Goal: Task Accomplishment & Management: Complete application form

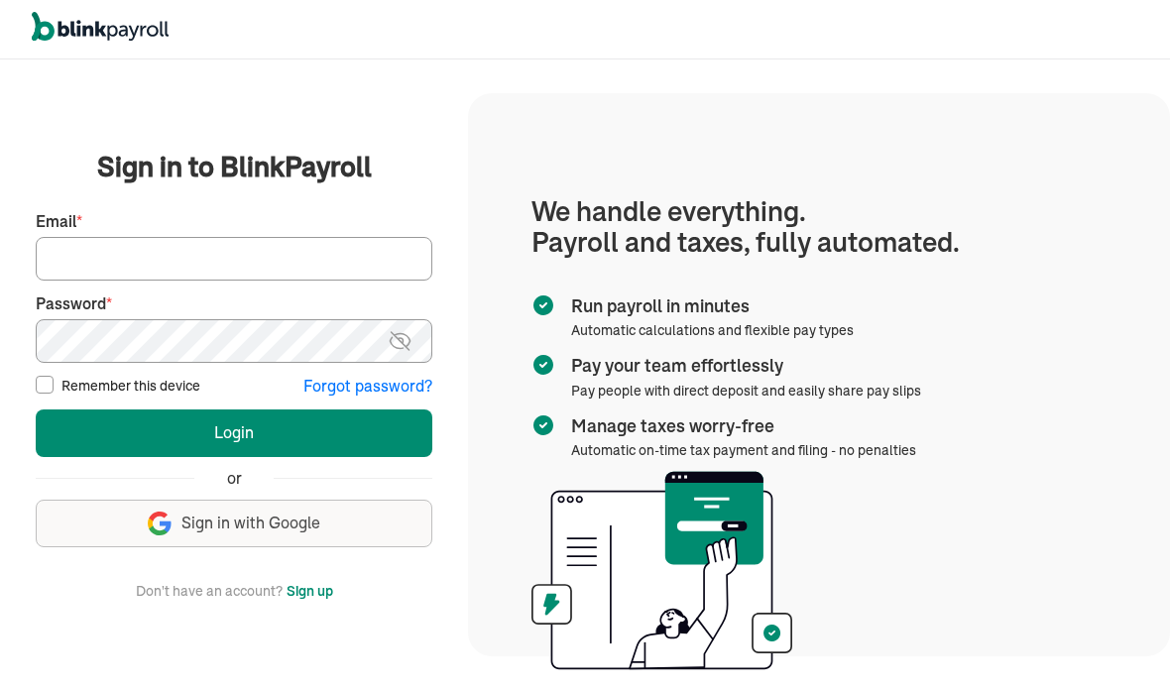
click at [208, 281] on input "Email *" at bounding box center [234, 259] width 397 height 44
type input "[EMAIL_ADDRESS][DOMAIN_NAME]"
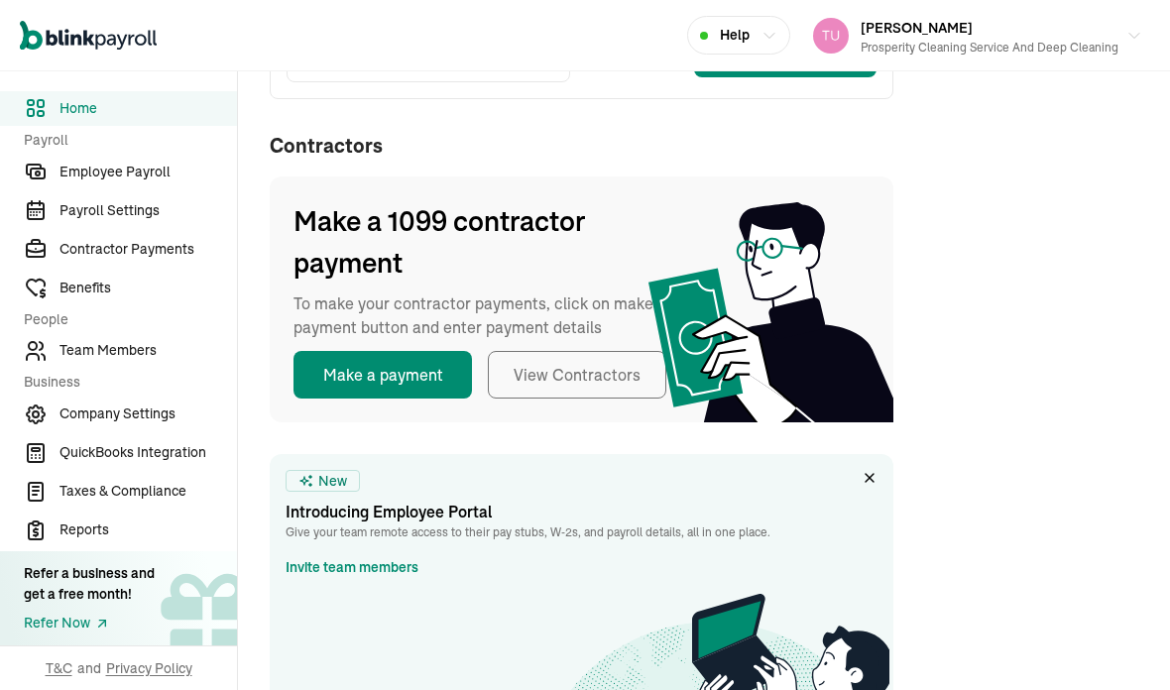
scroll to position [426, 0]
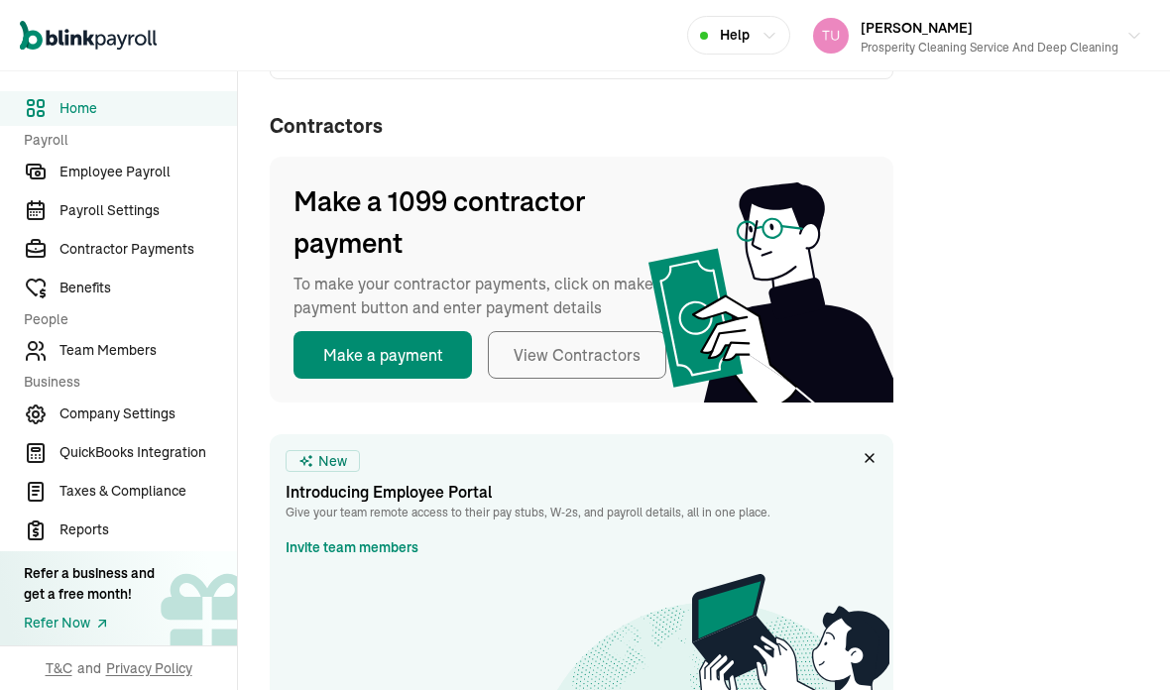
click at [187, 183] on span "Employee Payroll" at bounding box center [149, 172] width 178 height 21
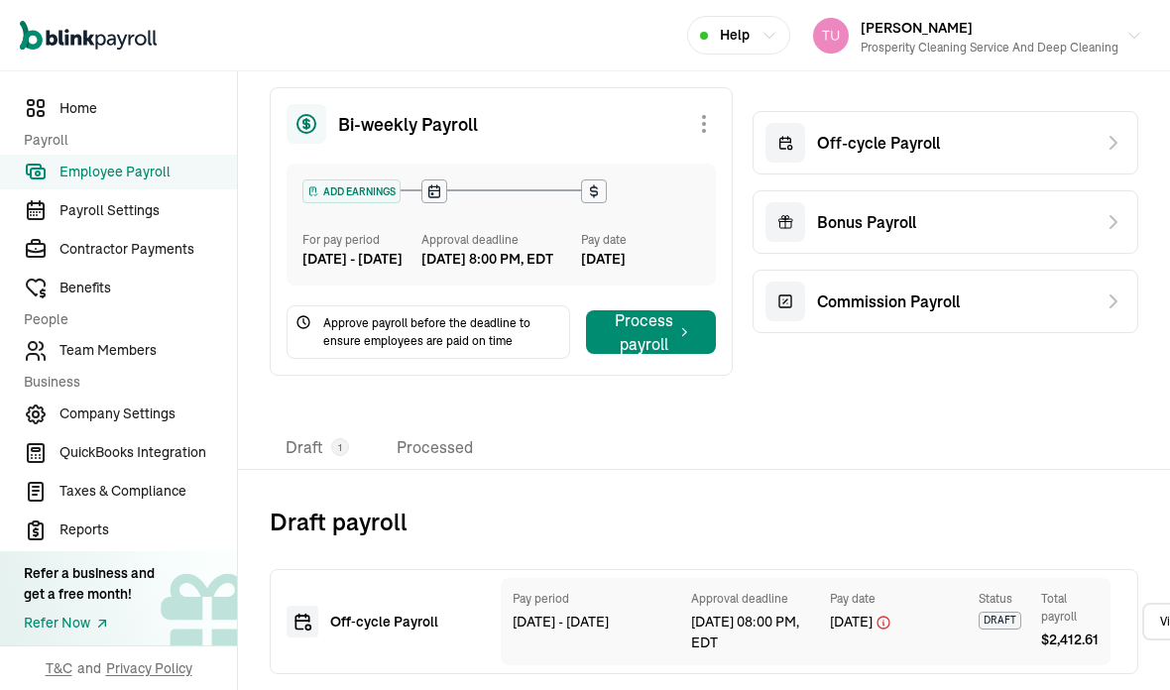
scroll to position [31, 0]
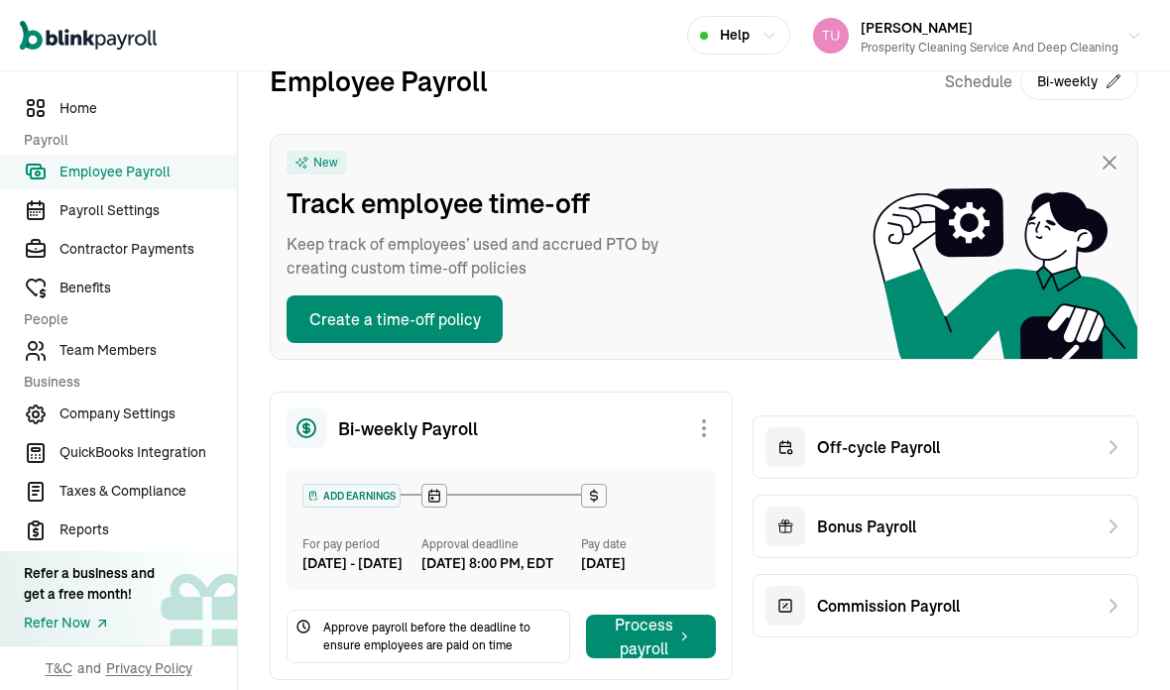
click at [974, 438] on div "Off-cycle Payroll" at bounding box center [946, 447] width 386 height 63
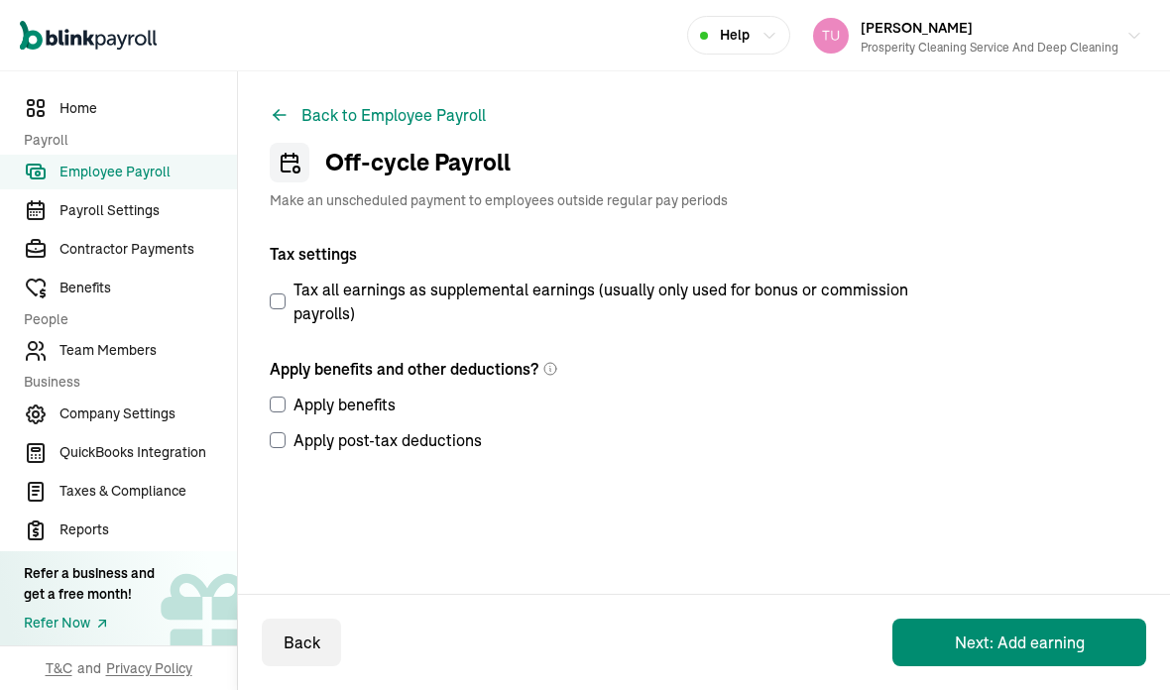
click at [291, 299] on label "Tax all earnings as supplemental earnings (usually only used for bonus or commi…" at bounding box center [597, 302] width 655 height 48
click at [286, 299] on input "Tax all earnings as supplemental earnings (usually only used for bonus or commi…" at bounding box center [278, 302] width 16 height 16
checkbox input "true"
click at [283, 402] on input "Apply benefits" at bounding box center [278, 405] width 16 height 16
checkbox input "true"
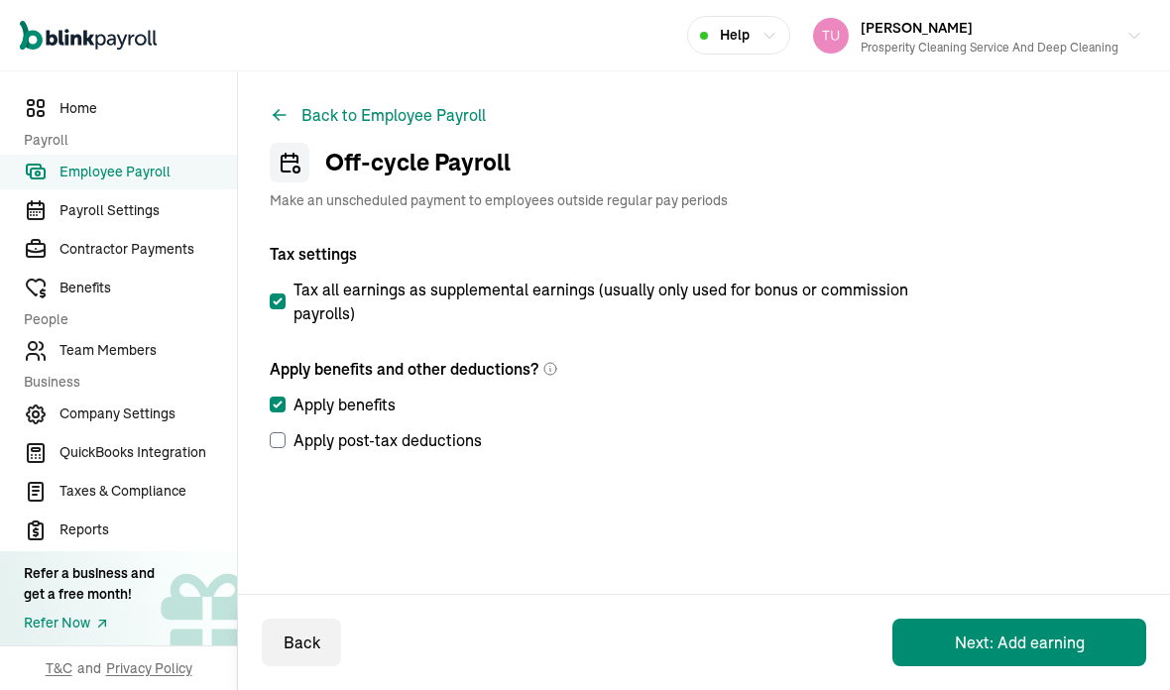
click at [281, 440] on input "Apply post-tax deductions" at bounding box center [278, 440] width 16 height 16
checkbox input "true"
click at [991, 643] on button "Next: Add earning" at bounding box center [1020, 643] width 254 height 48
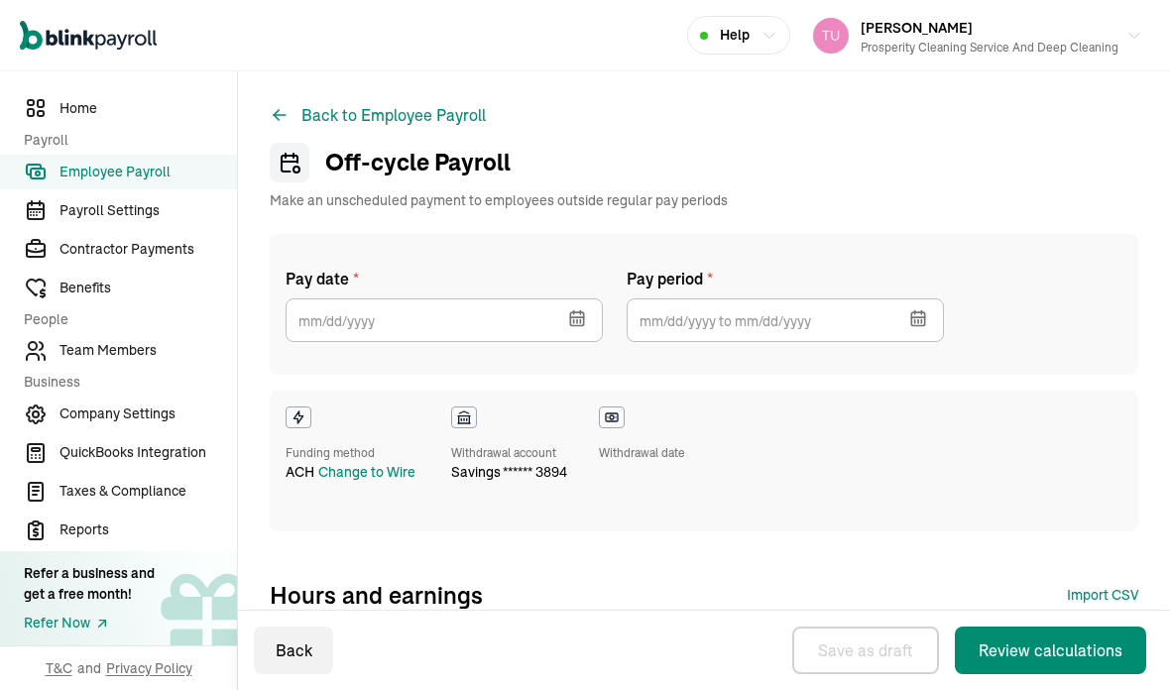
select select "direct_deposit"
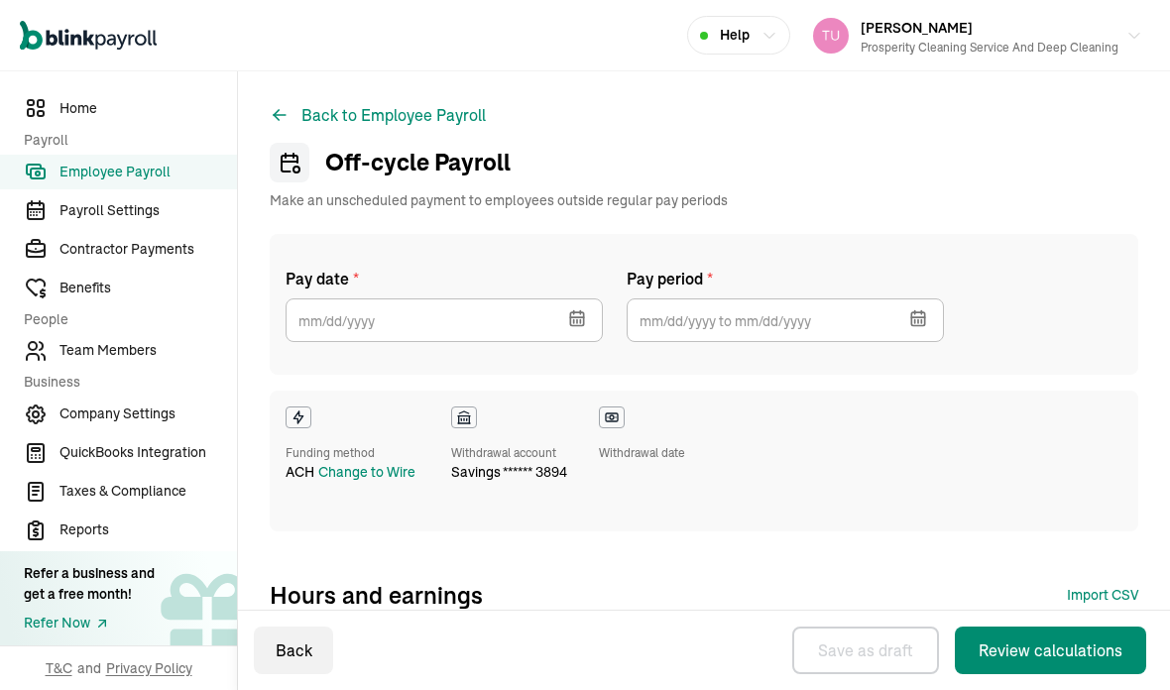
select select "direct_deposit"
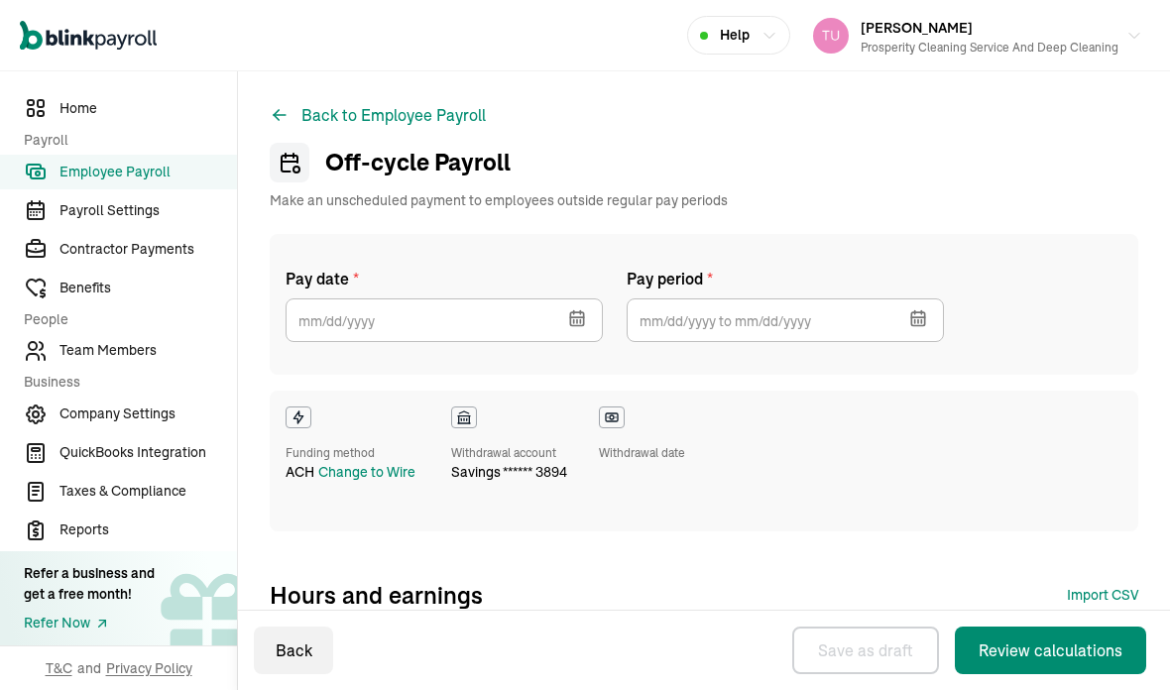
select select "direct_deposit"
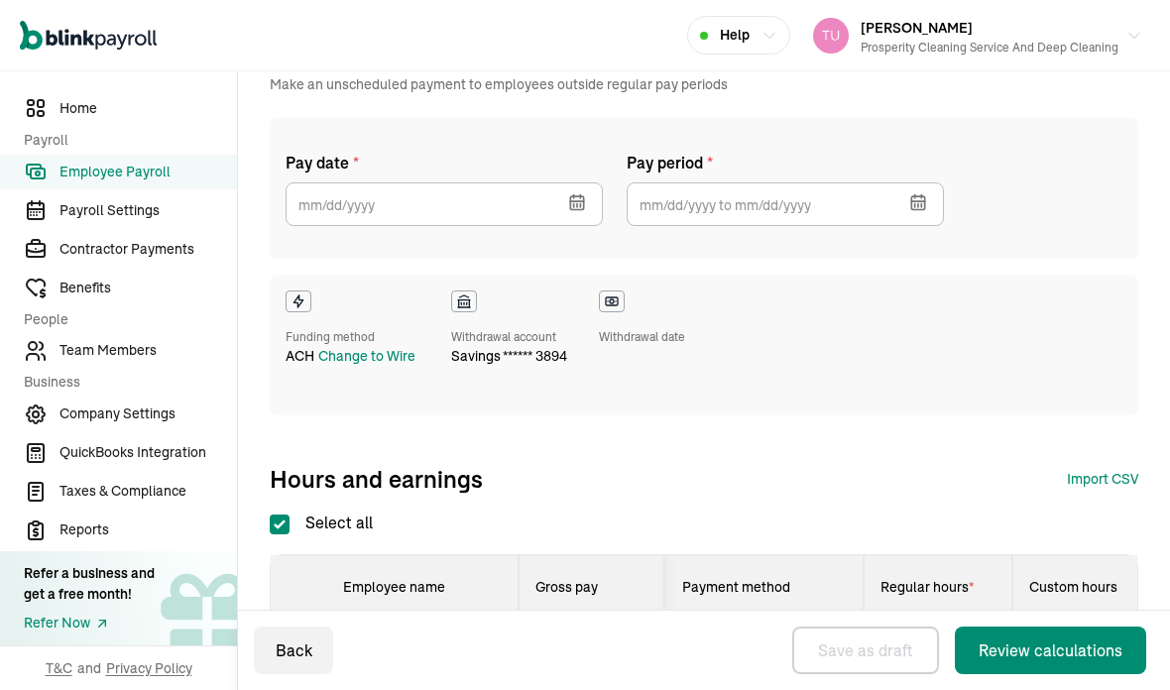
scroll to position [114, 0]
click at [574, 199] on icon "button" at bounding box center [574, 198] width 0 height 3
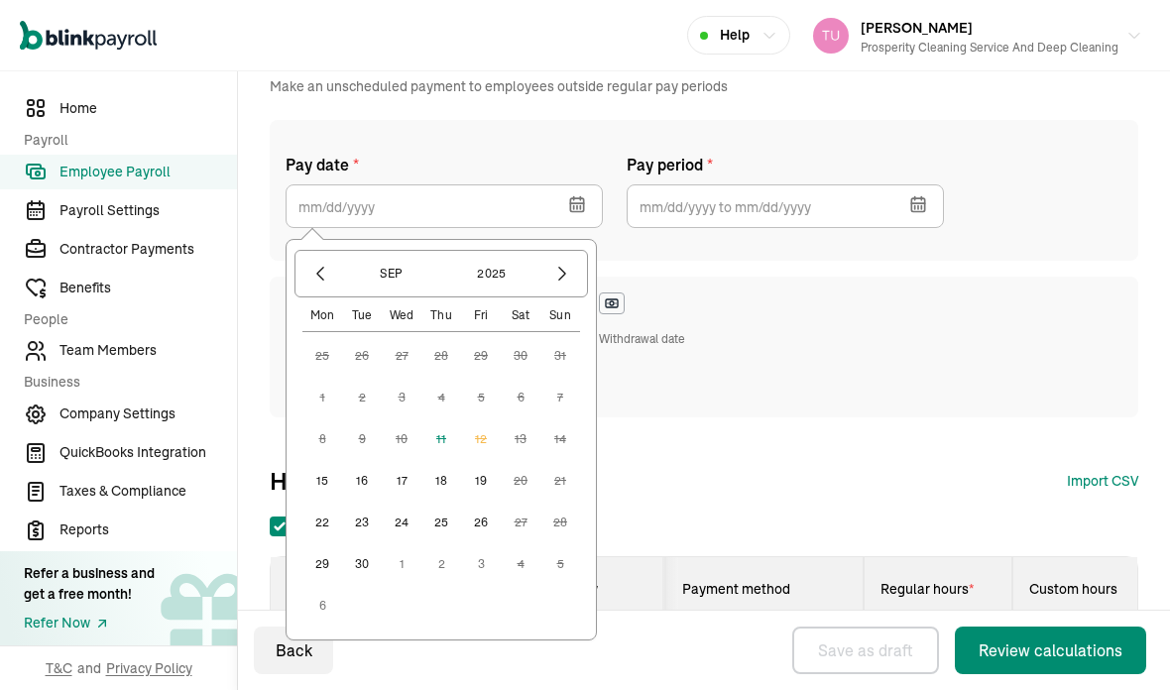
click at [321, 481] on button "15" at bounding box center [323, 481] width 40 height 40
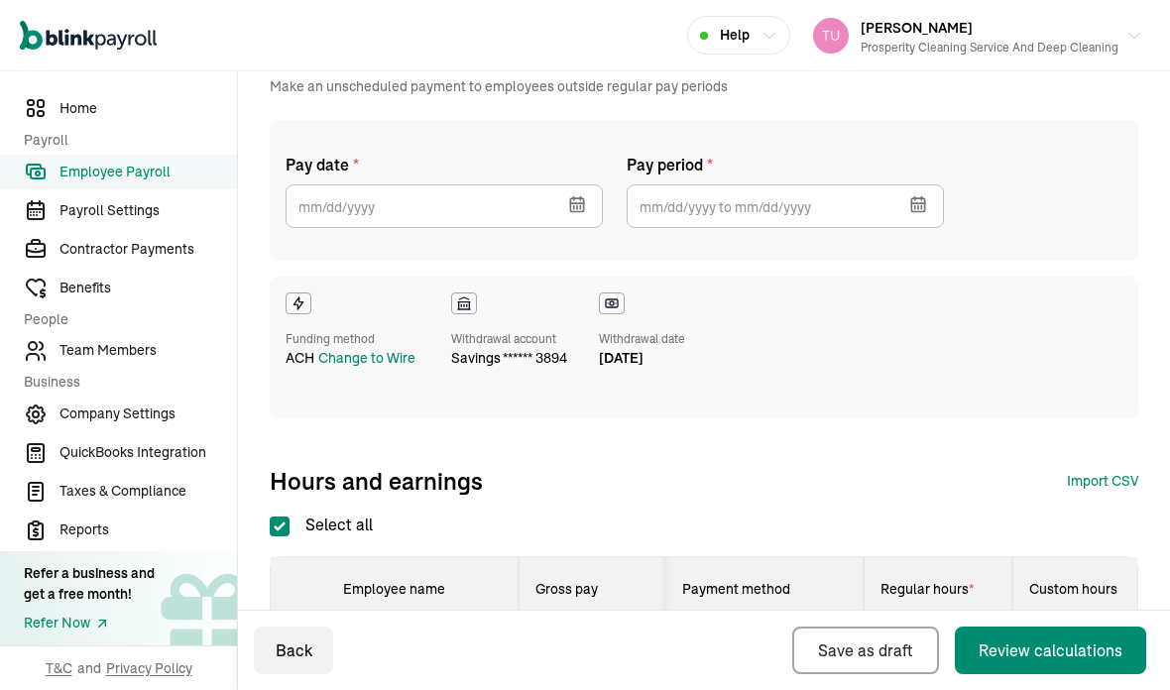
type input "09/15/2025"
click at [911, 197] on icon "button" at bounding box center [919, 204] width 20 height 20
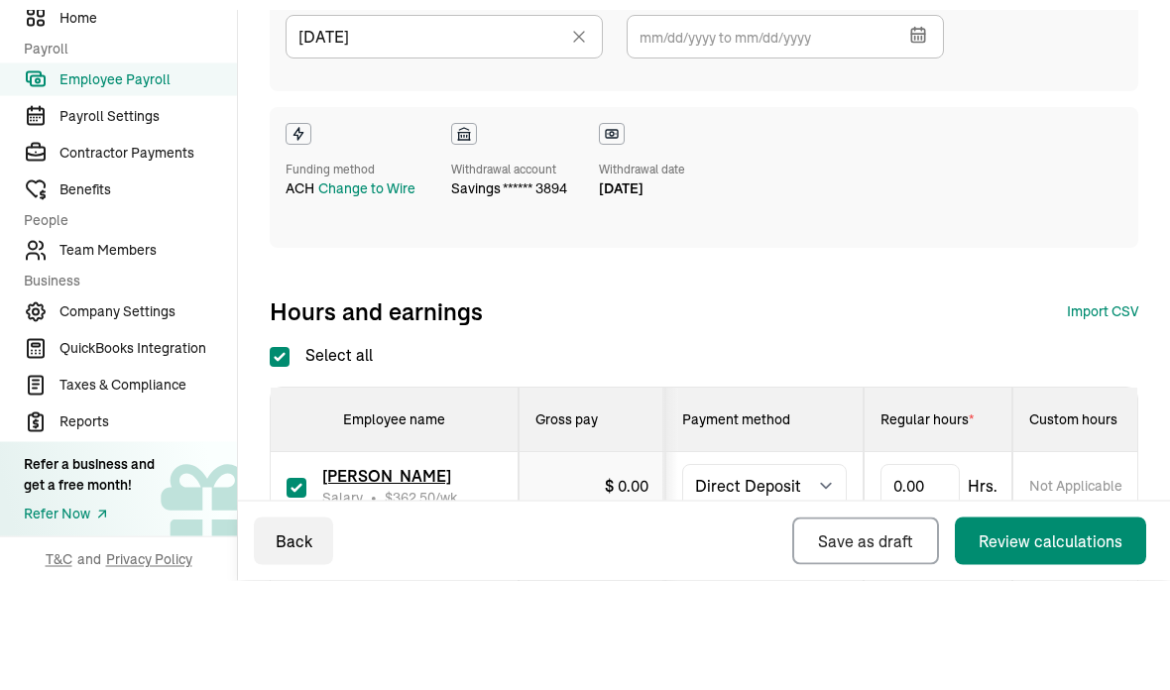
scroll to position [79, 0]
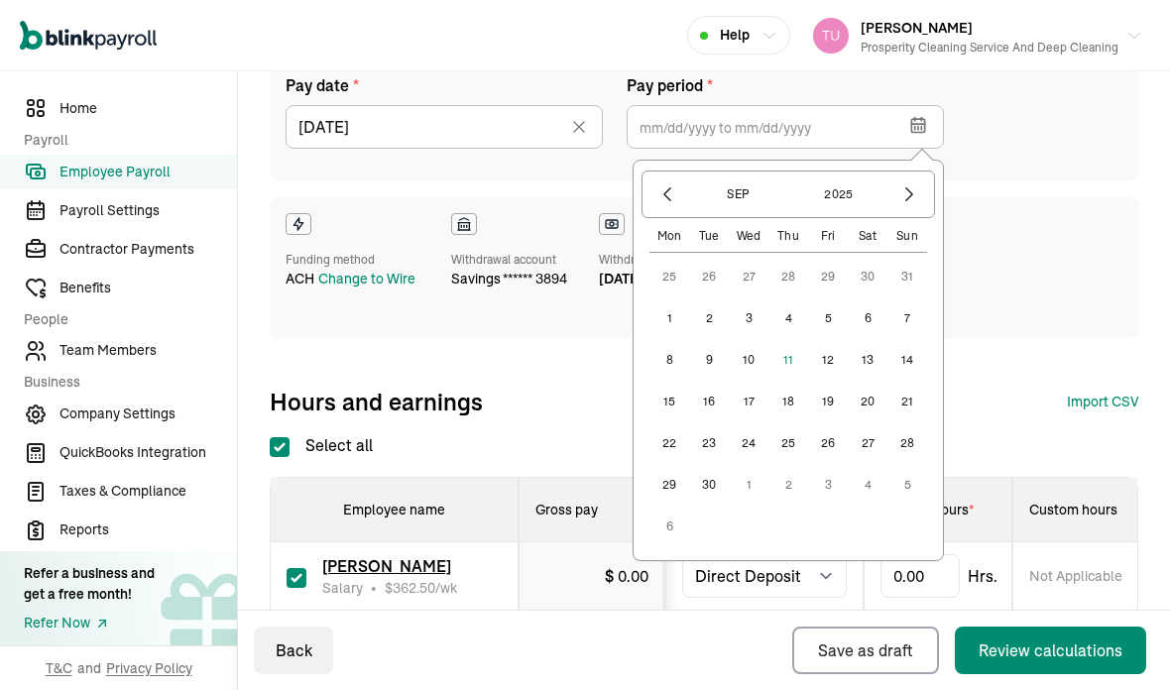
click at [677, 184] on icon "button" at bounding box center [668, 194] width 20 height 20
click at [857, 340] on button "16" at bounding box center [868, 360] width 40 height 40
click at [819, 424] on button "29" at bounding box center [828, 444] width 40 height 40
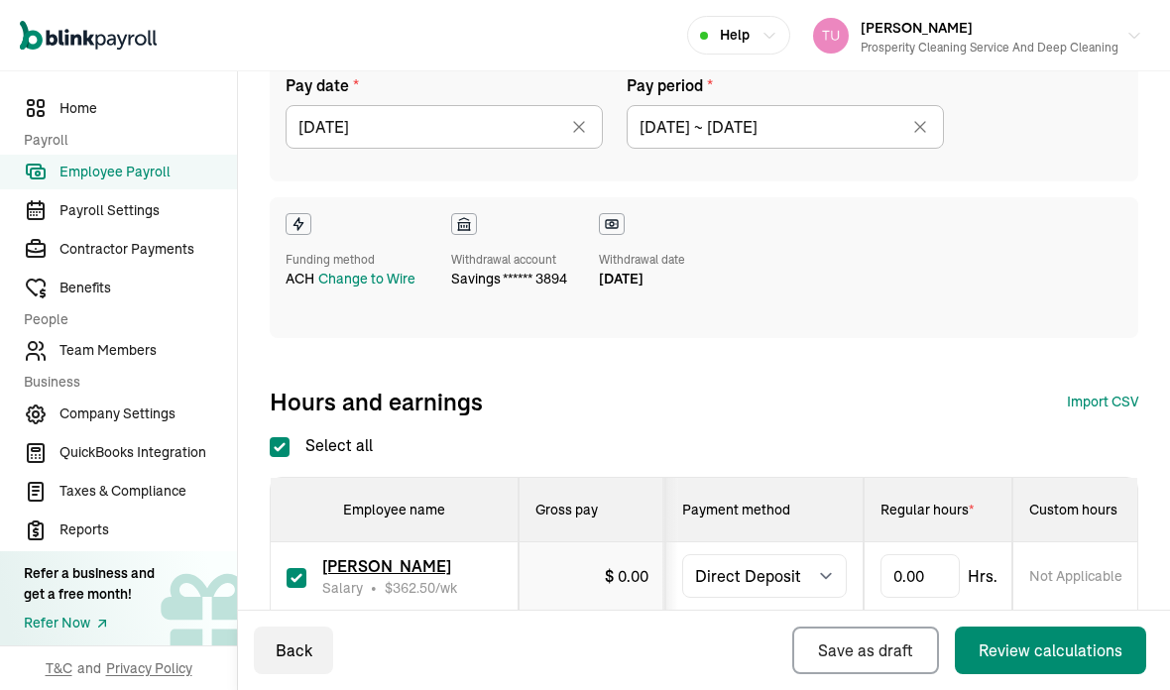
type input "08/16/2025 ~ 08/29/2025"
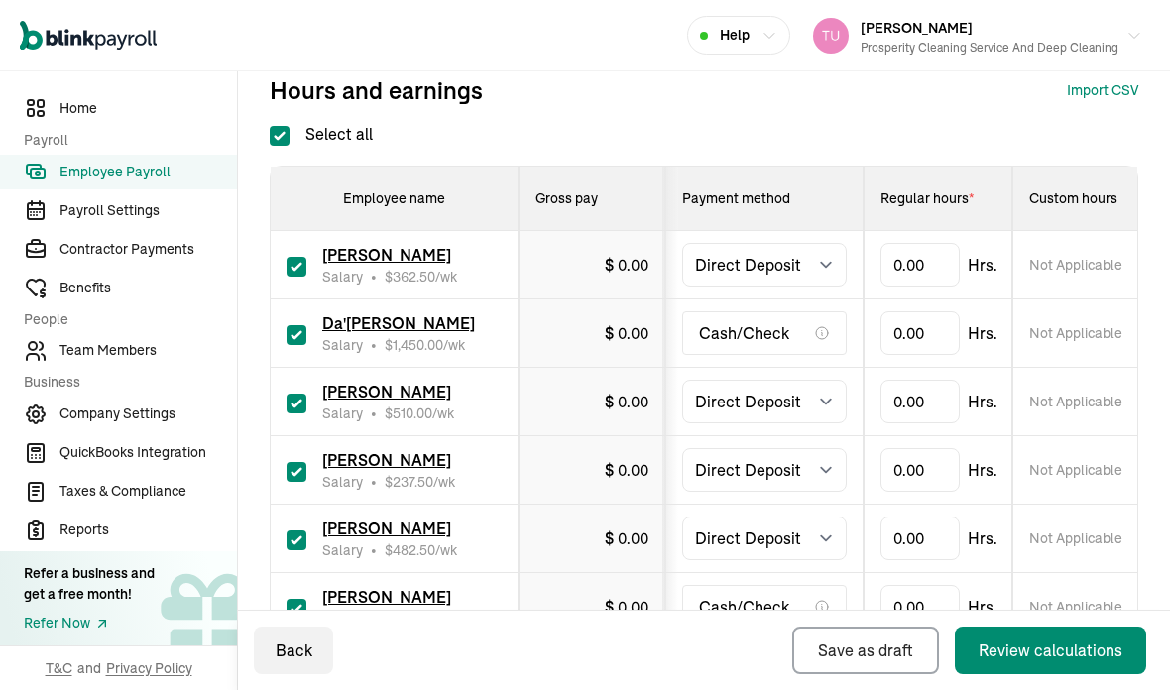
scroll to position [503, 0]
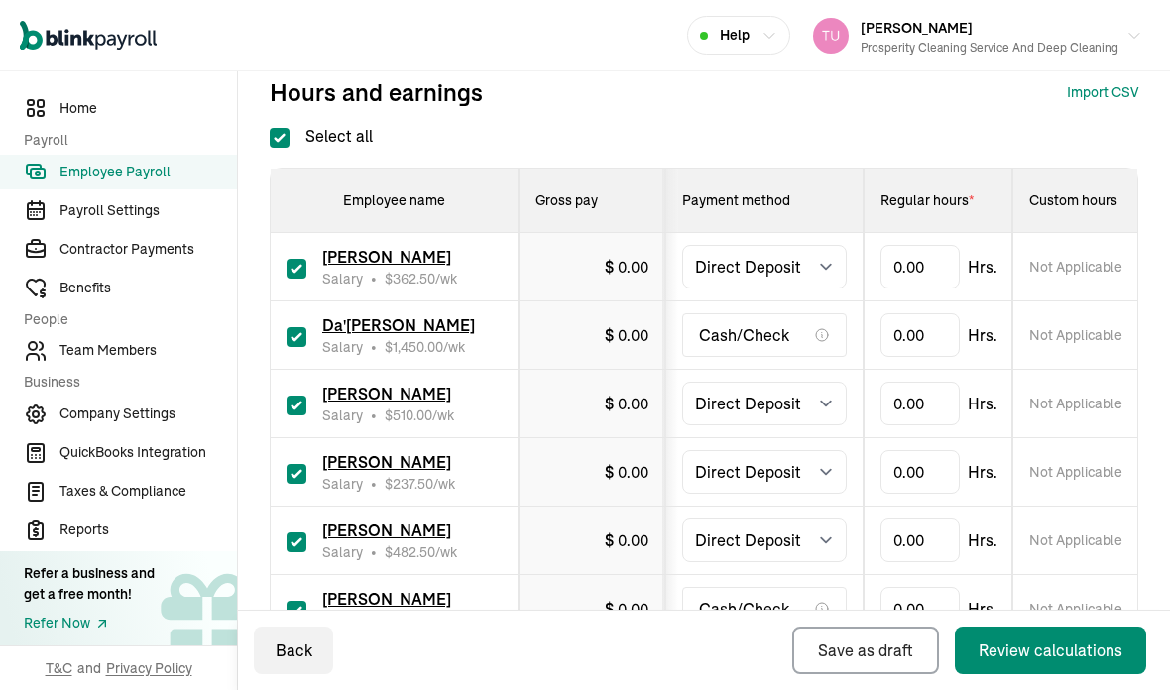
click at [275, 128] on input "Select all" at bounding box center [280, 138] width 20 height 20
checkbox input "false"
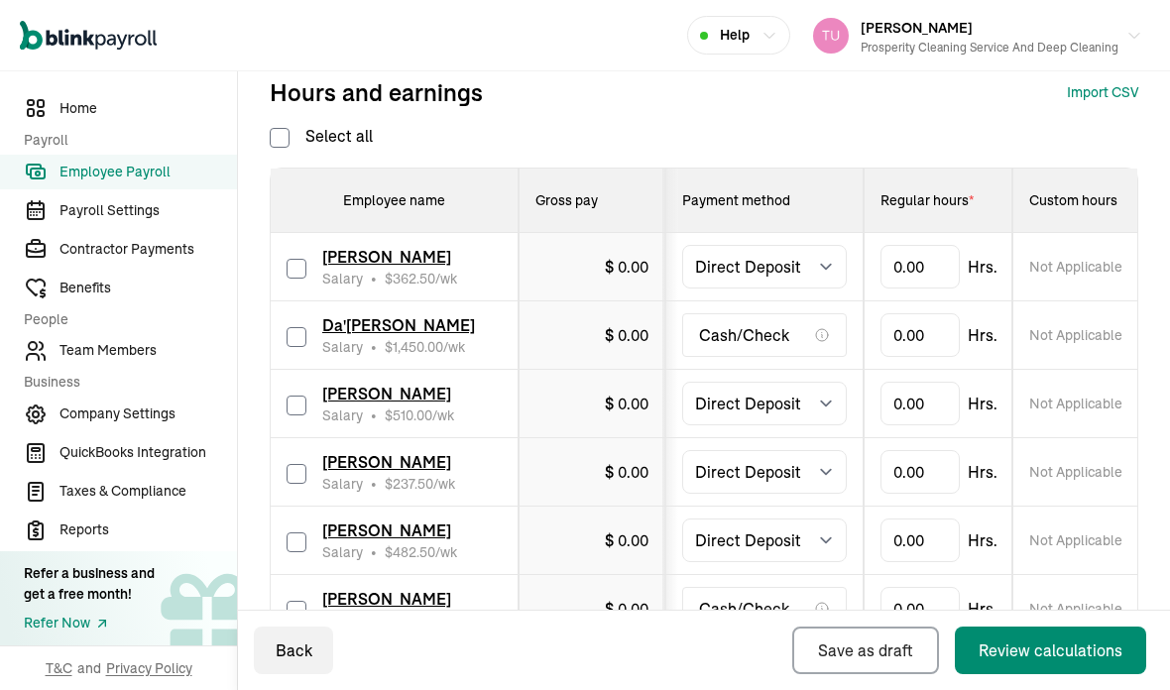
checkbox input "false"
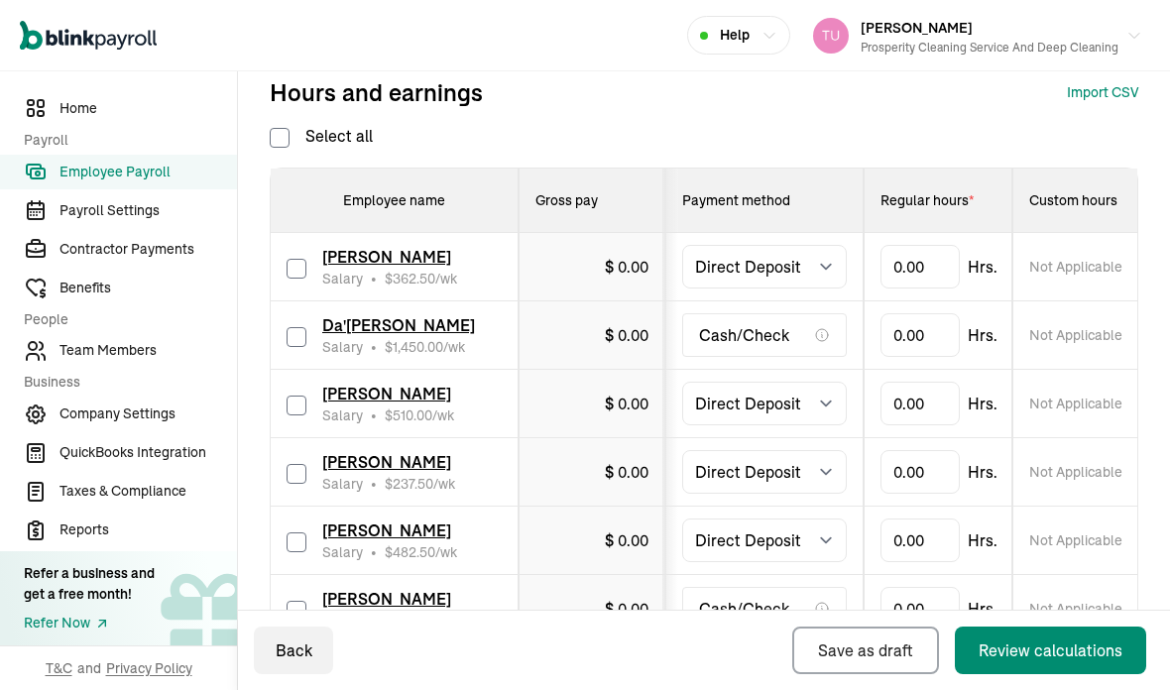
checkbox input "false"
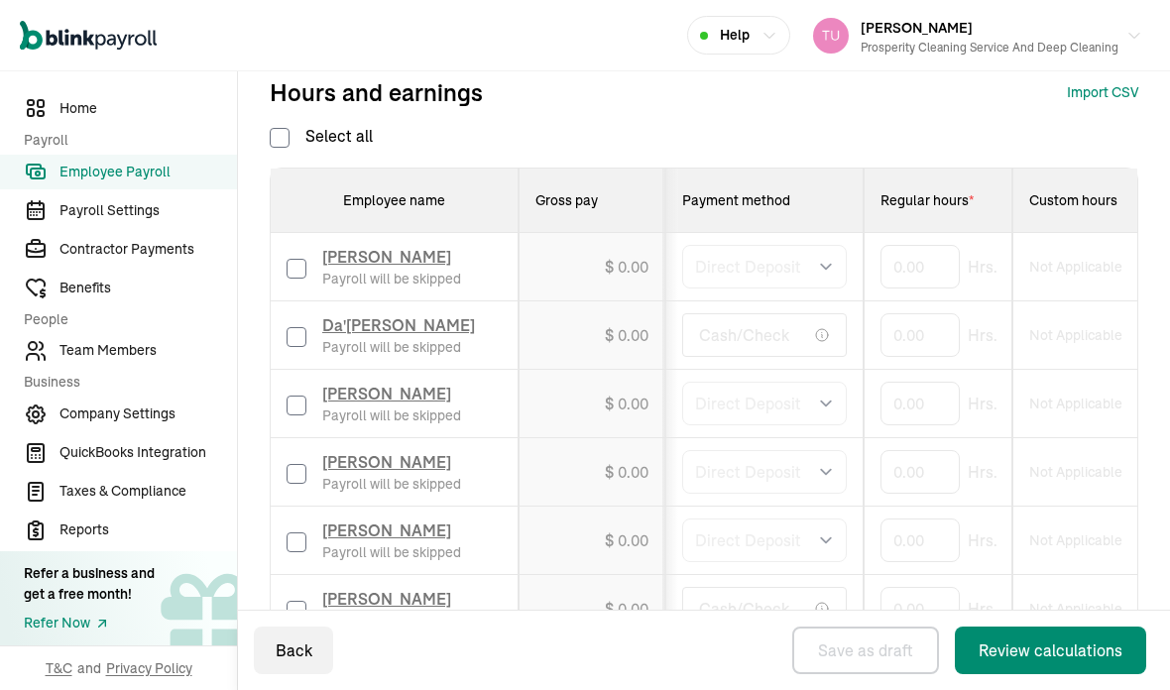
click at [370, 315] on span "Da'Taveus White" at bounding box center [398, 325] width 153 height 20
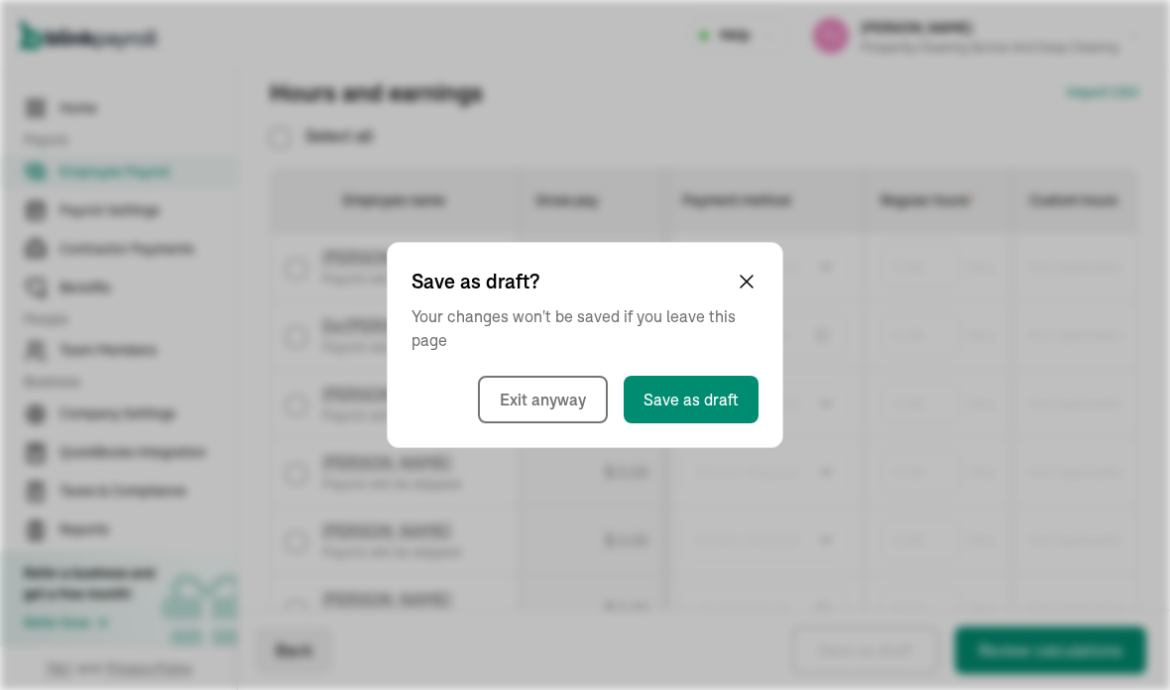
click at [416, 250] on div "Save as draft? Your changes won't be saved if you leave this page Exit anyway S…" at bounding box center [585, 345] width 397 height 206
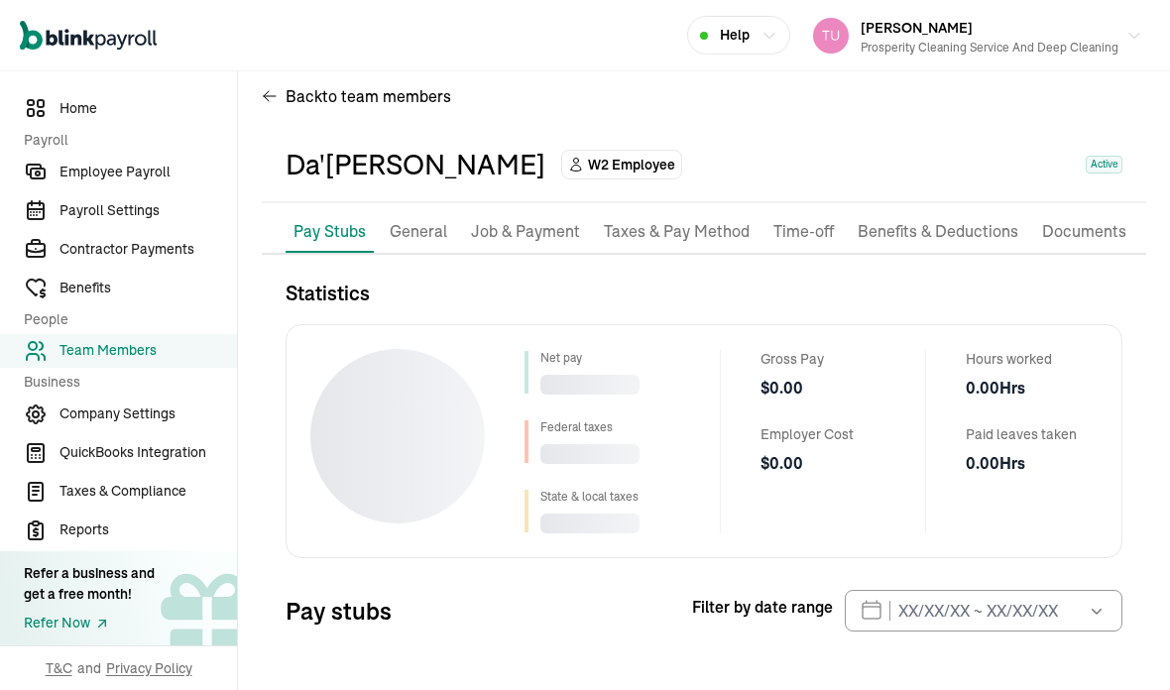
scroll to position [24, 0]
select select "2025"
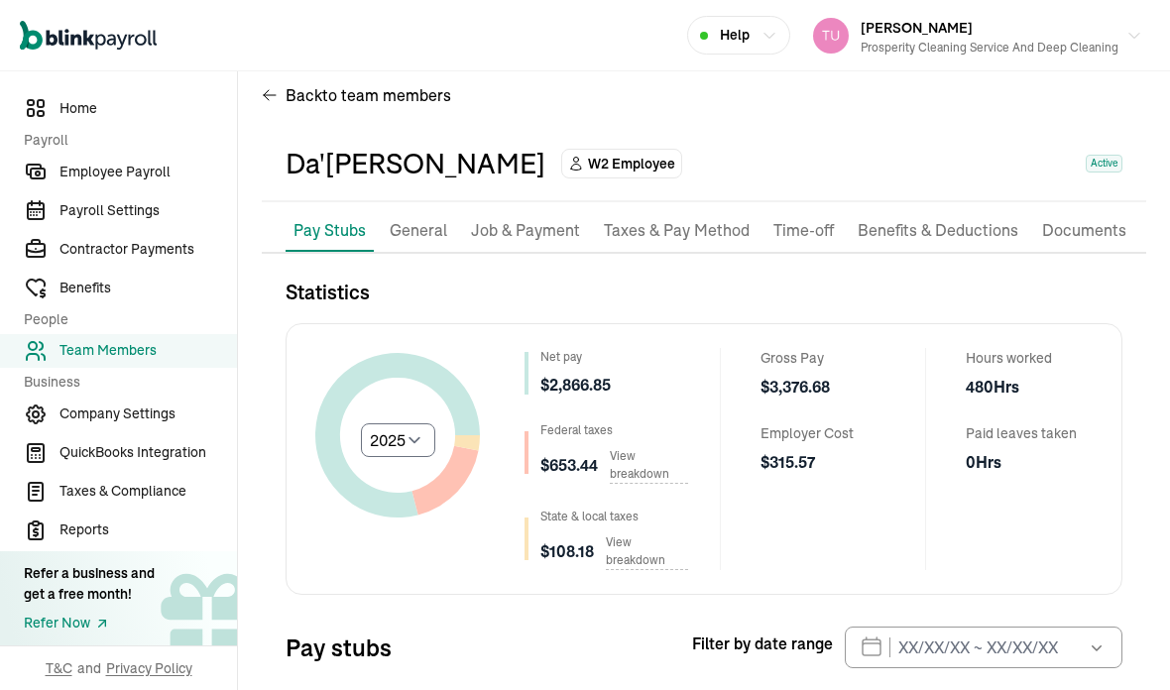
click at [541, 218] on p "Job & Payment" at bounding box center [525, 231] width 109 height 26
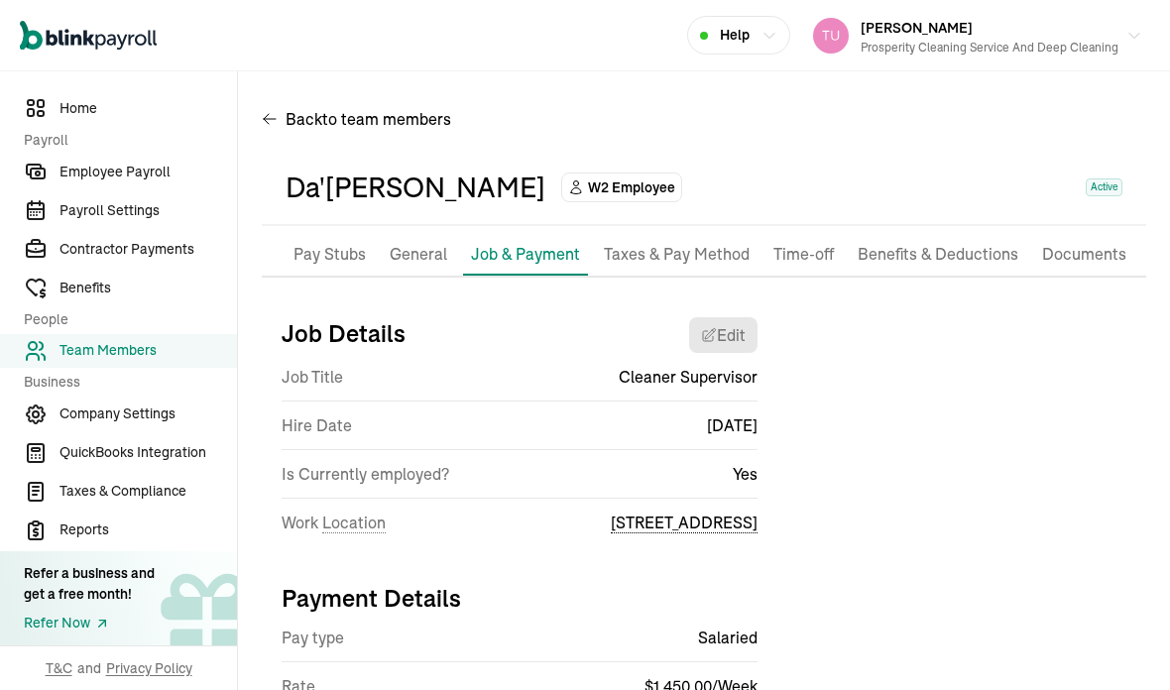
scroll to position [0, 0]
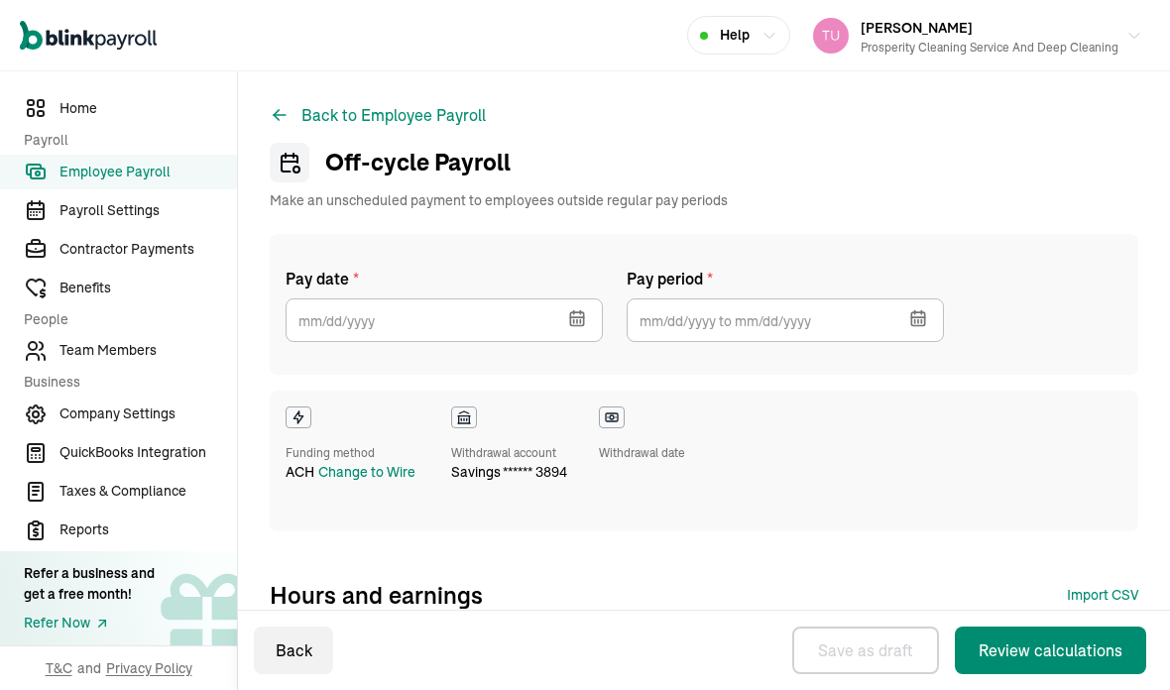
select select "direct_deposit"
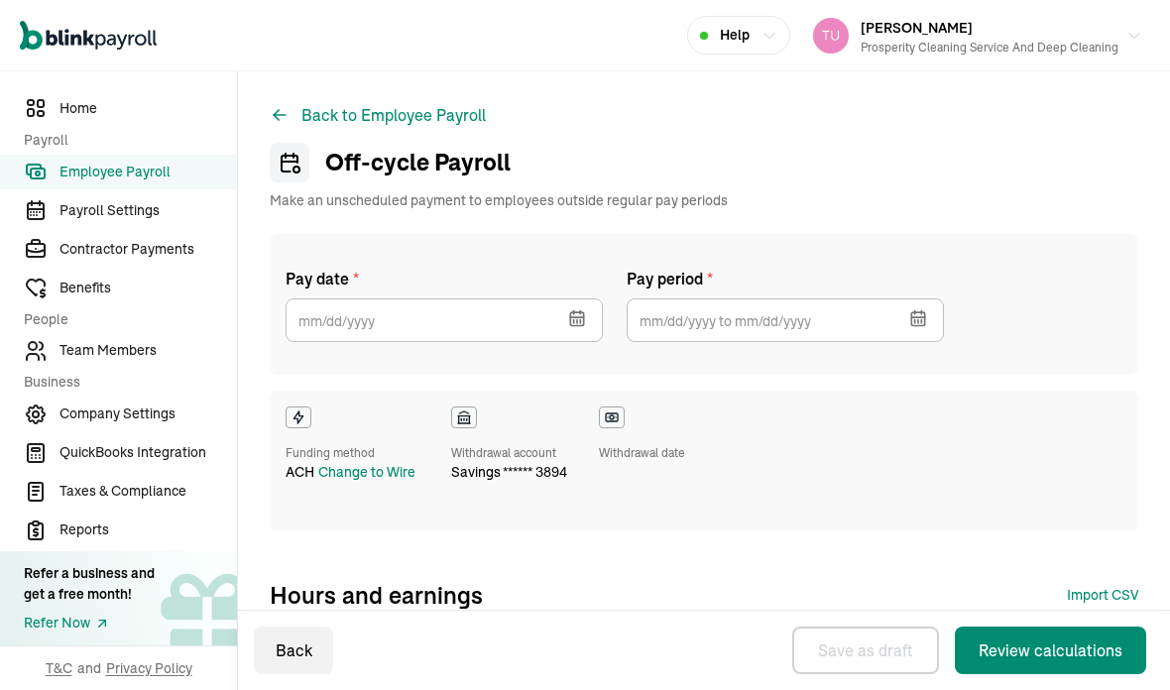
select select "direct_deposit"
click at [566, 291] on button "button" at bounding box center [576, 317] width 56 height 52
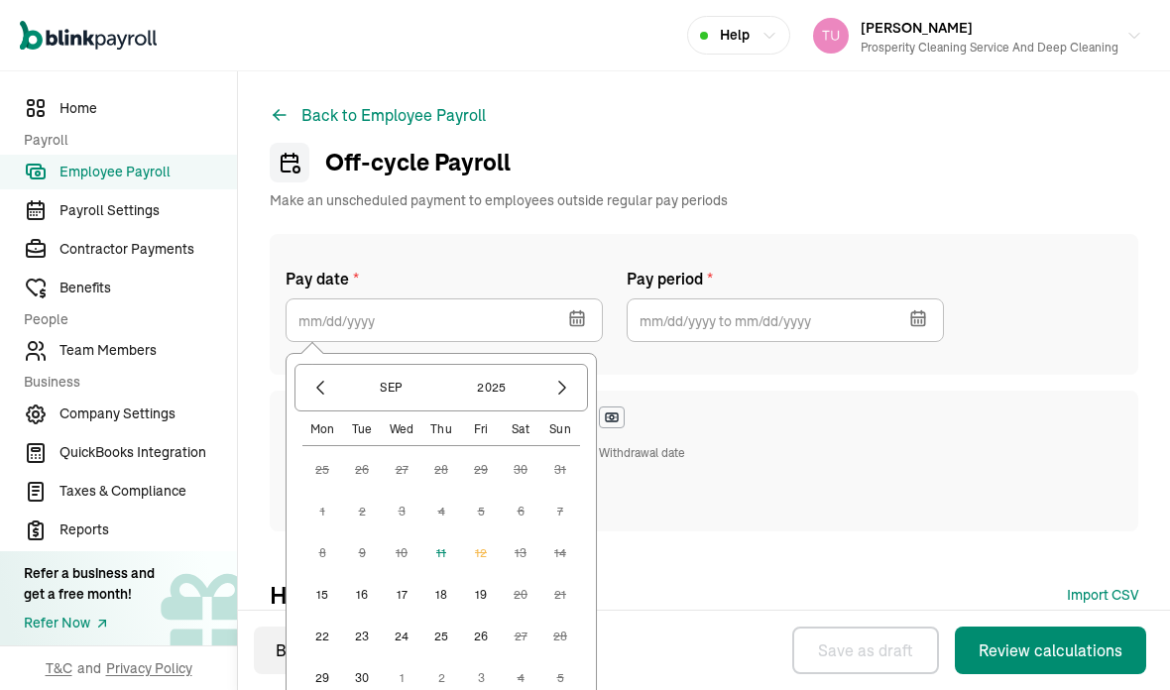
click at [315, 575] on button "15" at bounding box center [323, 595] width 40 height 40
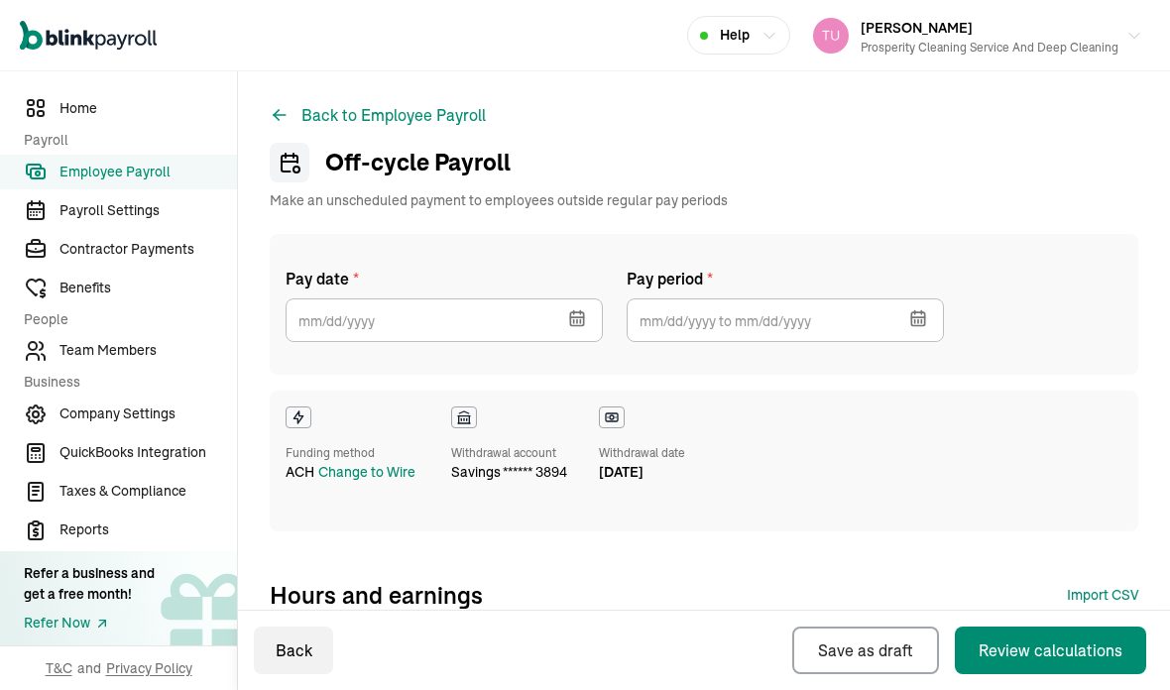
type input "09/15/2025"
click at [913, 291] on button "button" at bounding box center [917, 317] width 56 height 52
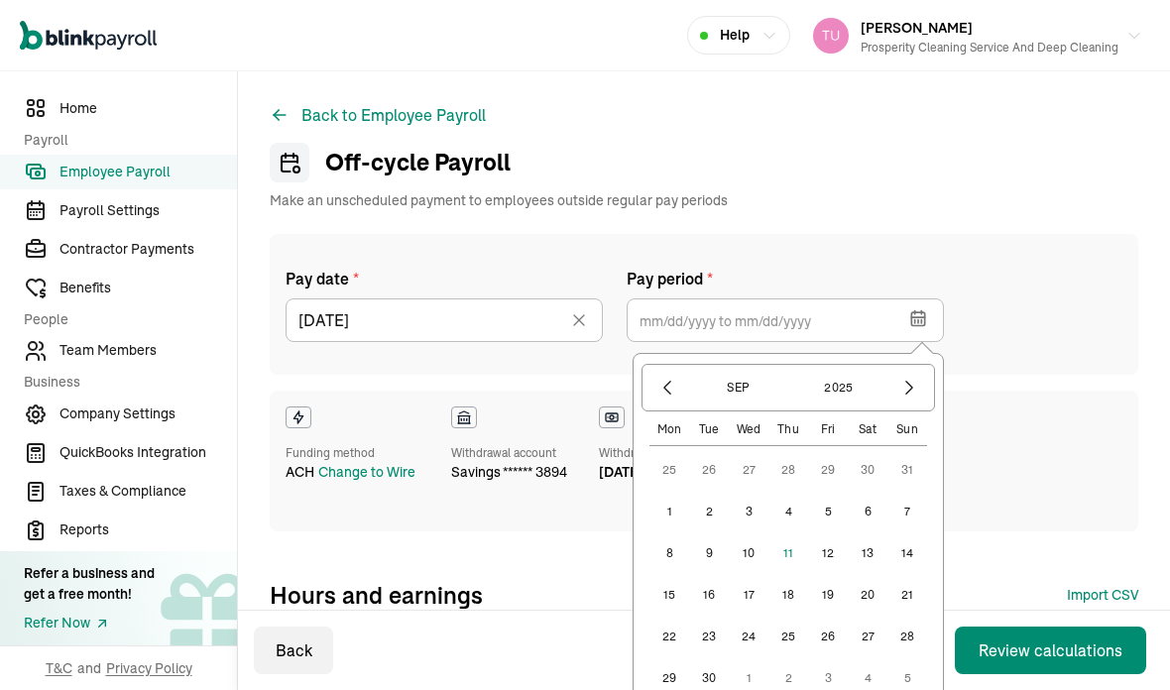
click at [667, 378] on icon "button" at bounding box center [668, 388] width 20 height 20
click at [864, 534] on button "16" at bounding box center [868, 554] width 40 height 40
click at [823, 617] on button "29" at bounding box center [828, 637] width 40 height 40
type input "08/16/2025 ~ 08/29/2025"
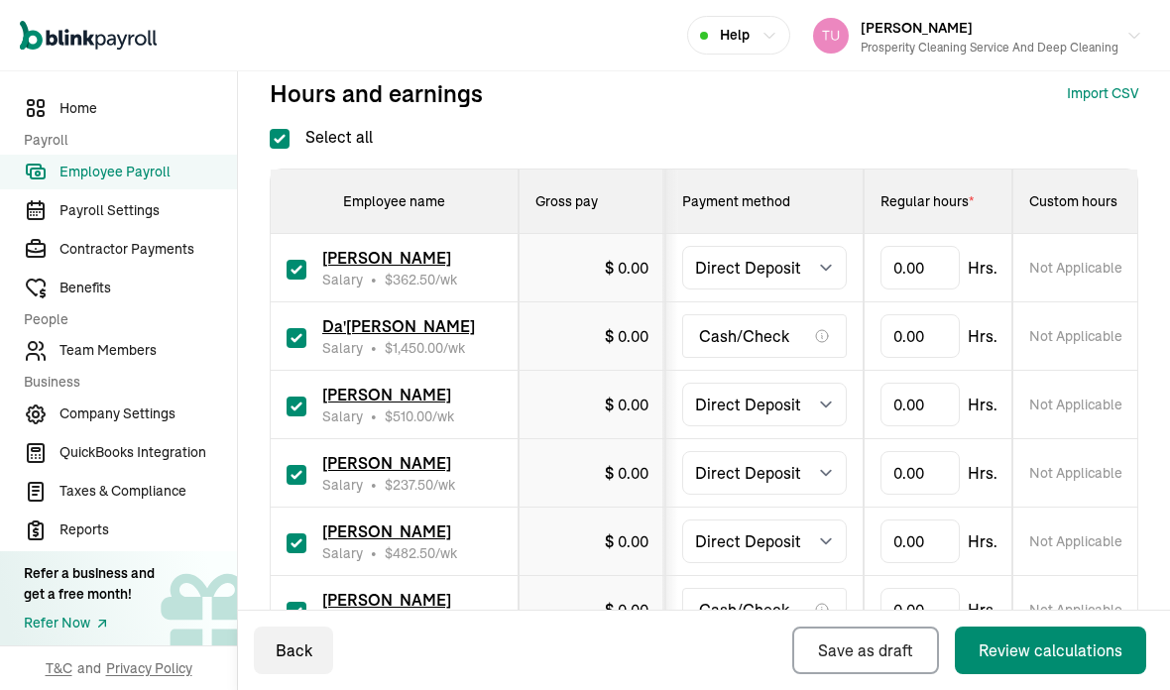
scroll to position [502, 0]
click at [279, 129] on input "Select all" at bounding box center [280, 139] width 20 height 20
checkbox input "false"
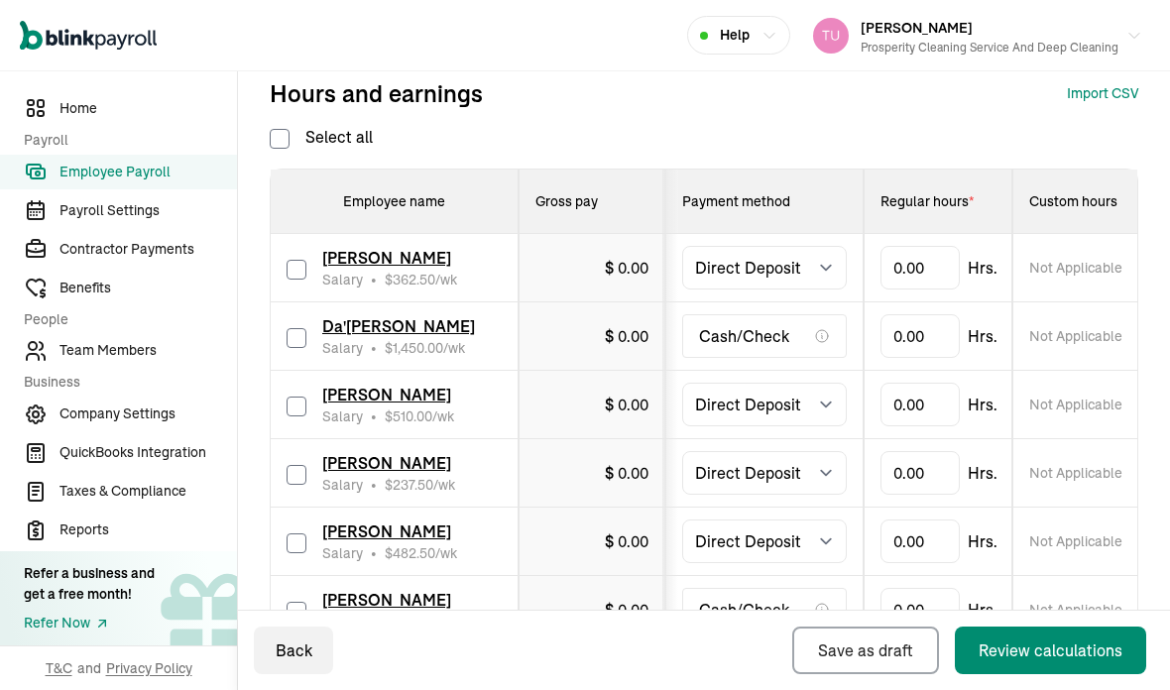
checkbox input "false"
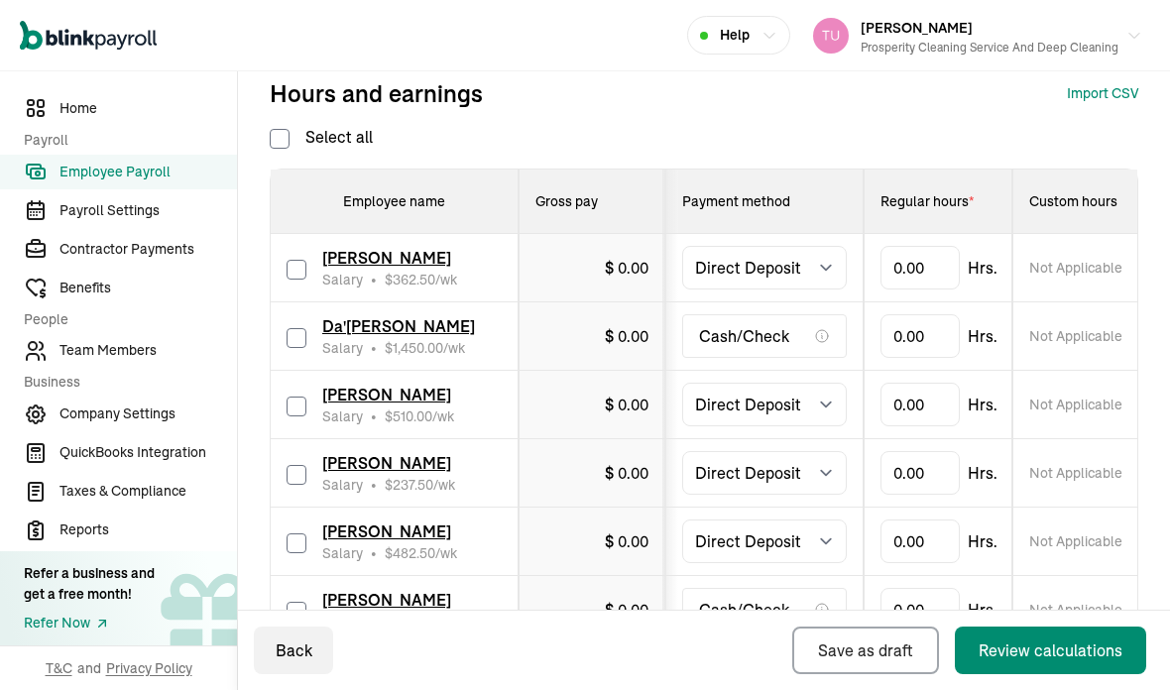
checkbox input "false"
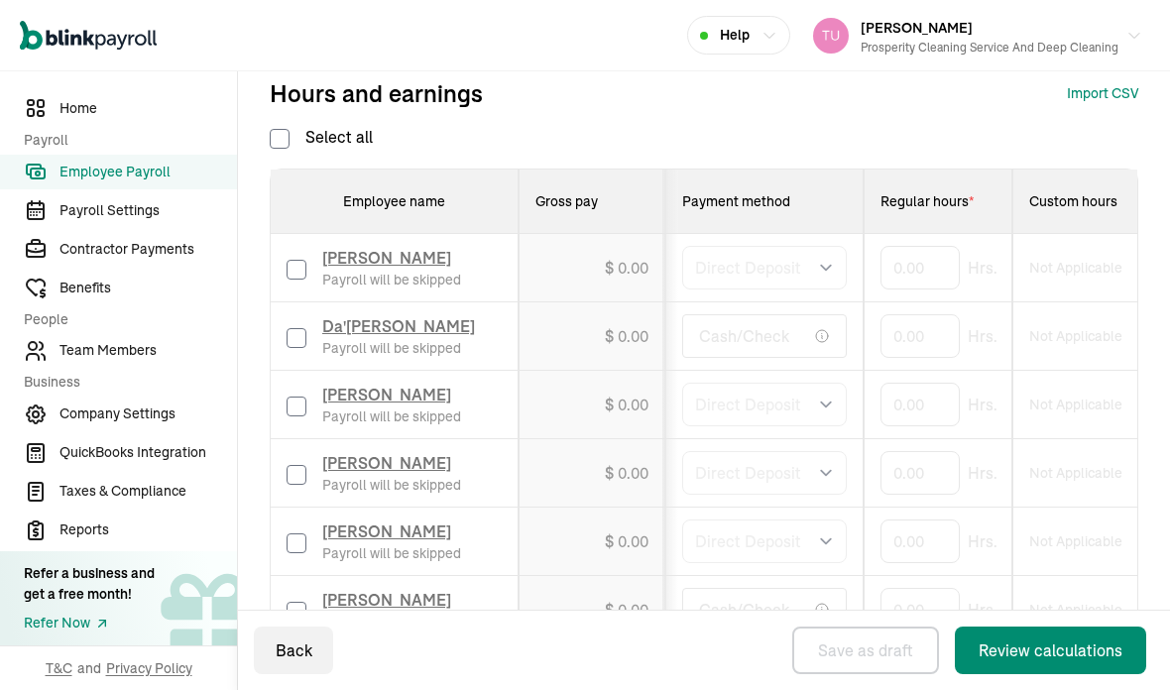
click at [297, 328] on input "checkbox" at bounding box center [297, 338] width 20 height 20
checkbox input "true"
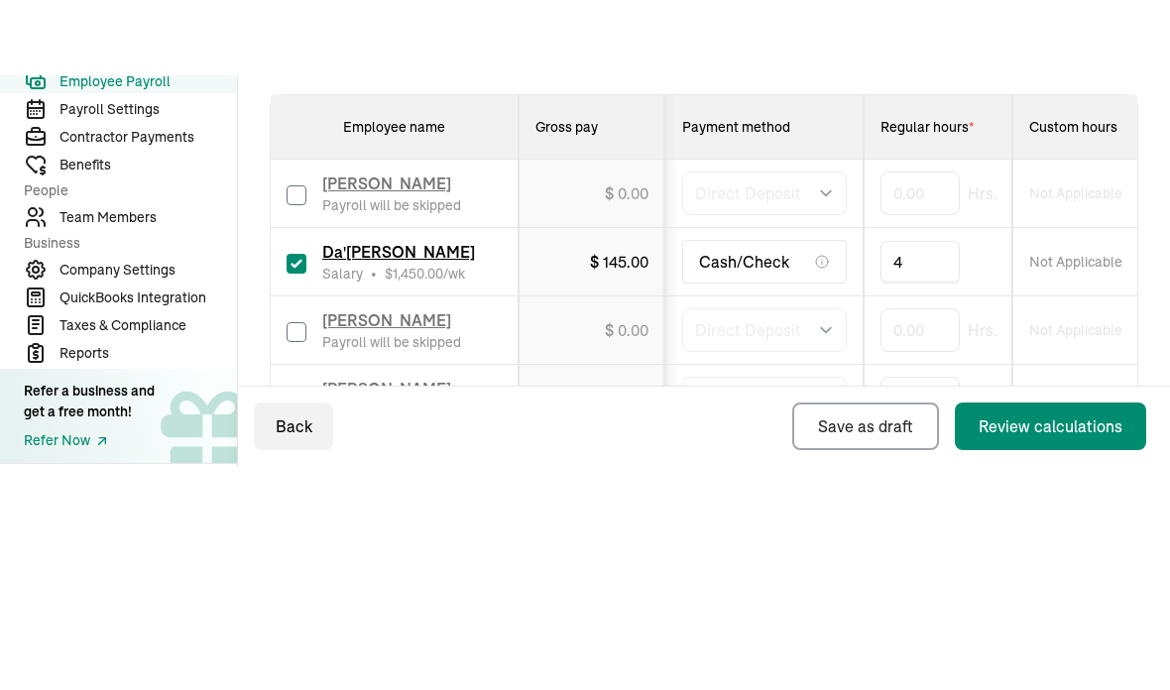
type input "40"
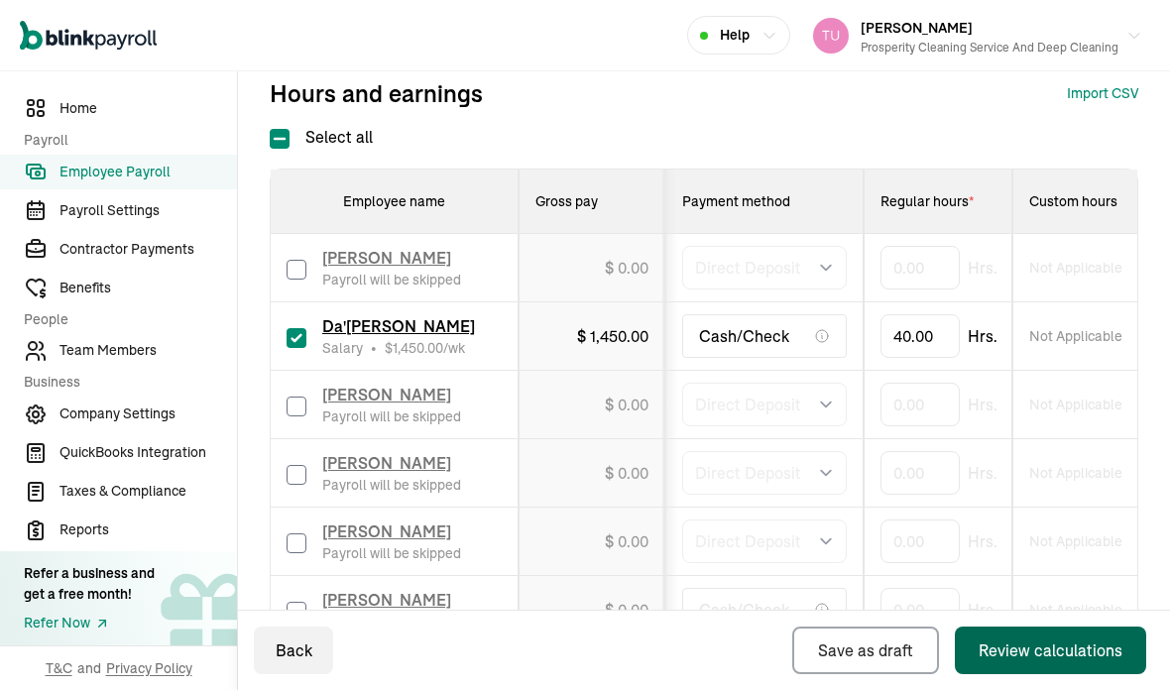
click at [1007, 653] on div "Review calculations" at bounding box center [1051, 651] width 144 height 24
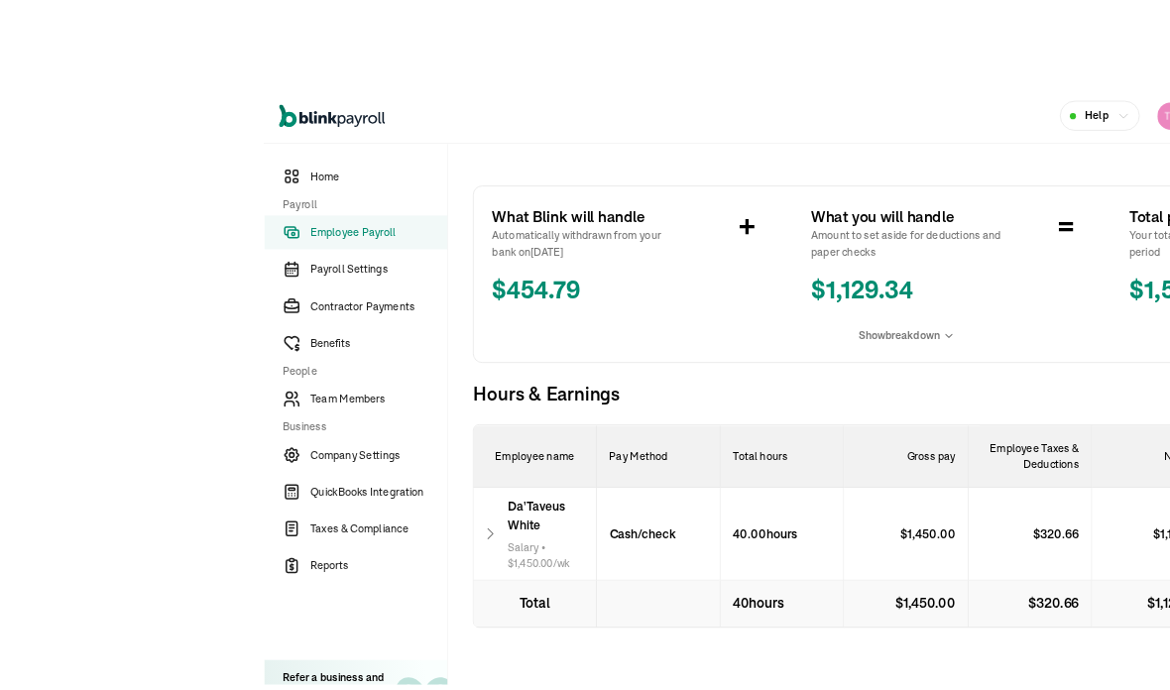
scroll to position [79, 0]
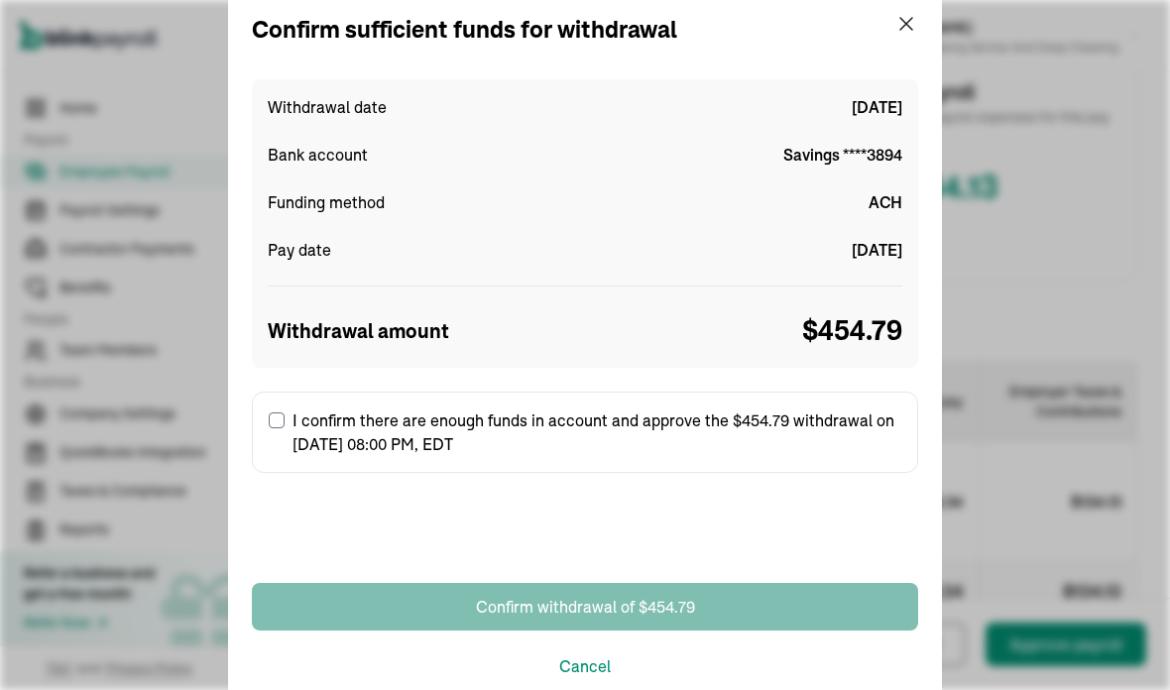
click at [282, 416] on input "I confirm there are enough funds in account and approve the $454.79 withdrawal …" at bounding box center [277, 421] width 16 height 16
checkbox input "true"
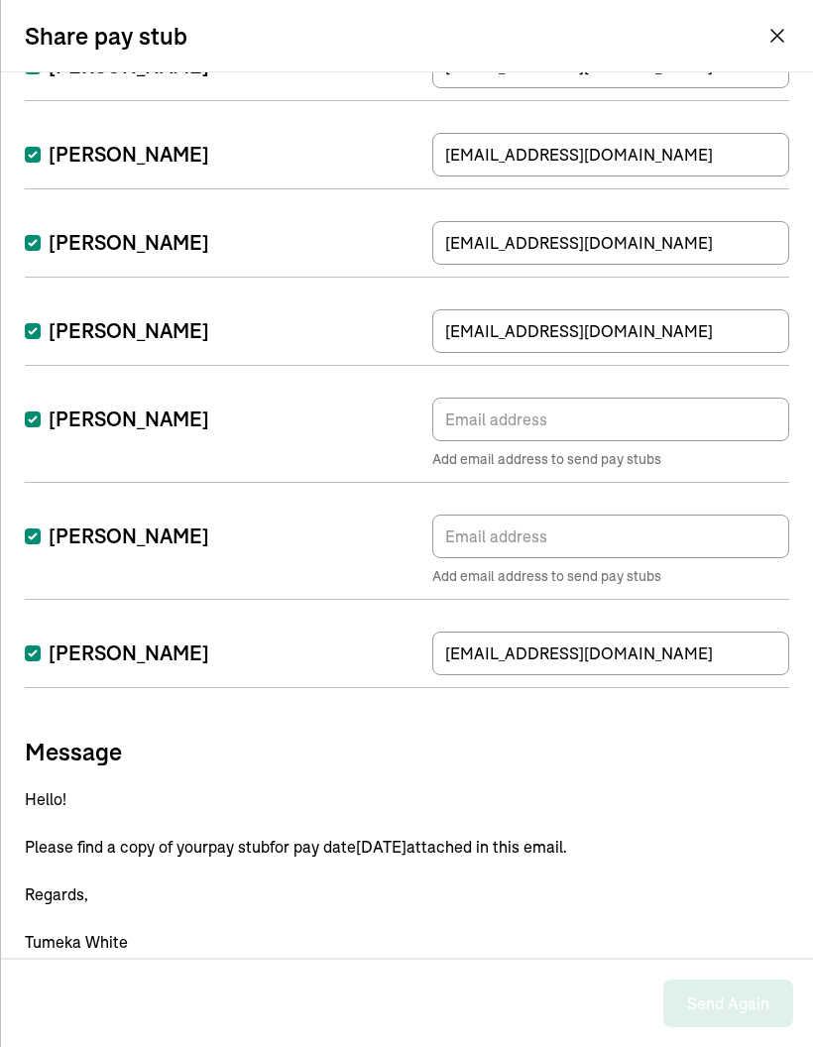
click at [33, 423] on input "Antoine Stokley" at bounding box center [33, 420] width 16 height 16
checkbox input "false"
click at [34, 532] on input "Namoni Zavala" at bounding box center [33, 537] width 16 height 16
checkbox input "false"
click at [39, 656] on input "Jasani Tooley" at bounding box center [33, 654] width 16 height 16
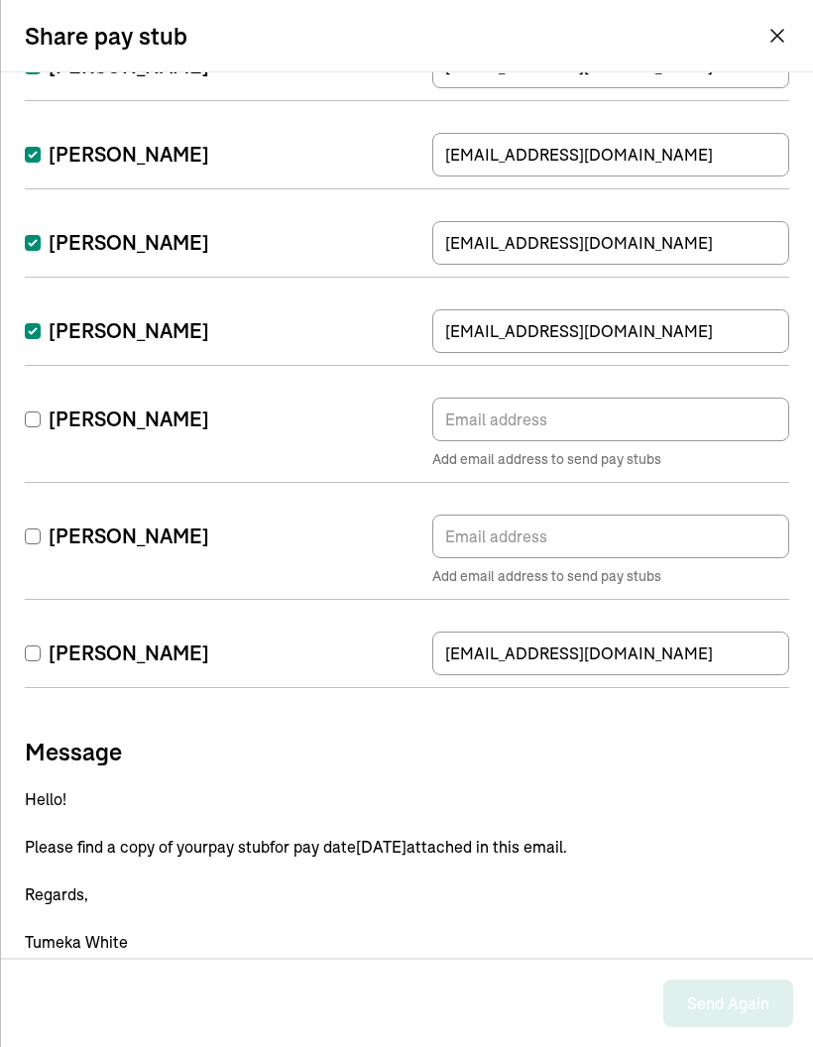
checkbox input "false"
click at [36, 333] on input "Jamerica Rouse" at bounding box center [33, 331] width 16 height 16
checkbox input "false"
click at [35, 237] on input "Filicia Austin" at bounding box center [33, 243] width 16 height 16
checkbox input "false"
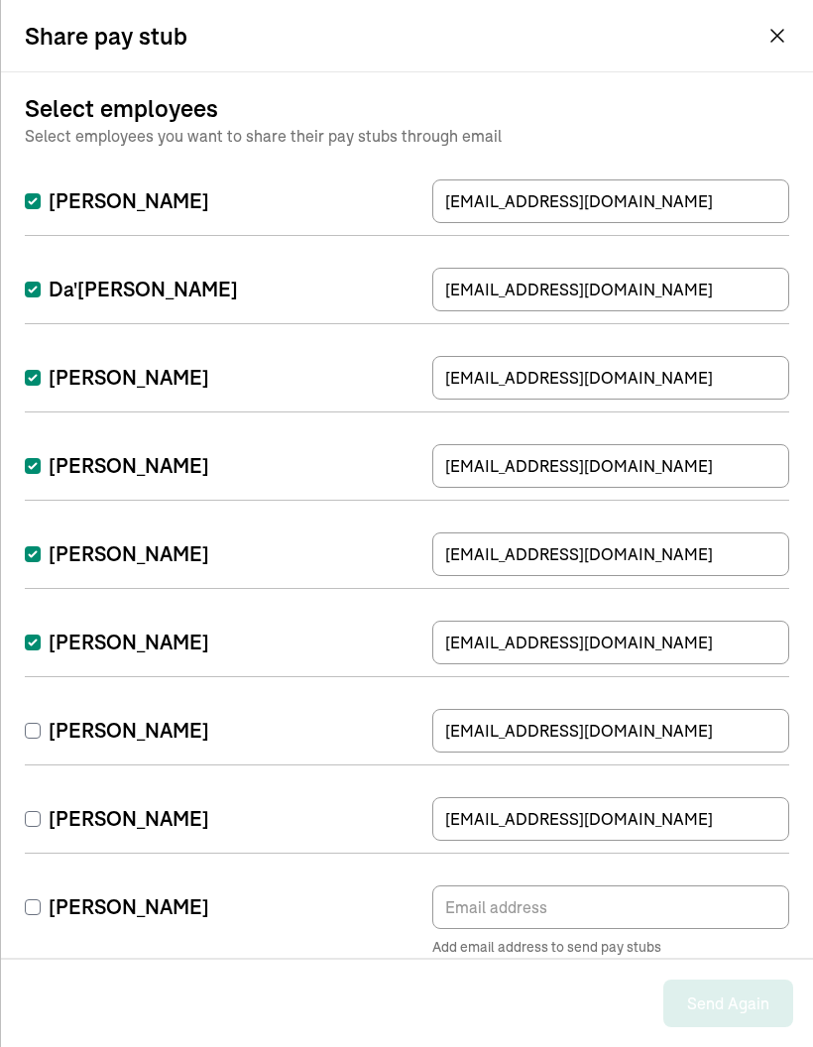
click at [39, 642] on input "Tumeka White" at bounding box center [33, 643] width 16 height 16
checkbox input "false"
click at [36, 551] on input "Jamiya Rouse" at bounding box center [33, 555] width 16 height 16
checkbox input "false"
click at [28, 465] on input "Emmanuel Moss" at bounding box center [33, 466] width 16 height 16
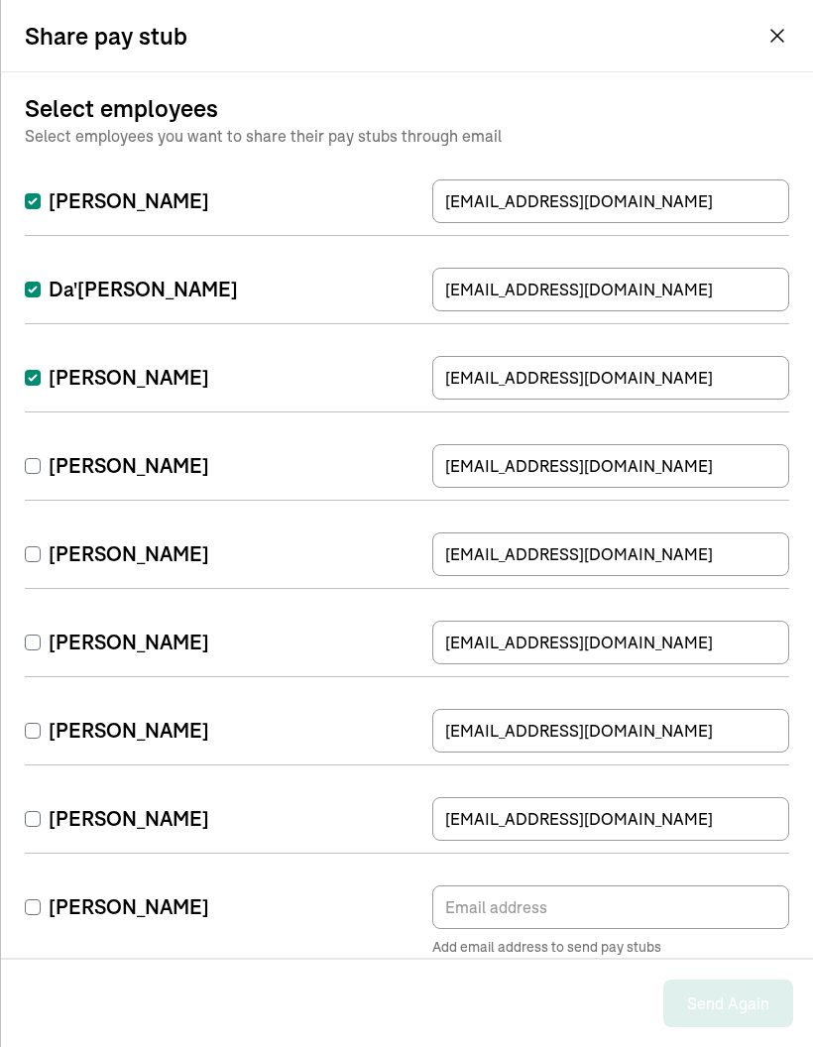
checkbox input "false"
click at [30, 379] on input "Breniya Paxton" at bounding box center [33, 378] width 16 height 16
checkbox input "false"
click at [36, 193] on input "Davonna White" at bounding box center [33, 201] width 16 height 16
checkbox input "false"
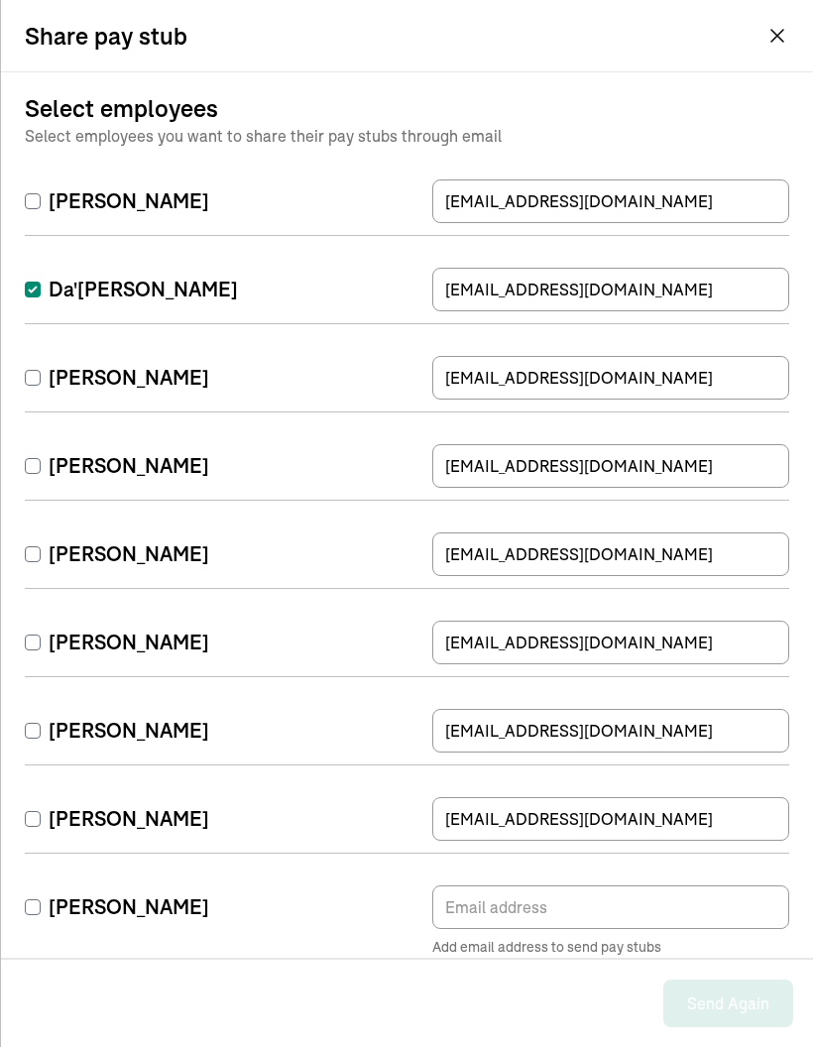
click at [768, 39] on button "Tumeka White Prosperity Cleaning Service and Deep Cleaning" at bounding box center [693, 36] width 199 height 44
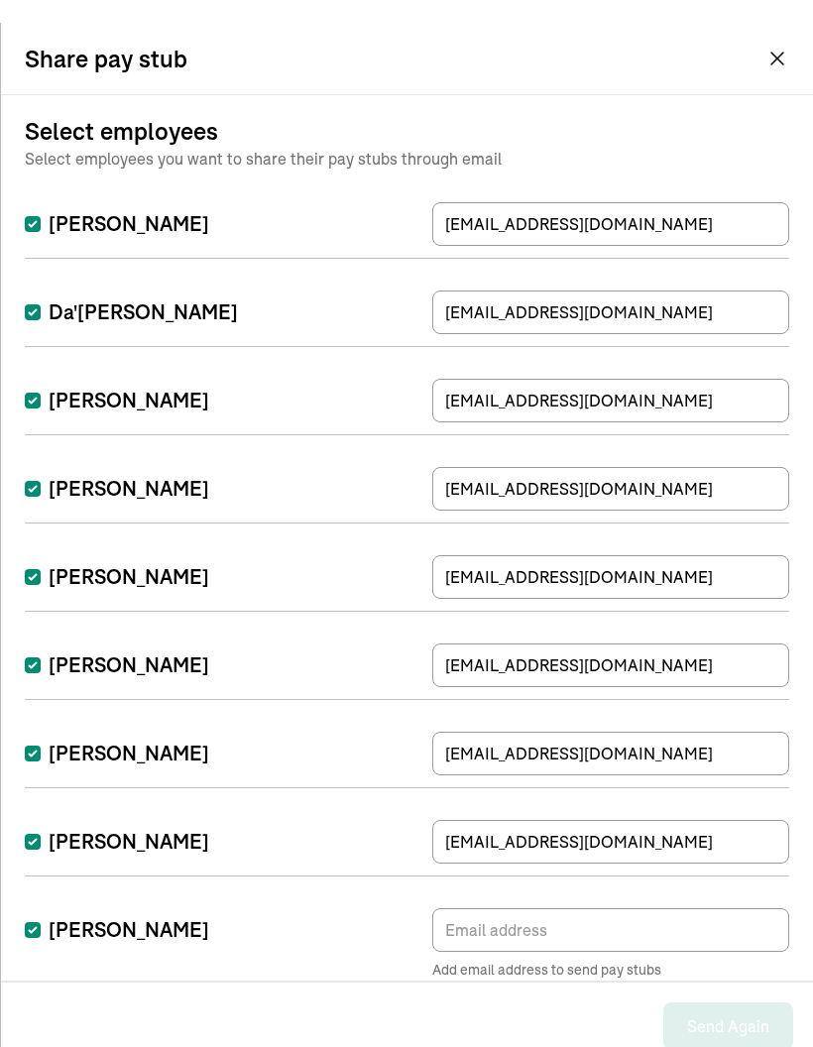
scroll to position [79, 0]
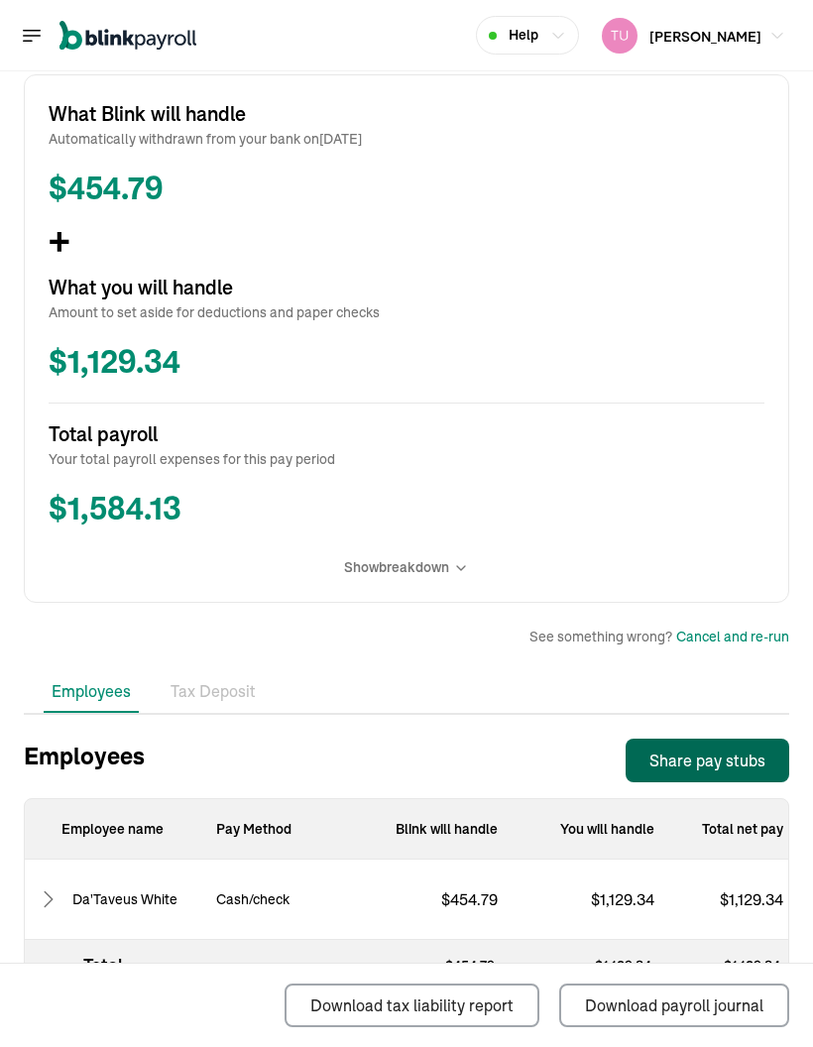
click at [448, 557] on span "Show breakdown" at bounding box center [396, 567] width 105 height 21
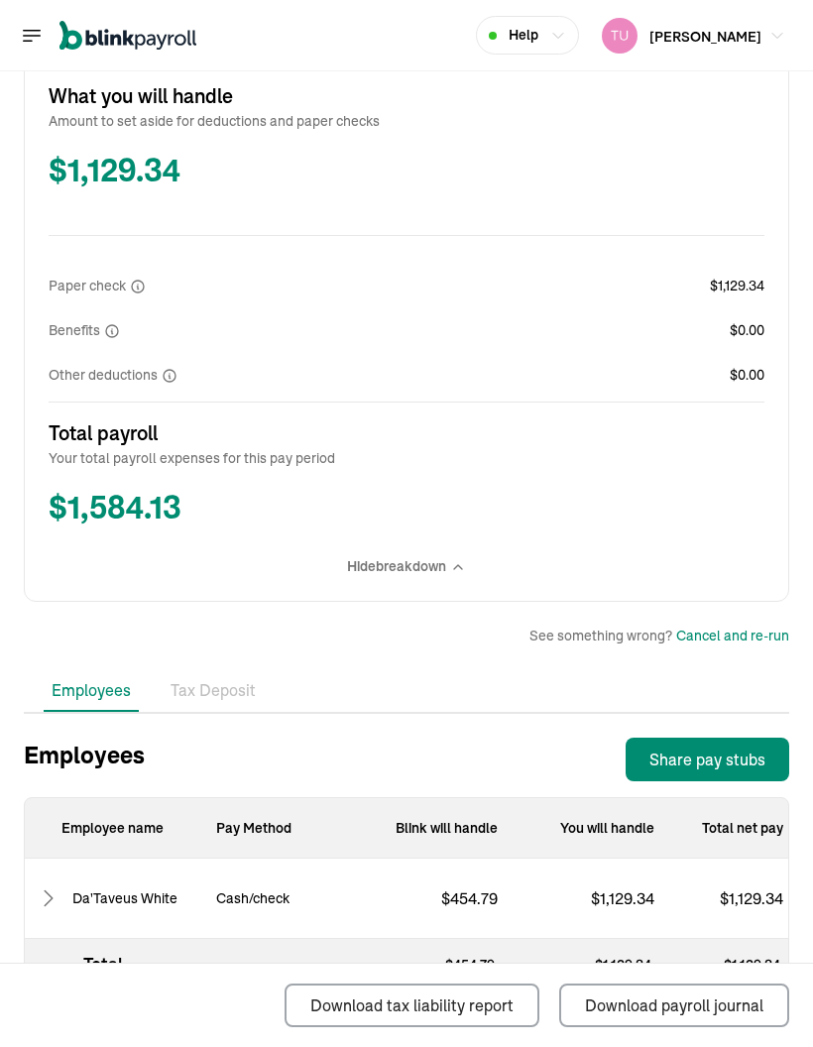
scroll to position [919, 0]
click at [55, 689] on icon at bounding box center [49, 900] width 24 height 24
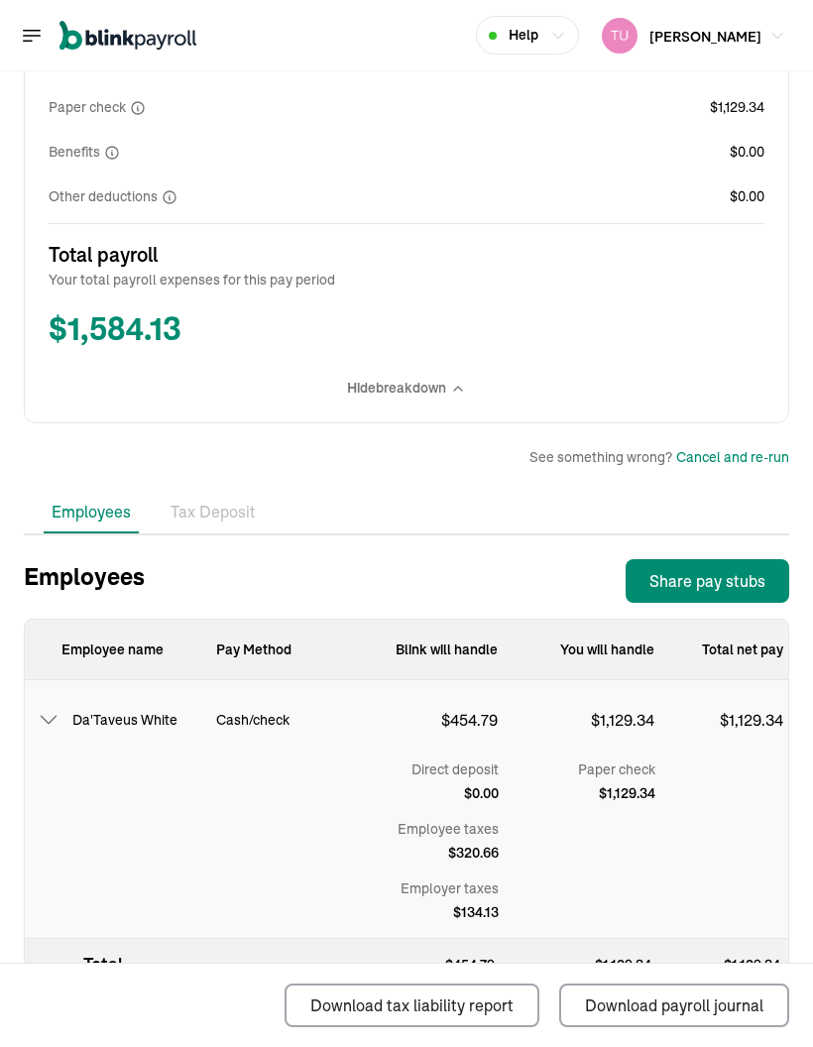
scroll to position [1098, 0]
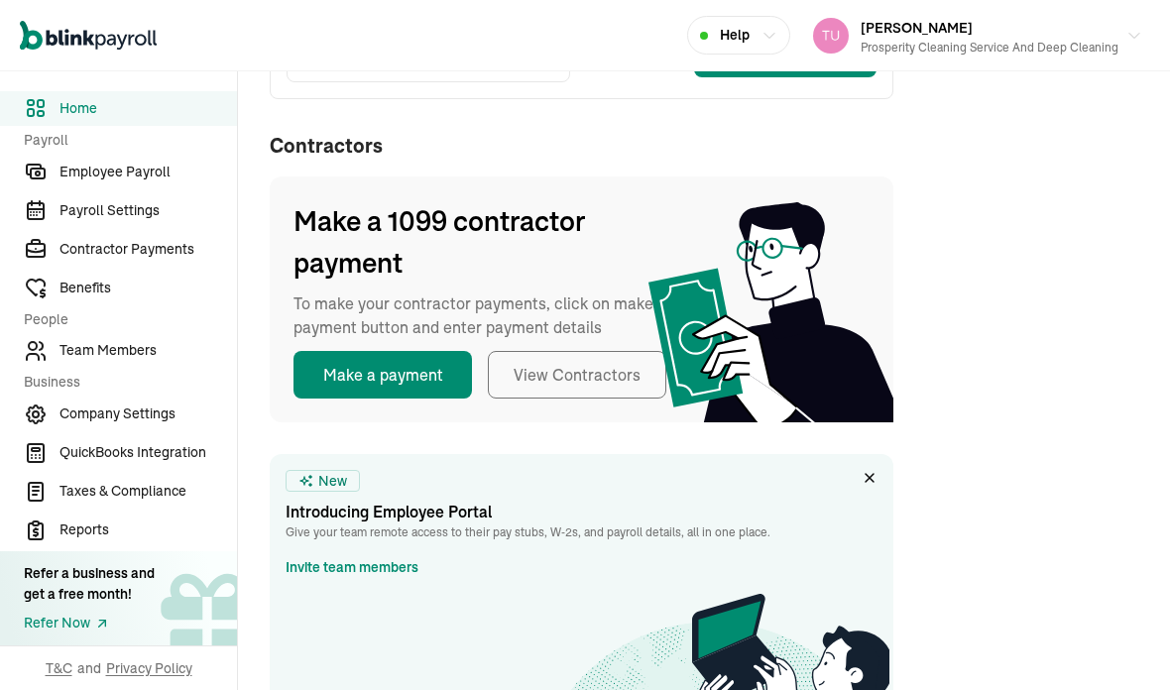
scroll to position [426, 0]
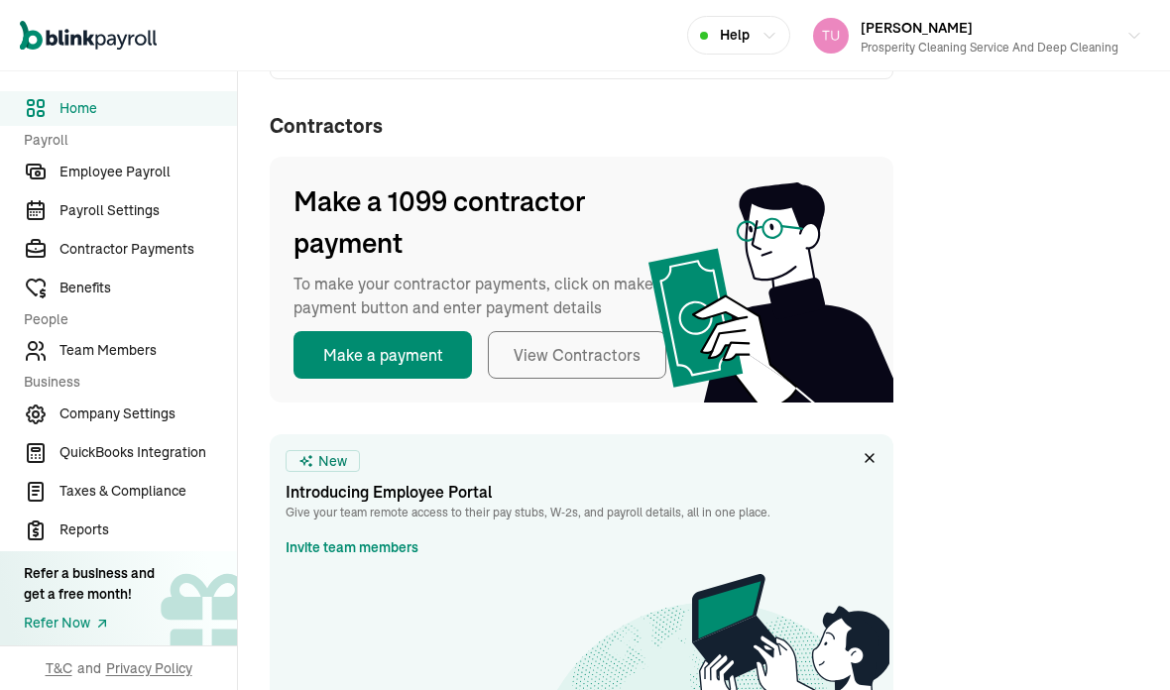
click at [187, 183] on span "Employee Payroll" at bounding box center [149, 172] width 178 height 21
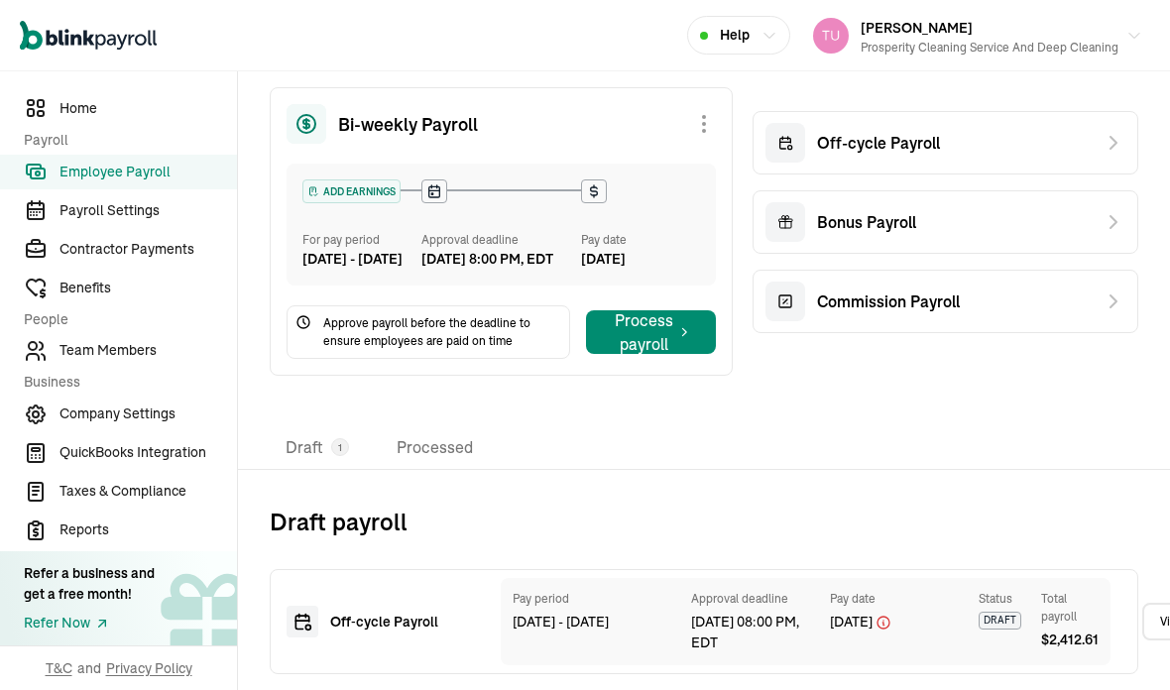
scroll to position [31, 0]
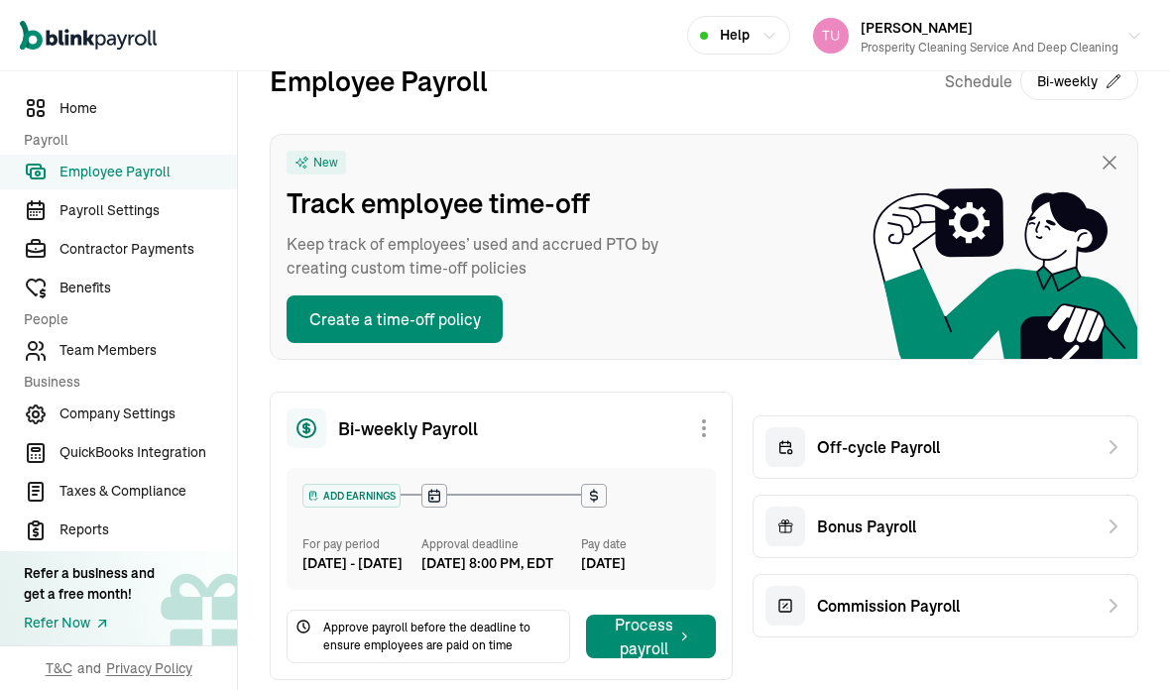
click at [974, 438] on div "Off-cycle Payroll" at bounding box center [946, 447] width 386 height 63
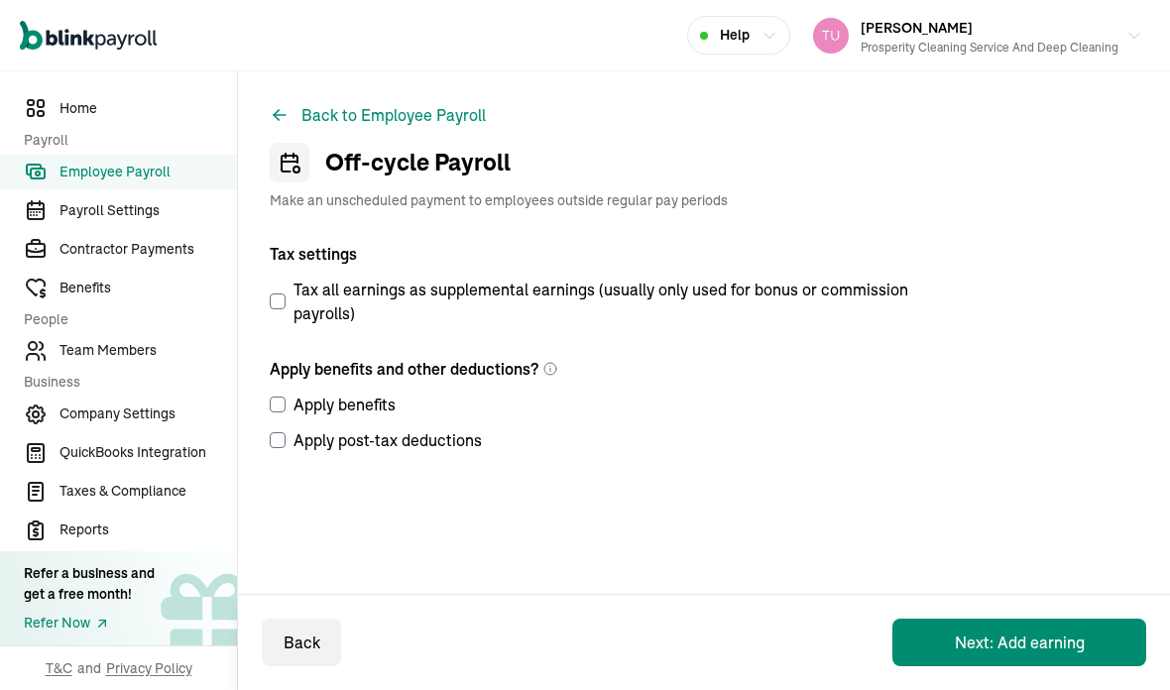
click at [291, 299] on label "Tax all earnings as supplemental earnings (usually only used for bonus or commi…" at bounding box center [597, 302] width 655 height 48
click at [286, 299] on input "Tax all earnings as supplemental earnings (usually only used for bonus or commi…" at bounding box center [278, 302] width 16 height 16
checkbox input "true"
click at [283, 402] on input "Apply benefits" at bounding box center [278, 405] width 16 height 16
checkbox input "true"
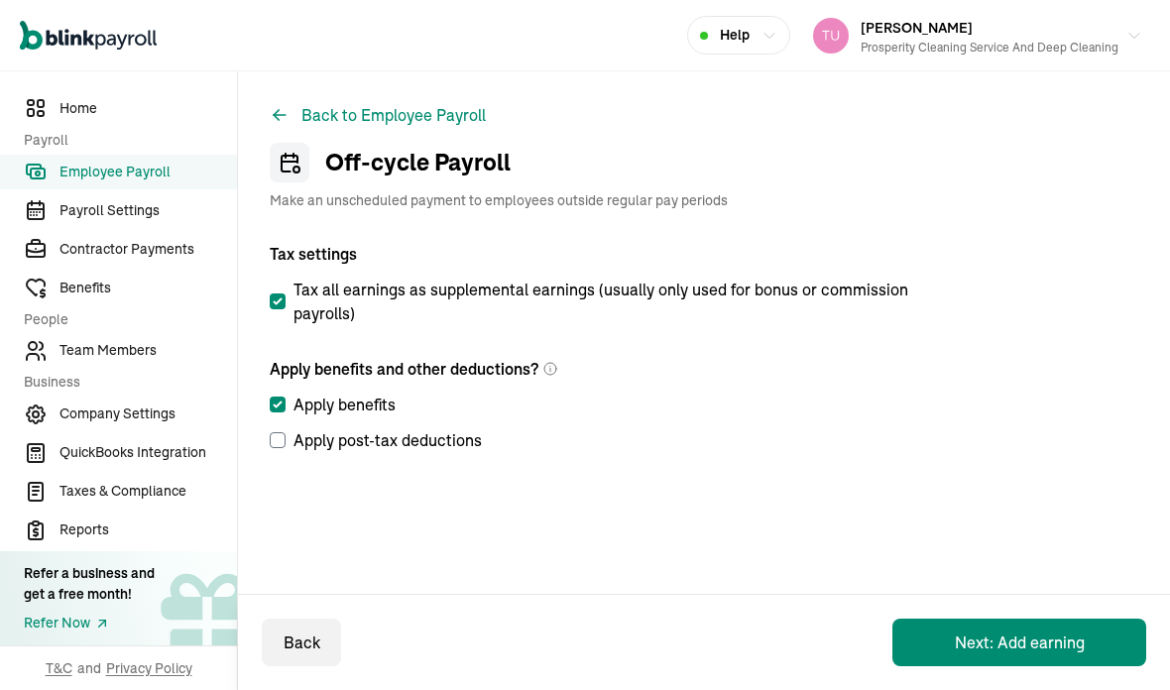
click at [281, 440] on input "Apply post-tax deductions" at bounding box center [278, 440] width 16 height 16
checkbox input "true"
click at [991, 643] on button "Next: Add earning" at bounding box center [1020, 643] width 254 height 48
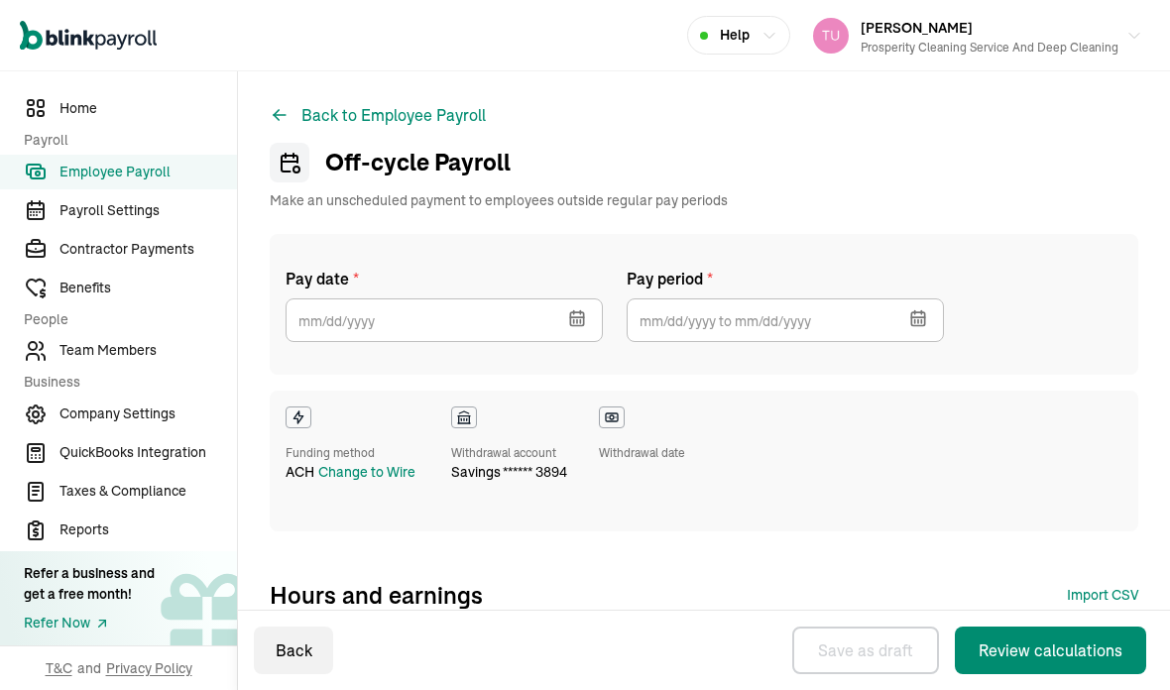
select select "direct_deposit"
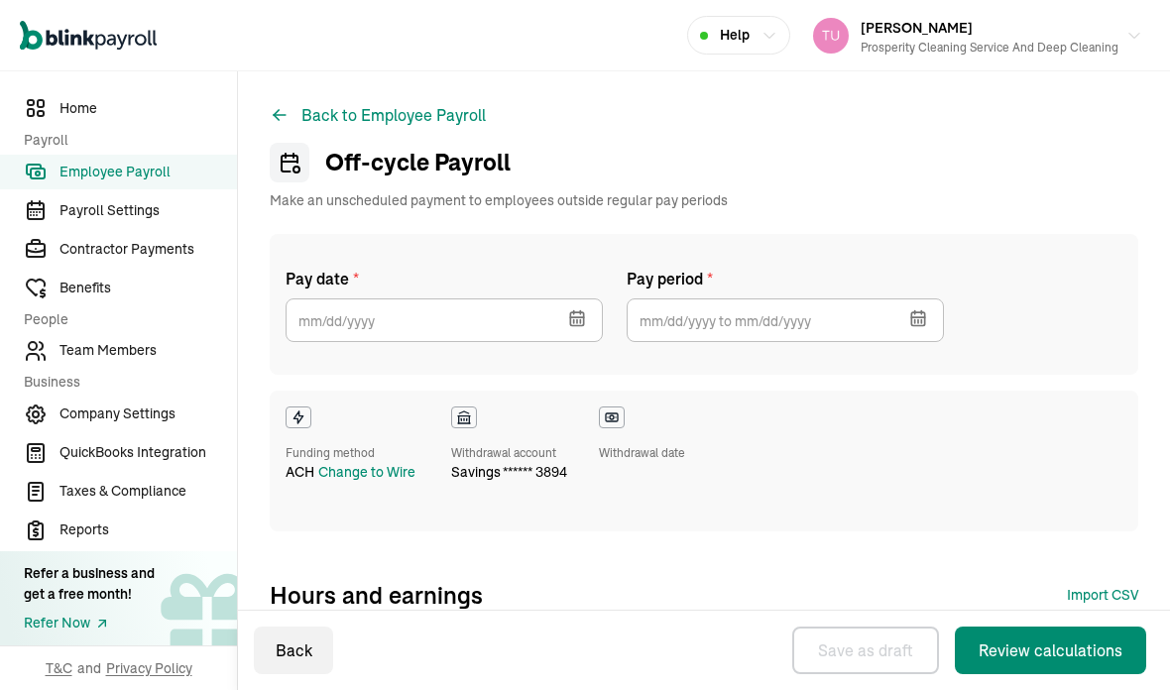
select select "direct_deposit"
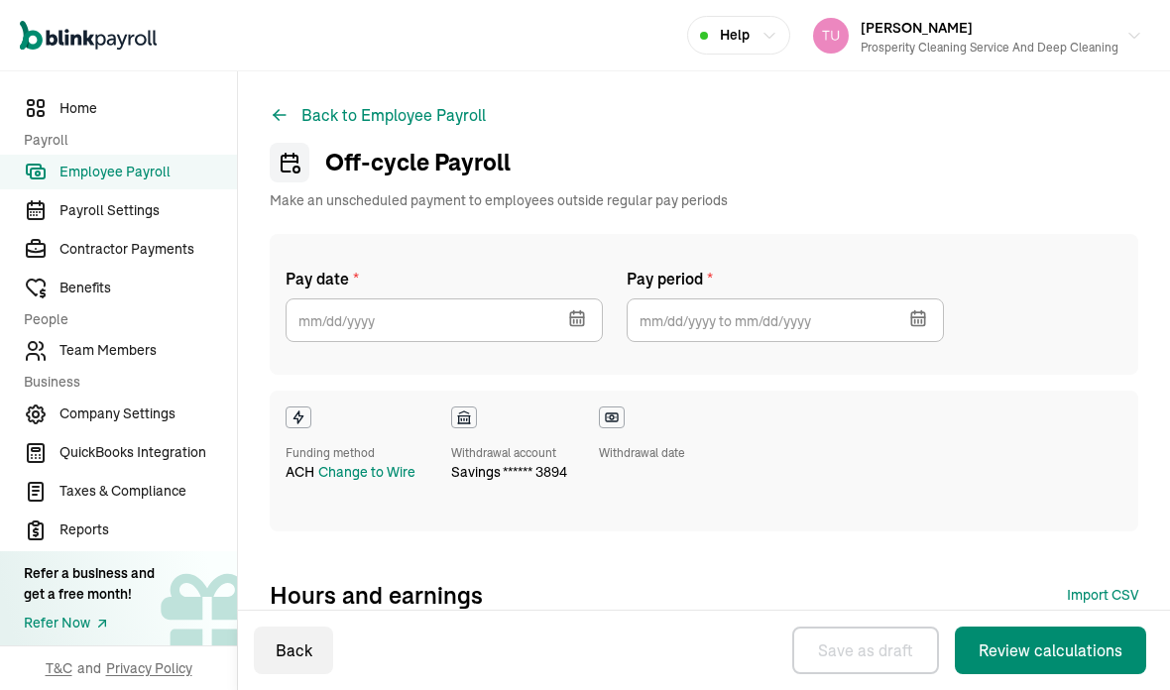
select select "direct_deposit"
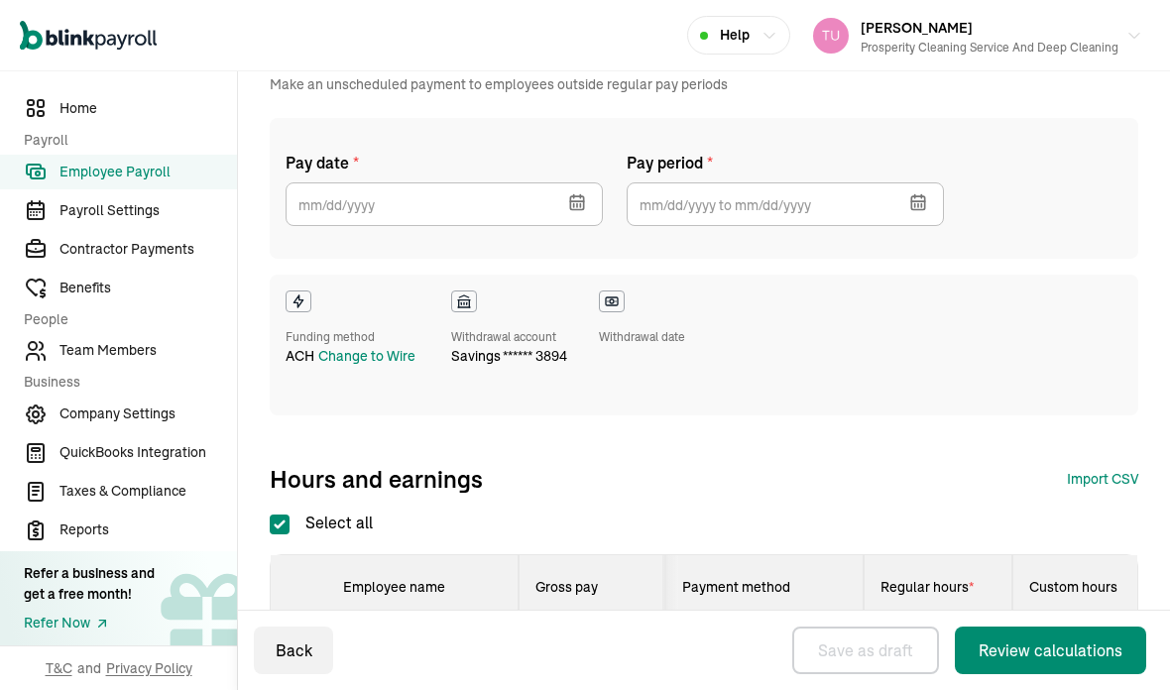
scroll to position [114, 0]
click at [574, 199] on icon "button" at bounding box center [574, 198] width 0 height 3
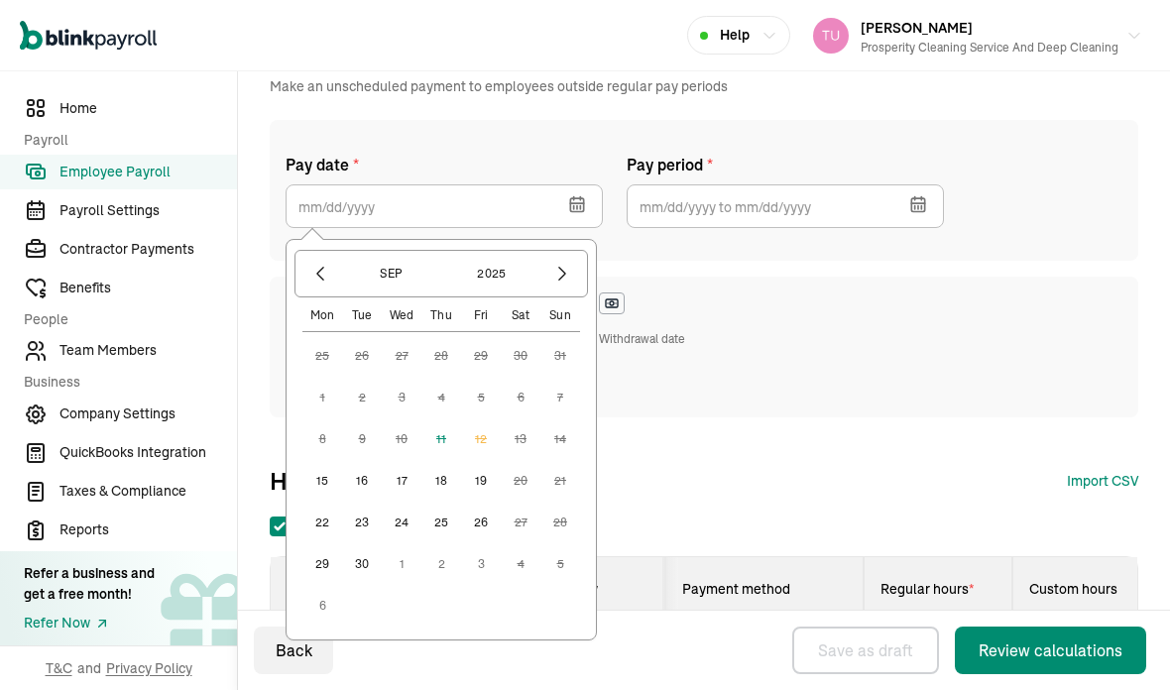
click at [321, 481] on button "15" at bounding box center [323, 481] width 40 height 40
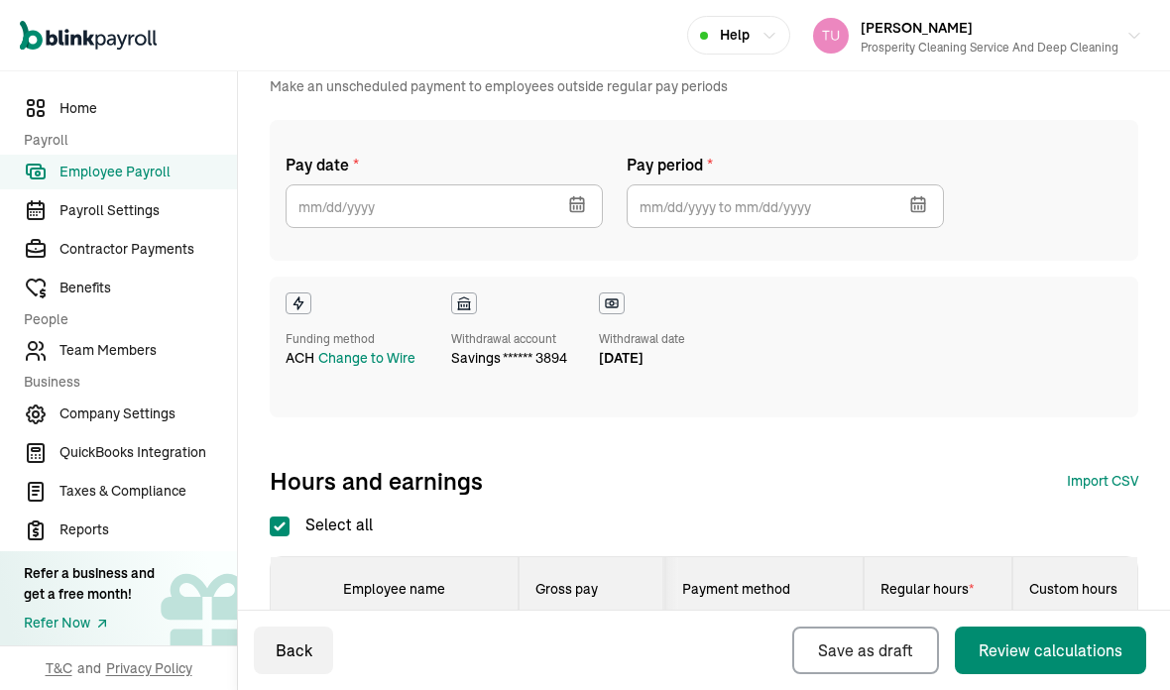
type input "09/15/2025"
click at [911, 197] on icon "button" at bounding box center [919, 204] width 20 height 20
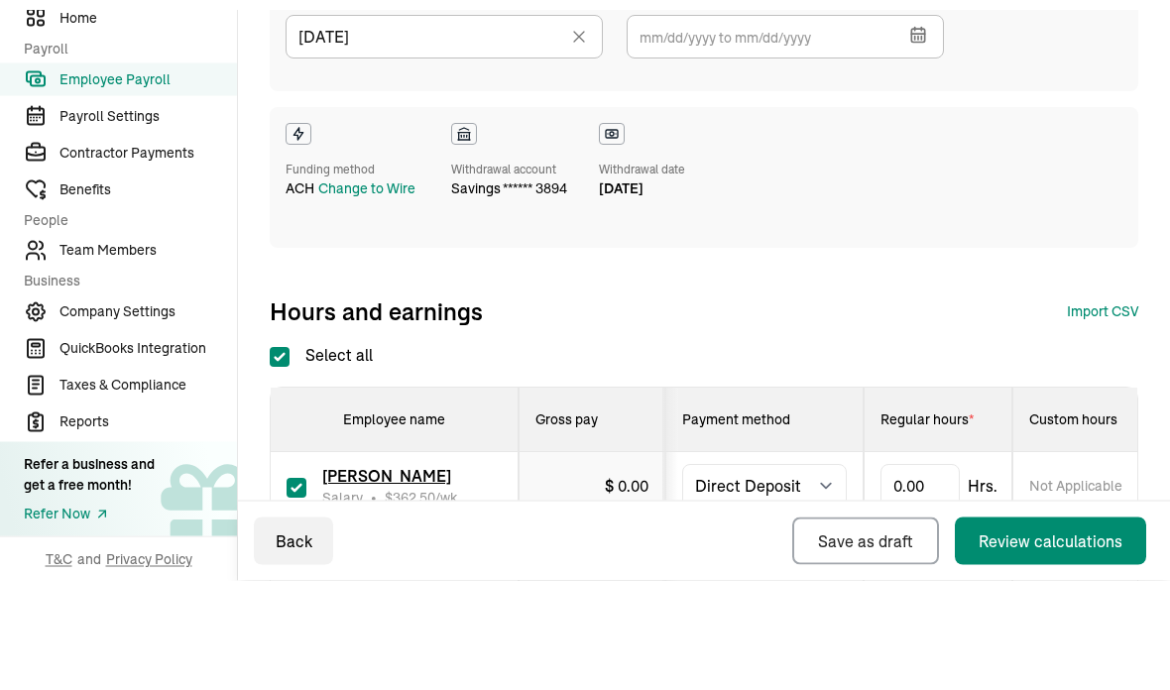
scroll to position [79, 0]
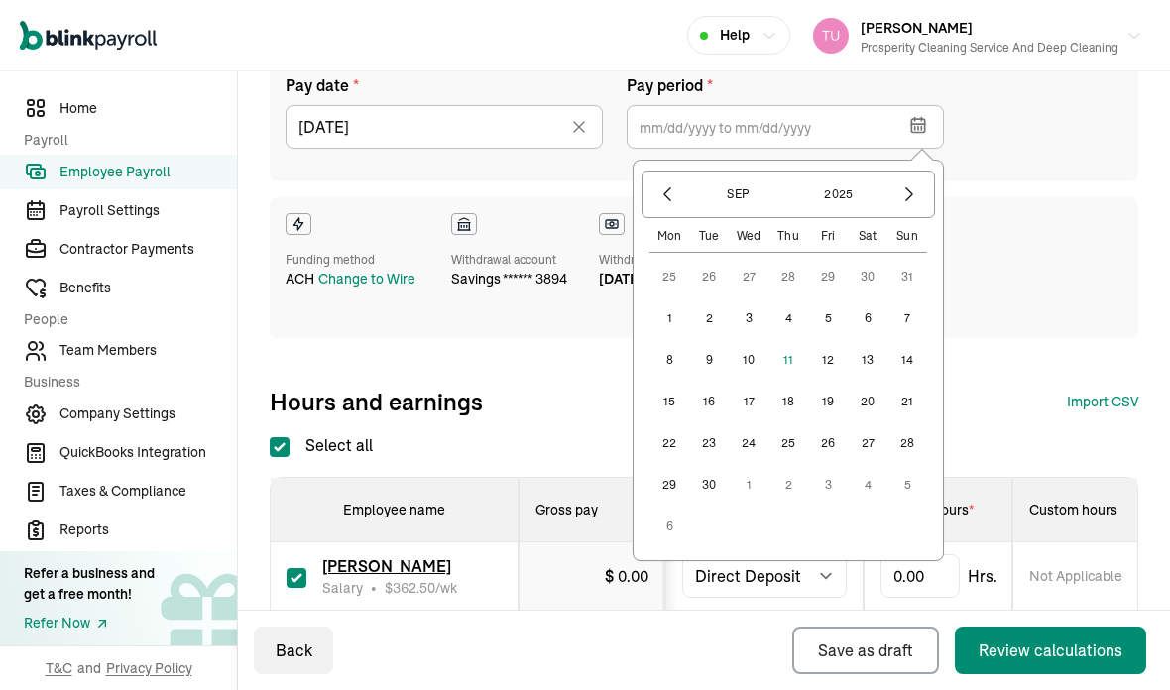
click at [677, 184] on icon "button" at bounding box center [668, 194] width 20 height 20
click at [857, 340] on button "16" at bounding box center [868, 360] width 40 height 40
click at [819, 424] on button "29" at bounding box center [828, 444] width 40 height 40
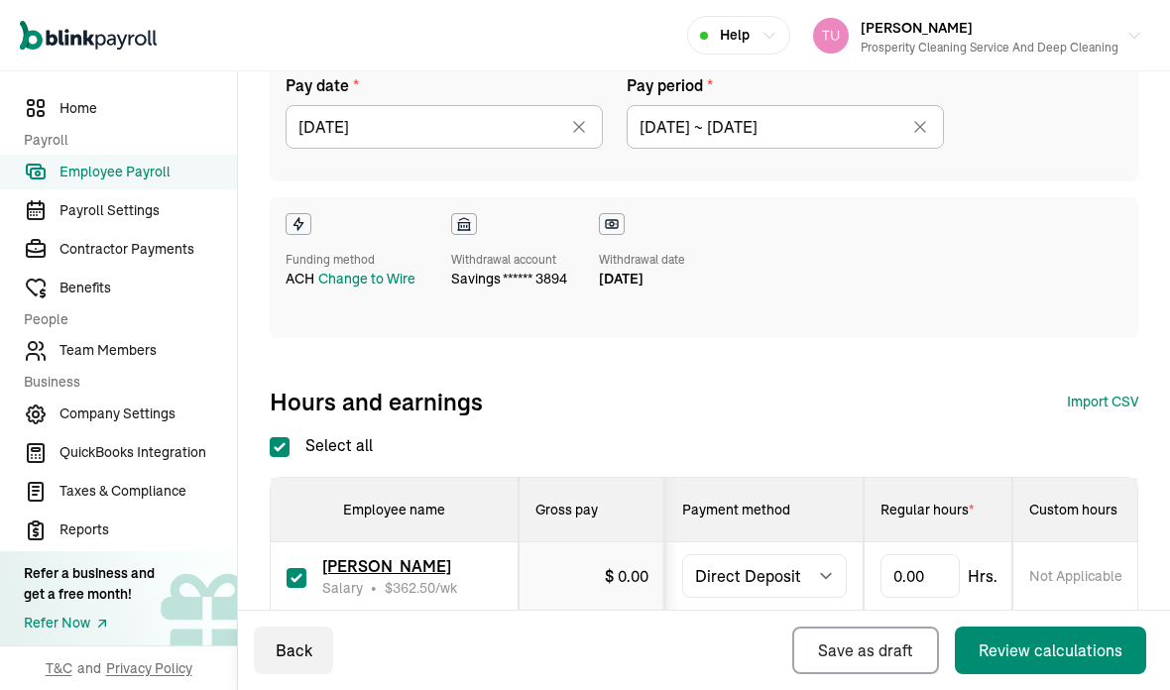
type input "08/16/2025 ~ 08/29/2025"
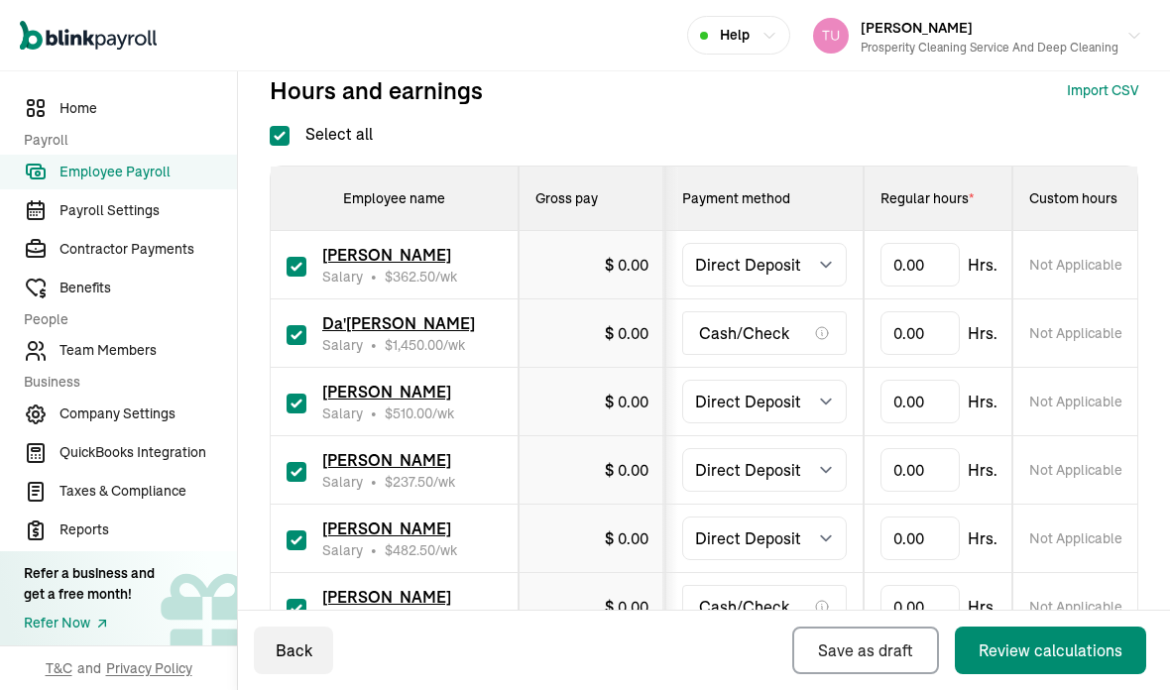
scroll to position [503, 0]
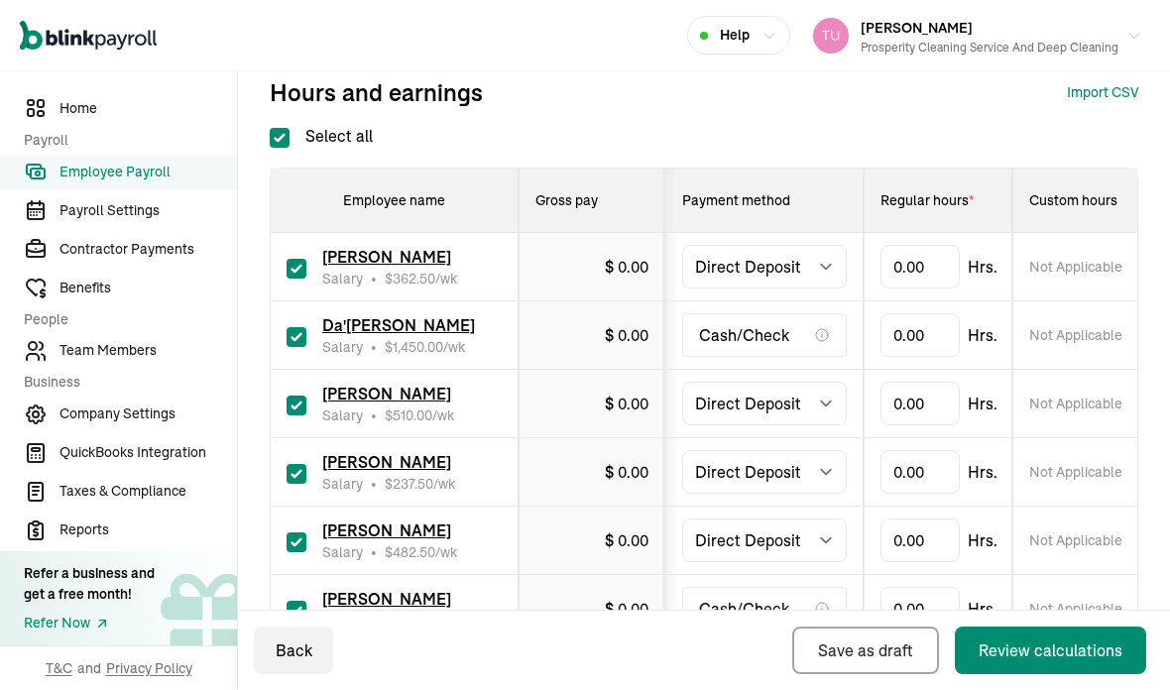
click at [275, 128] on input "Select all" at bounding box center [280, 138] width 20 height 20
checkbox input "false"
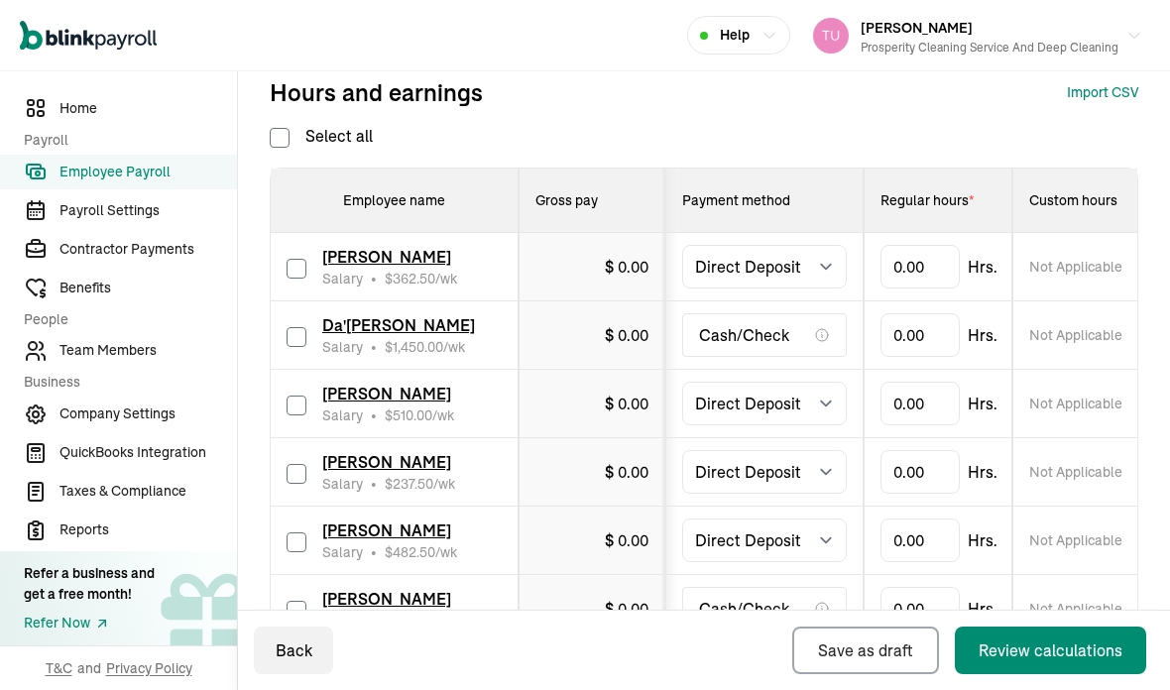
checkbox input "false"
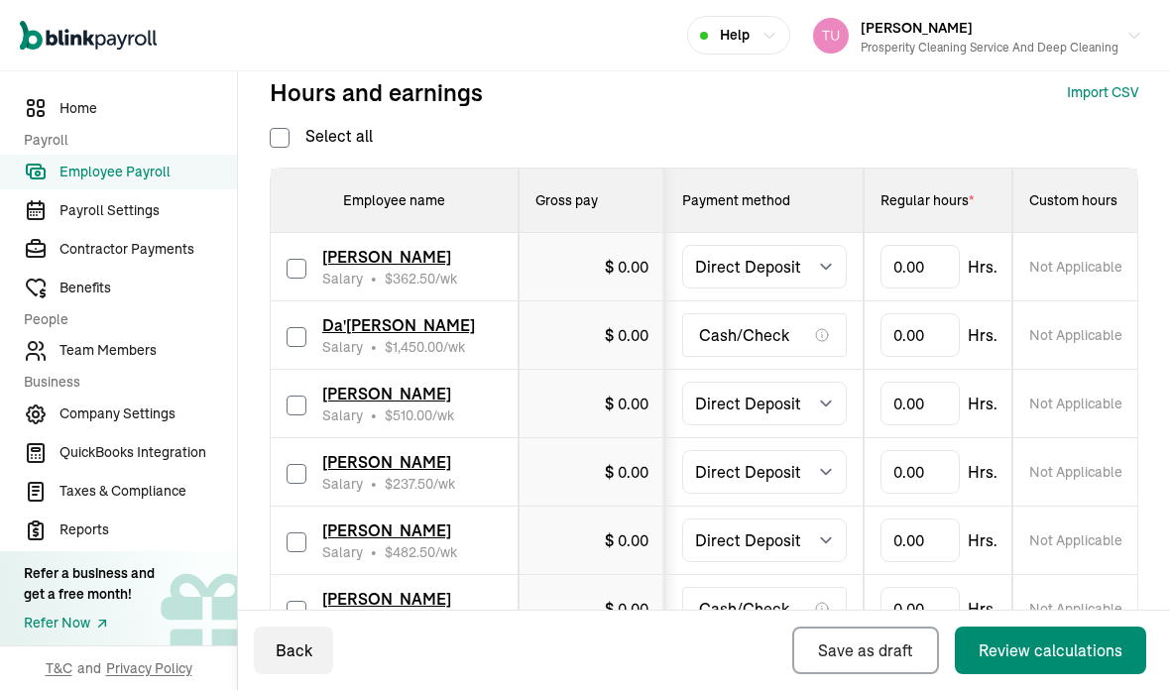
checkbox input "false"
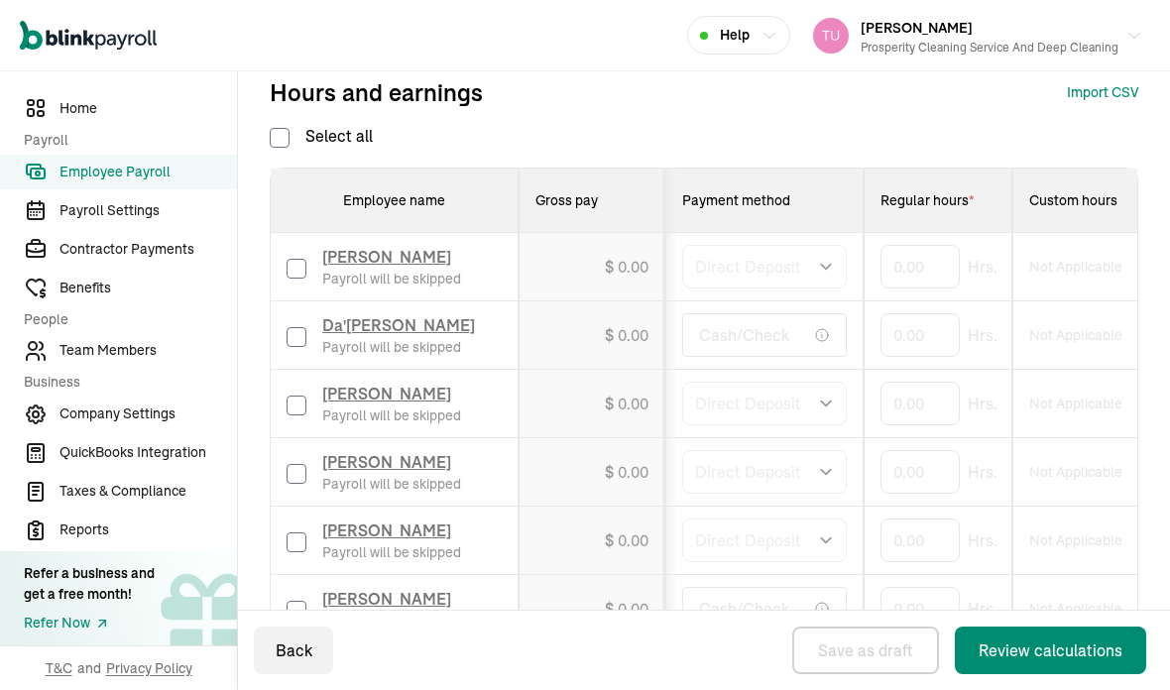
click at [370, 315] on span "Da'Taveus White" at bounding box center [398, 325] width 153 height 20
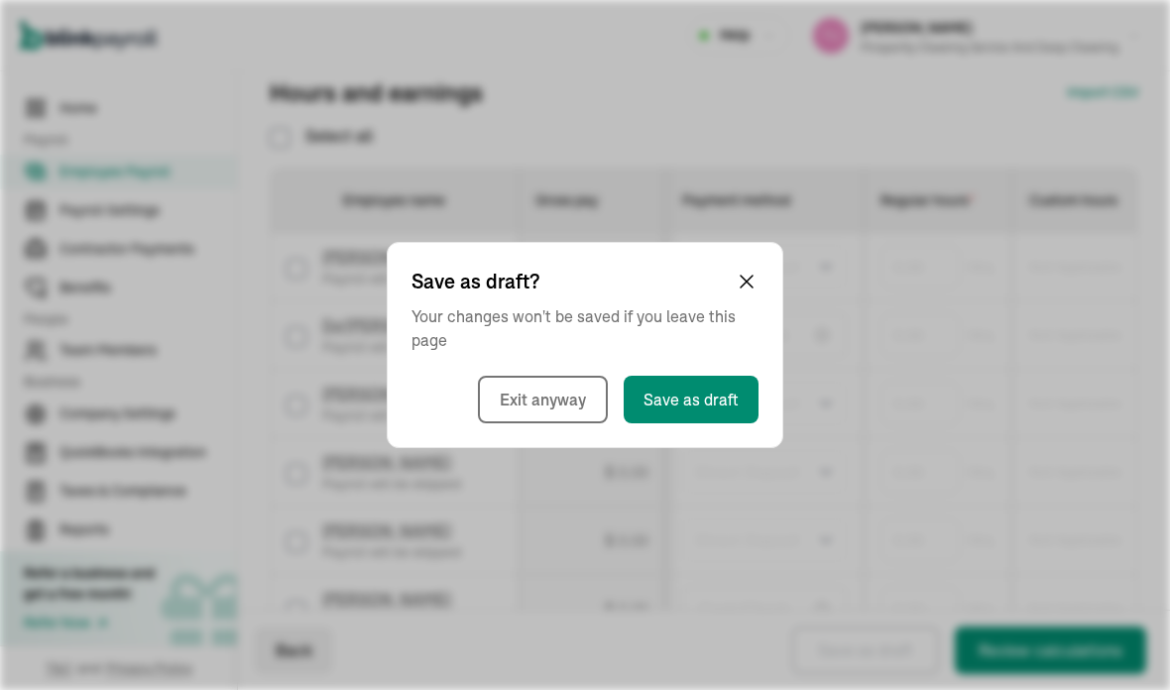
click at [416, 250] on div "Save as draft? Your changes won't be saved if you leave this page Exit anyway S…" at bounding box center [585, 345] width 397 height 206
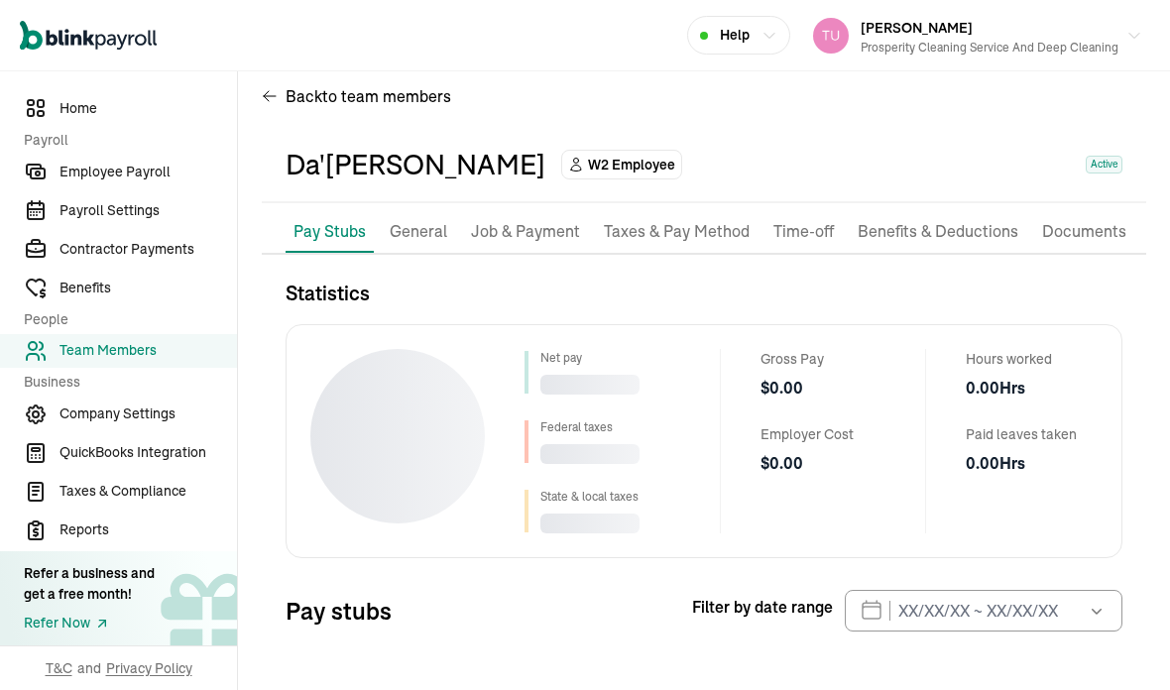
scroll to position [24, 0]
select select "2025"
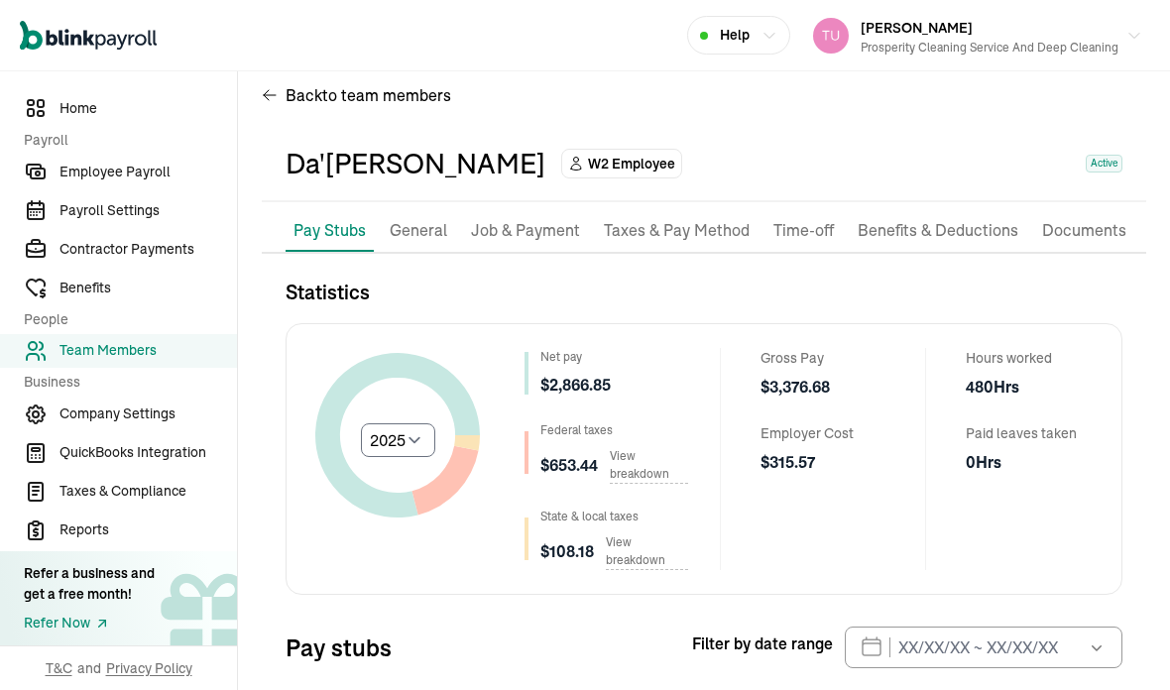
click at [541, 218] on p "Job & Payment" at bounding box center [525, 231] width 109 height 26
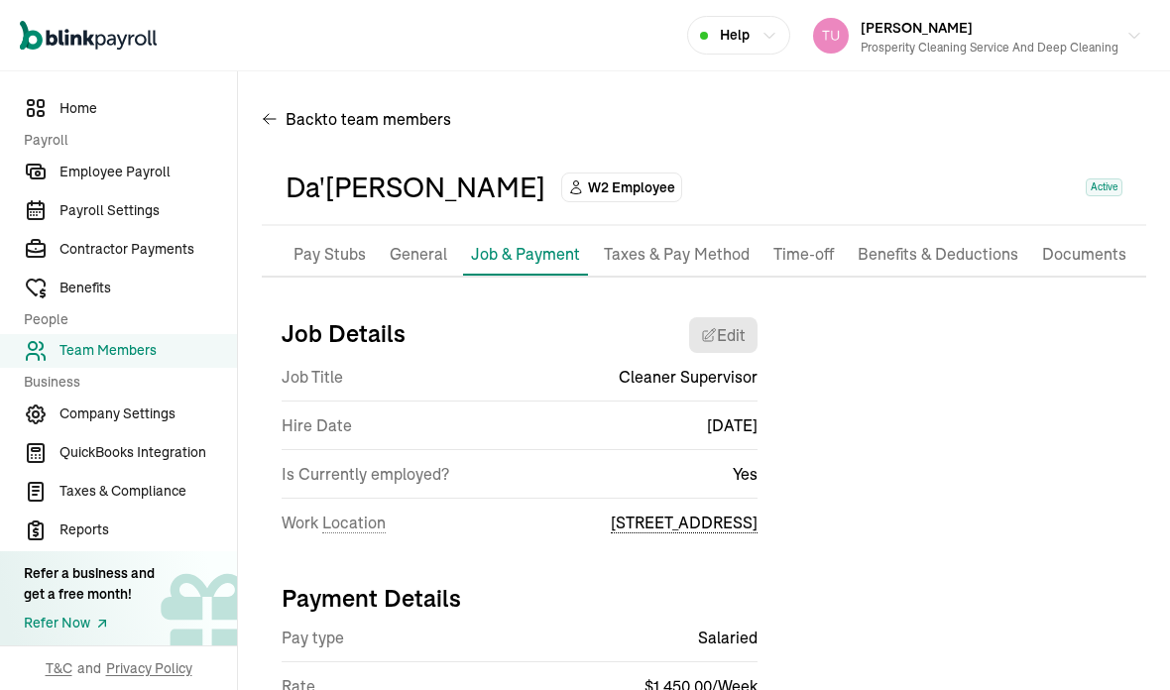
scroll to position [0, 0]
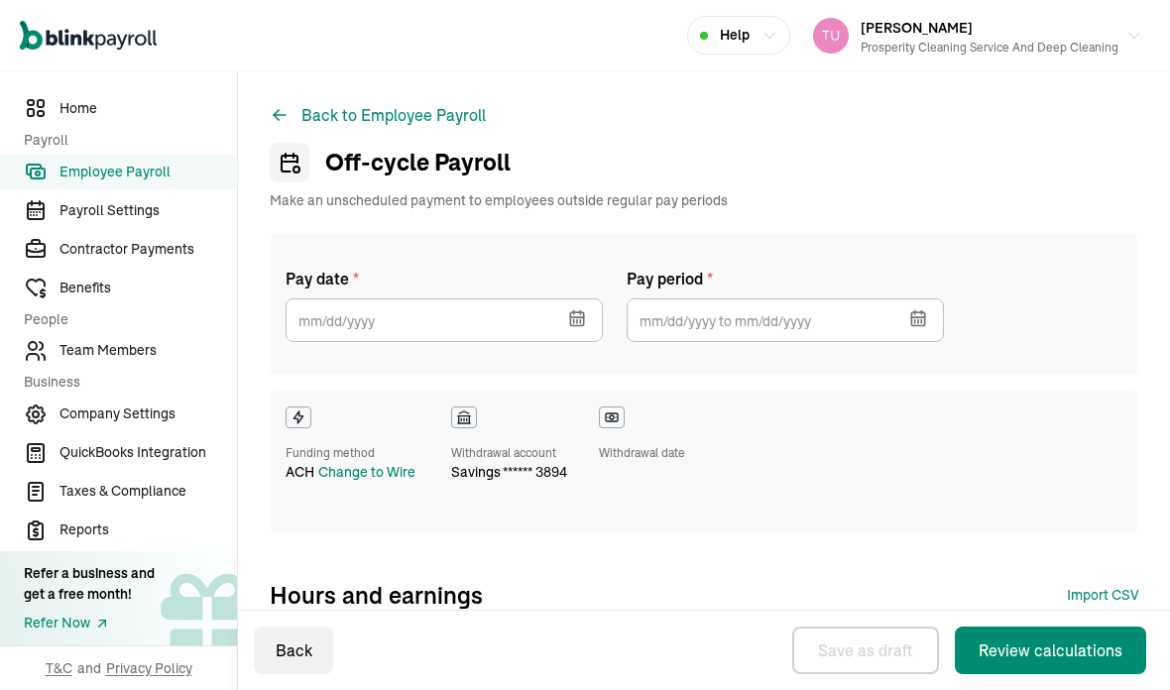
select select "direct_deposit"
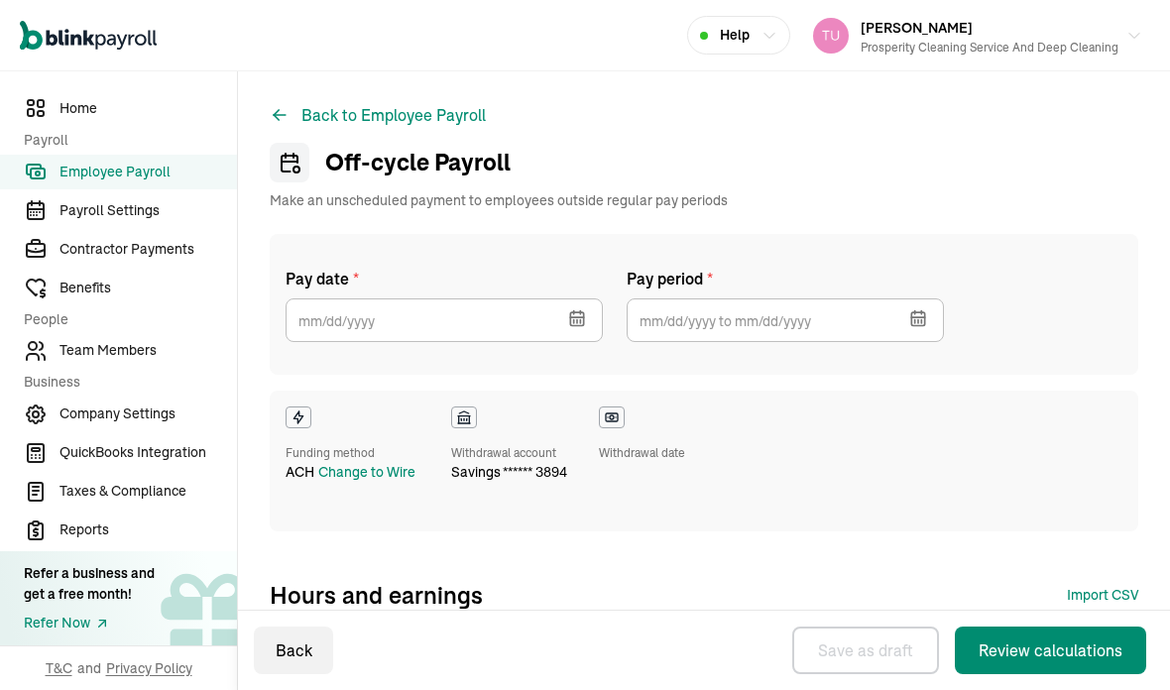
select select "direct_deposit"
click at [566, 291] on button "button" at bounding box center [576, 317] width 56 height 52
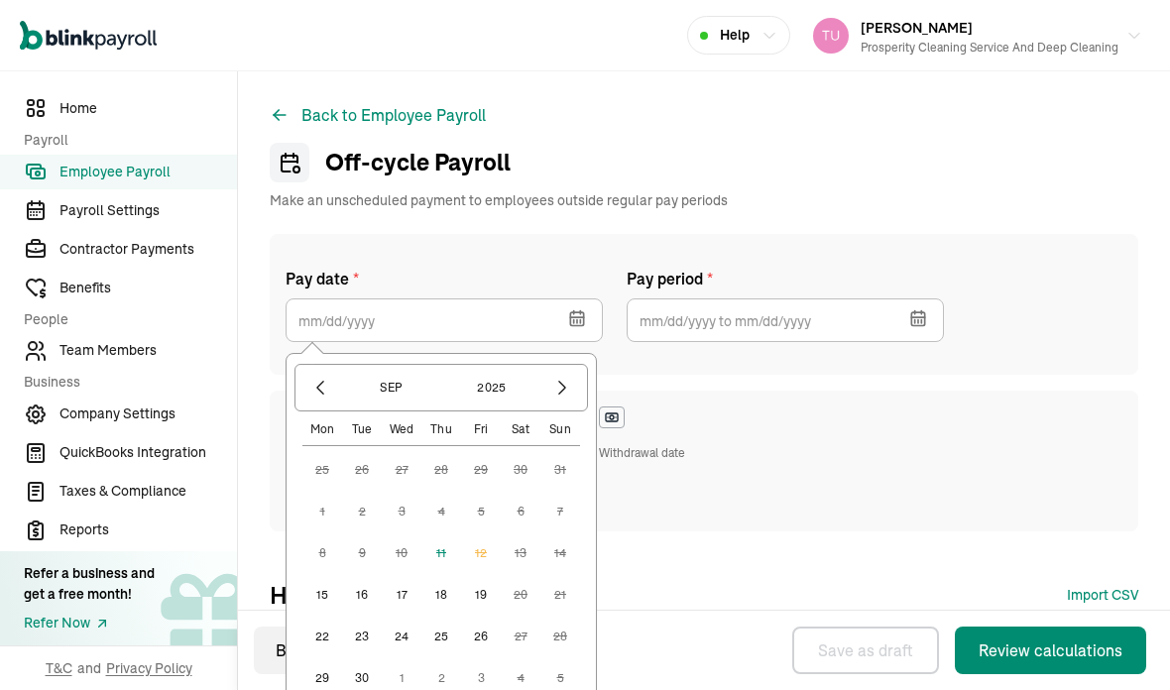
click at [315, 575] on button "15" at bounding box center [323, 595] width 40 height 40
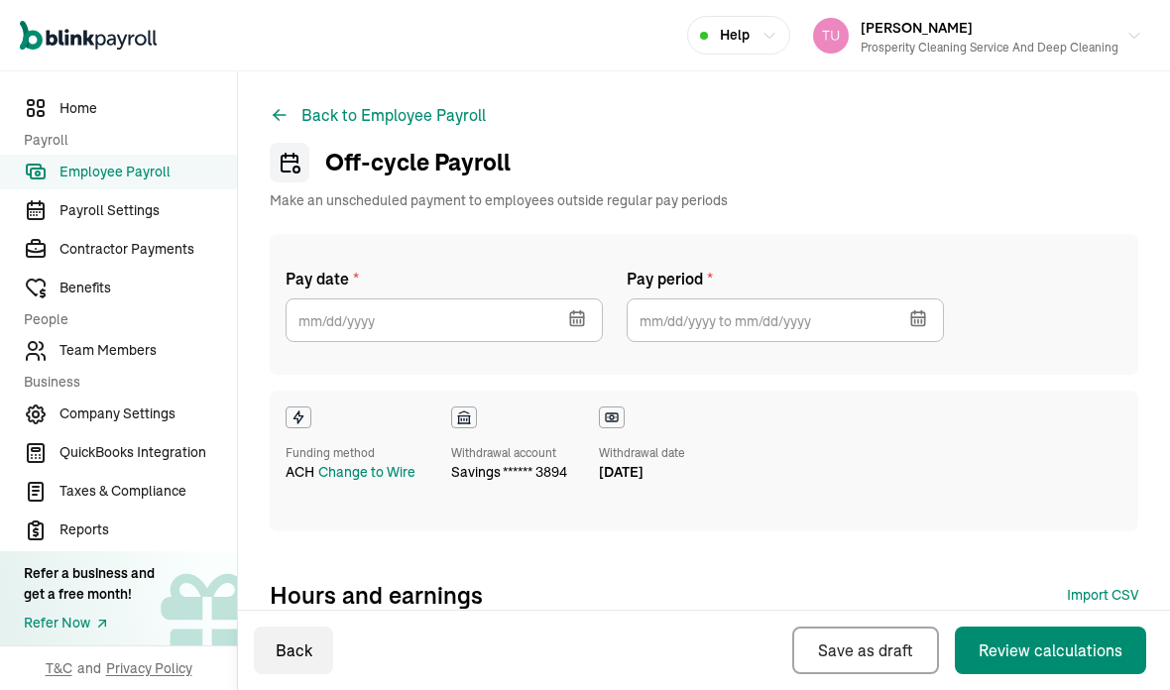
type input "09/15/2025"
click at [913, 291] on button "button" at bounding box center [917, 317] width 56 height 52
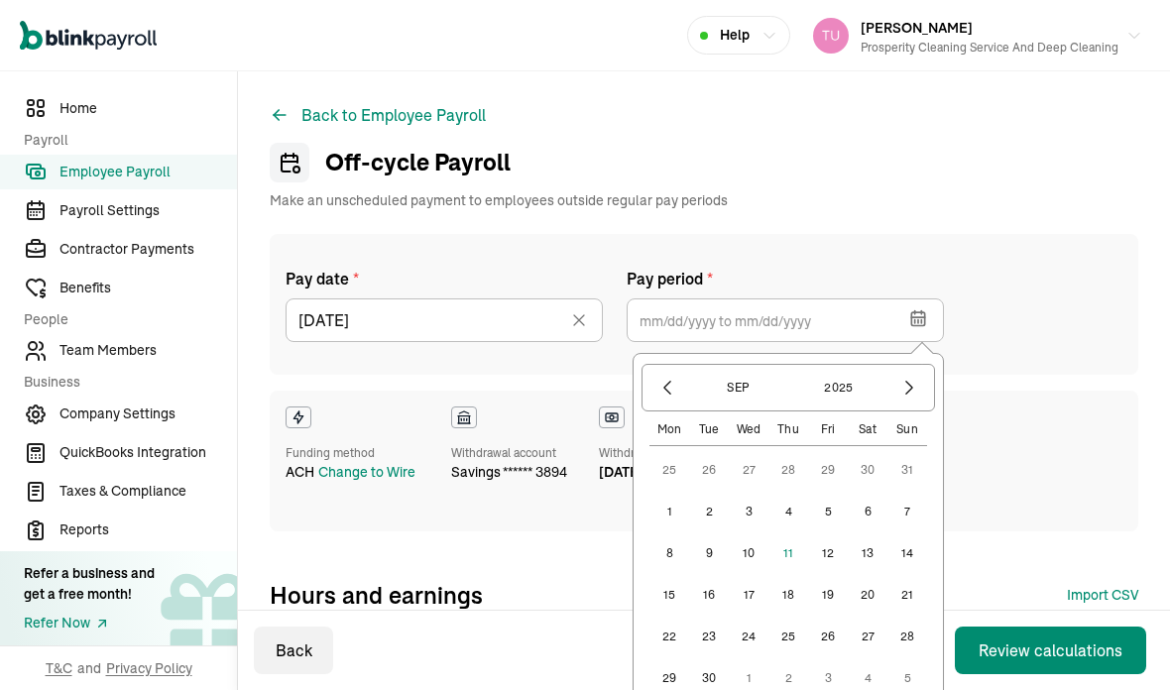
click at [667, 378] on icon "button" at bounding box center [668, 388] width 20 height 20
click at [864, 534] on button "16" at bounding box center [868, 554] width 40 height 40
click at [823, 617] on button "29" at bounding box center [828, 637] width 40 height 40
type input "08/16/2025 ~ 08/29/2025"
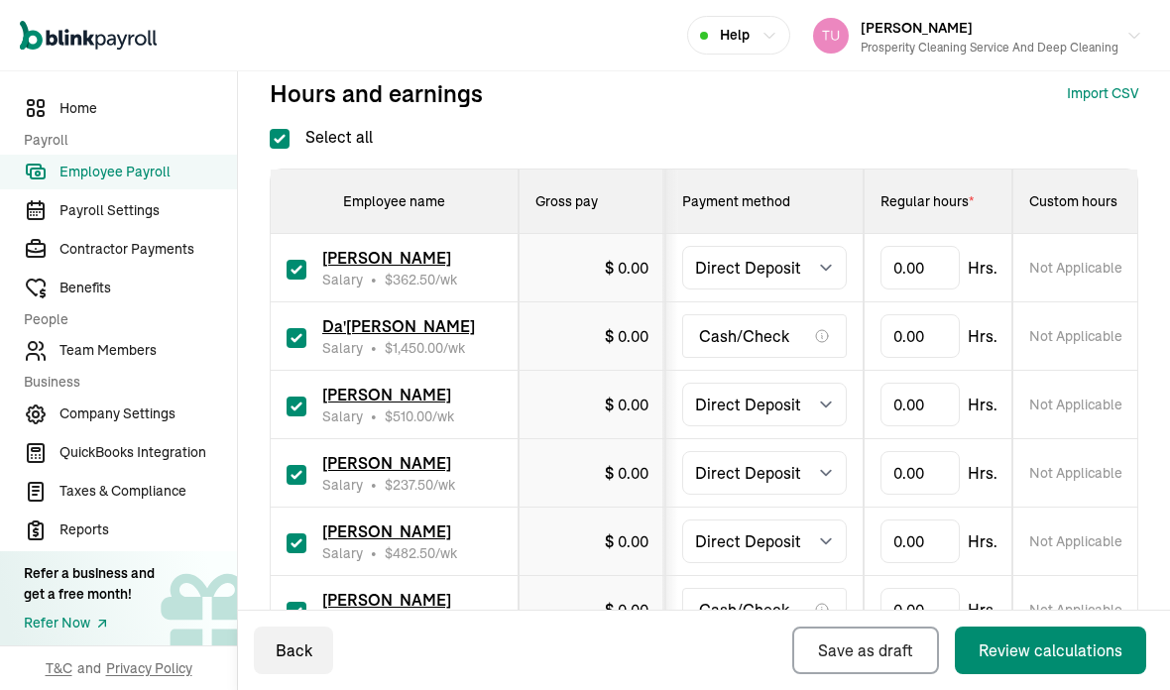
scroll to position [502, 0]
click at [279, 129] on input "Select all" at bounding box center [280, 139] width 20 height 20
checkbox input "false"
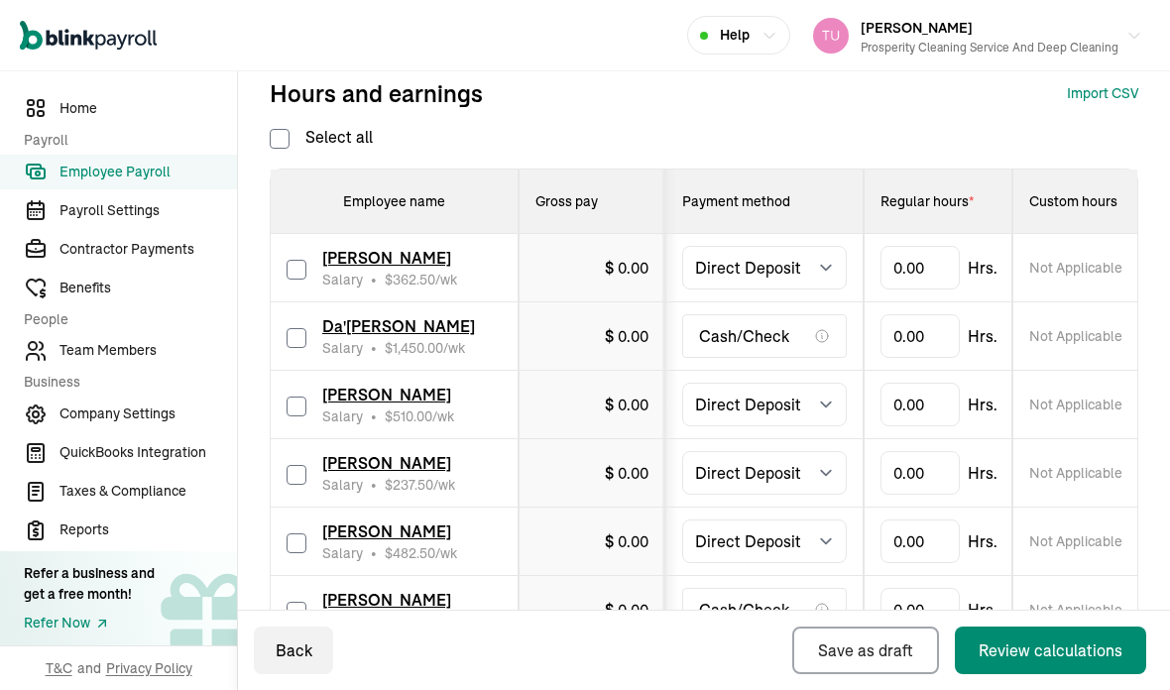
checkbox input "false"
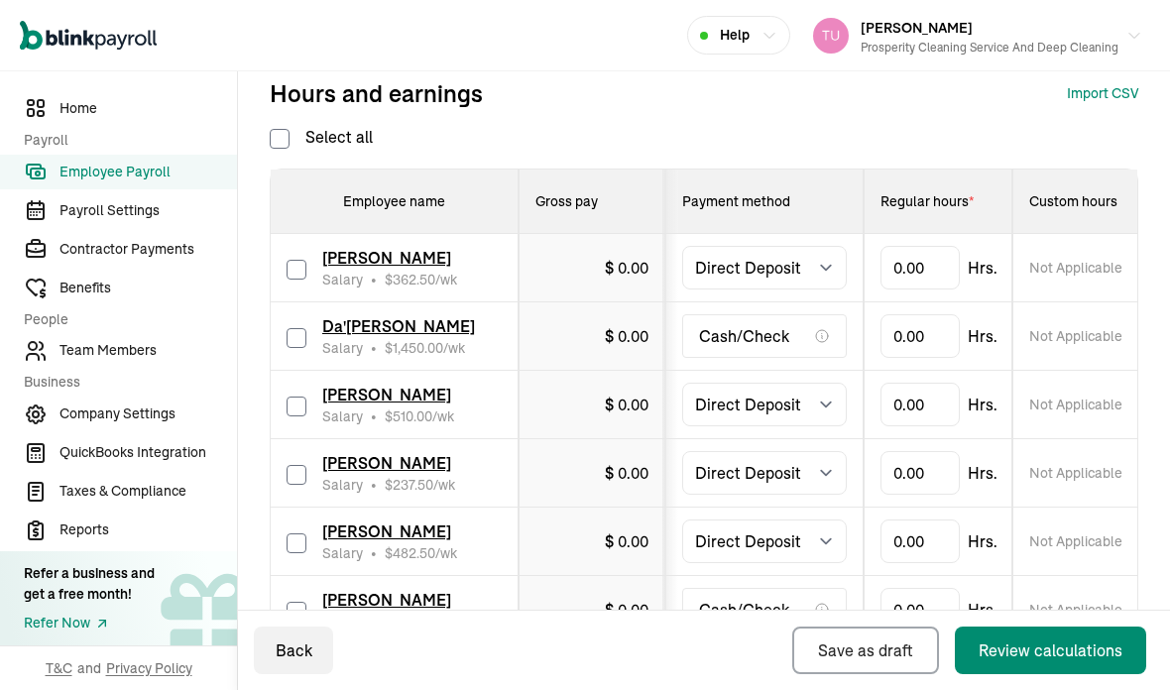
checkbox input "false"
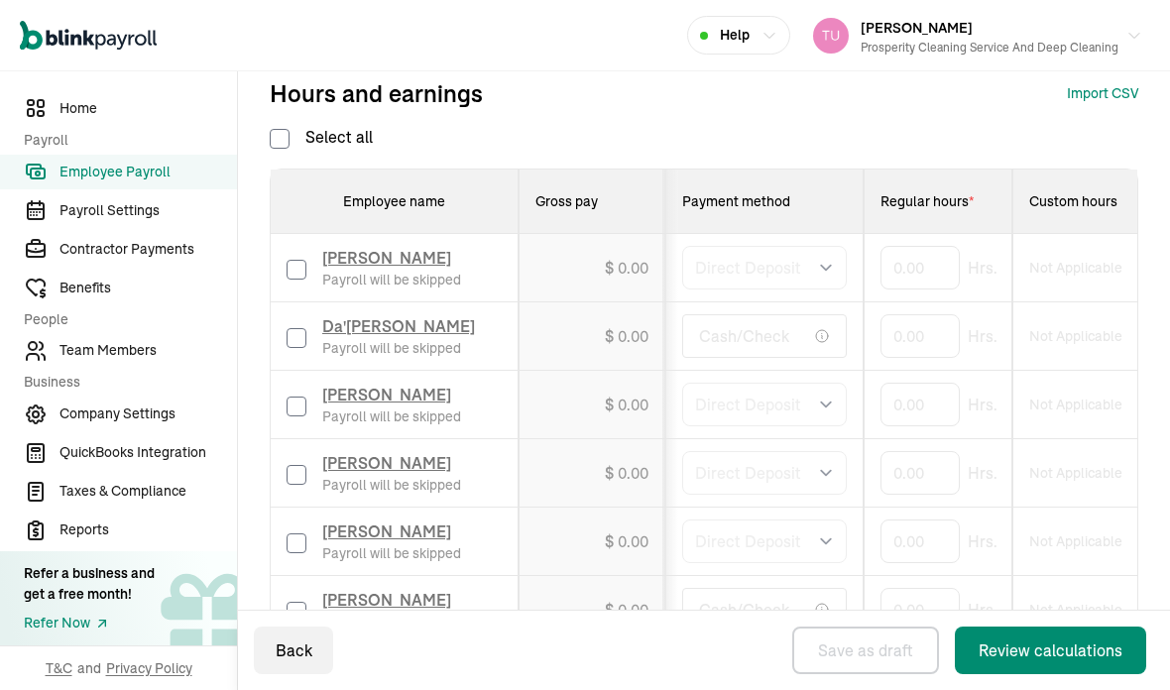
click at [297, 328] on input "checkbox" at bounding box center [297, 338] width 20 height 20
checkbox input "true"
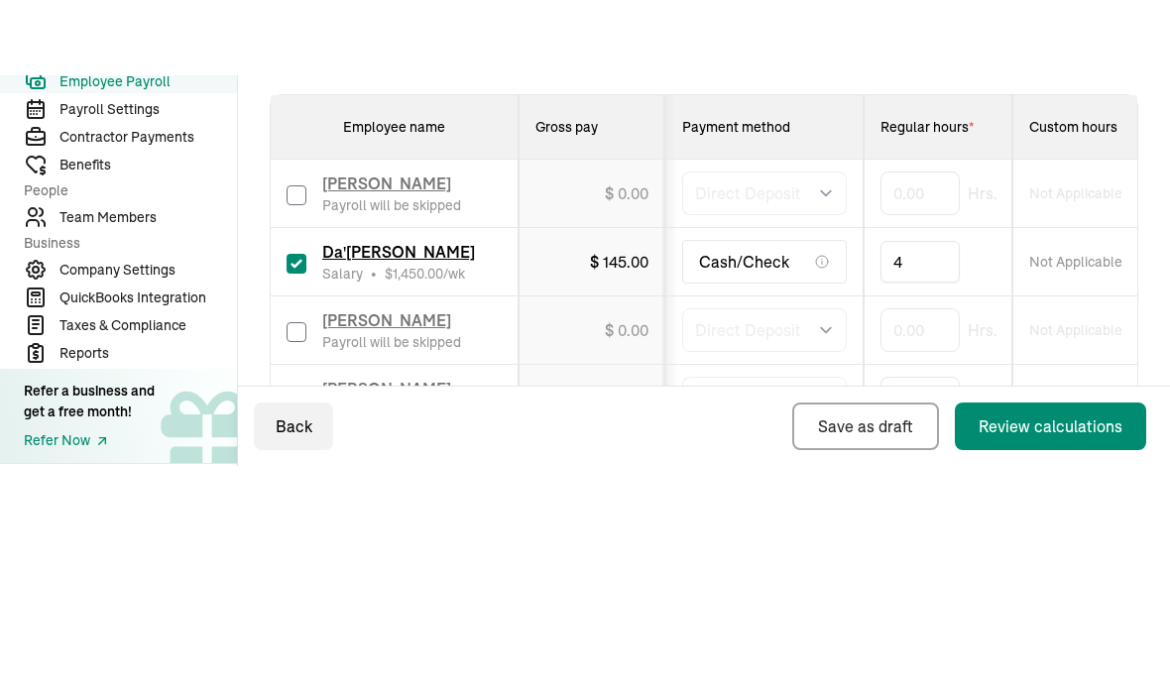
type input "40"
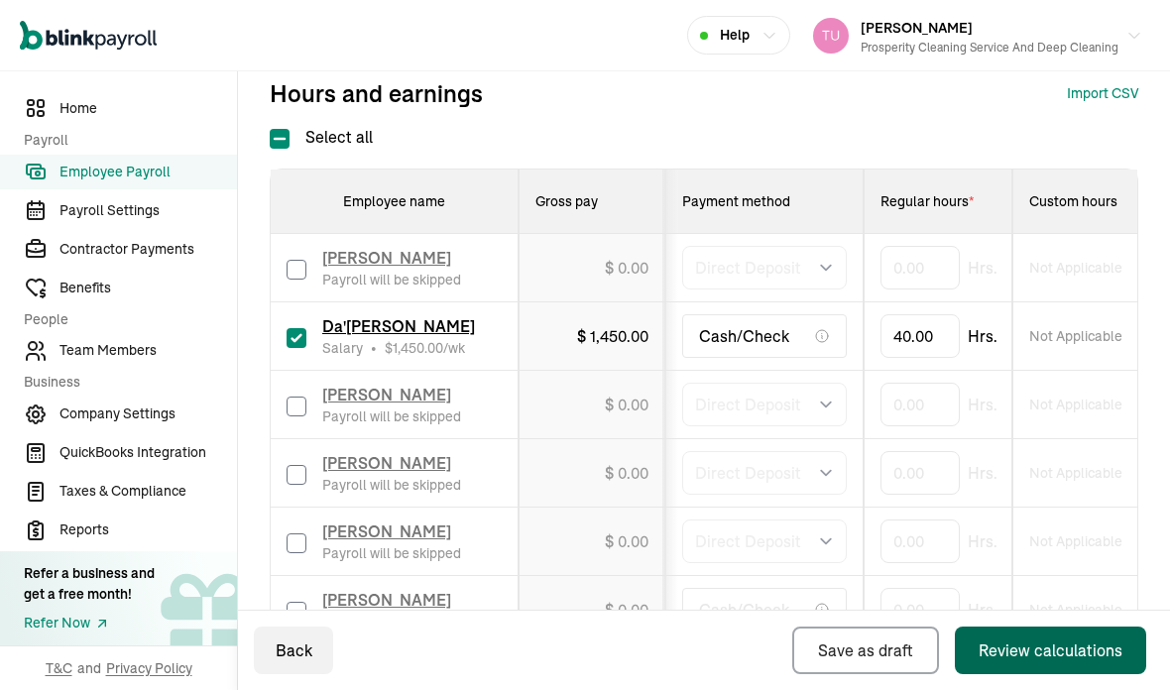
click at [1007, 653] on div "Review calculations" at bounding box center [1051, 651] width 144 height 24
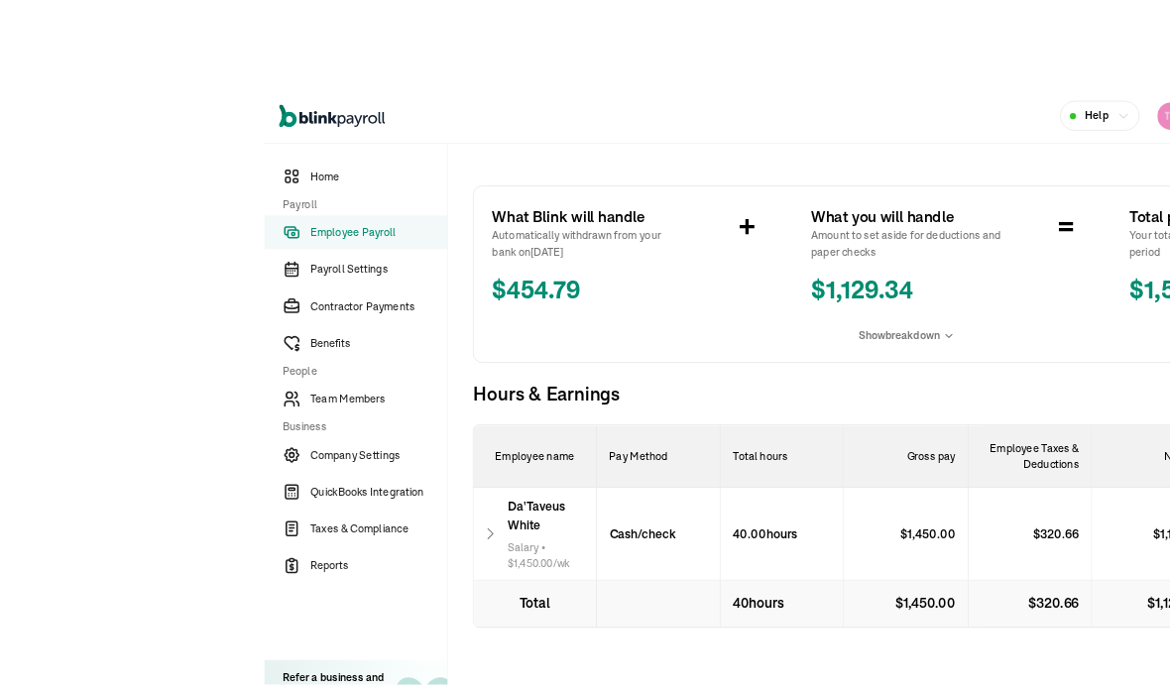
scroll to position [79, 0]
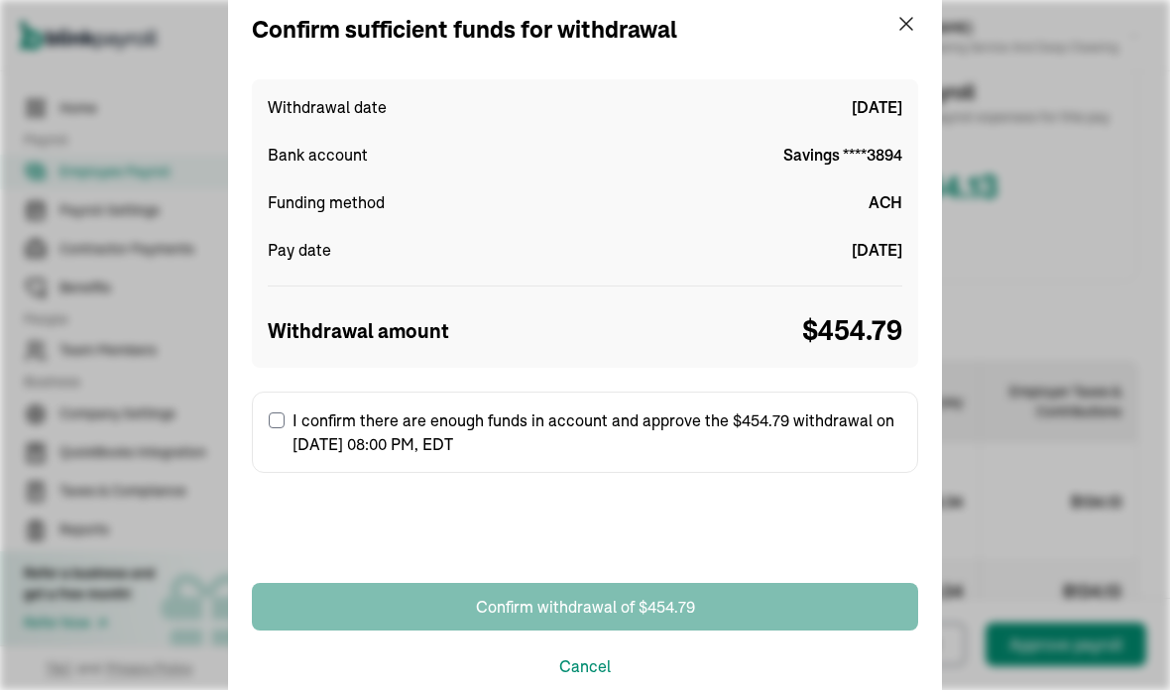
click at [282, 416] on input "I confirm there are enough funds in account and approve the $454.79 withdrawal …" at bounding box center [277, 421] width 16 height 16
checkbox input "true"
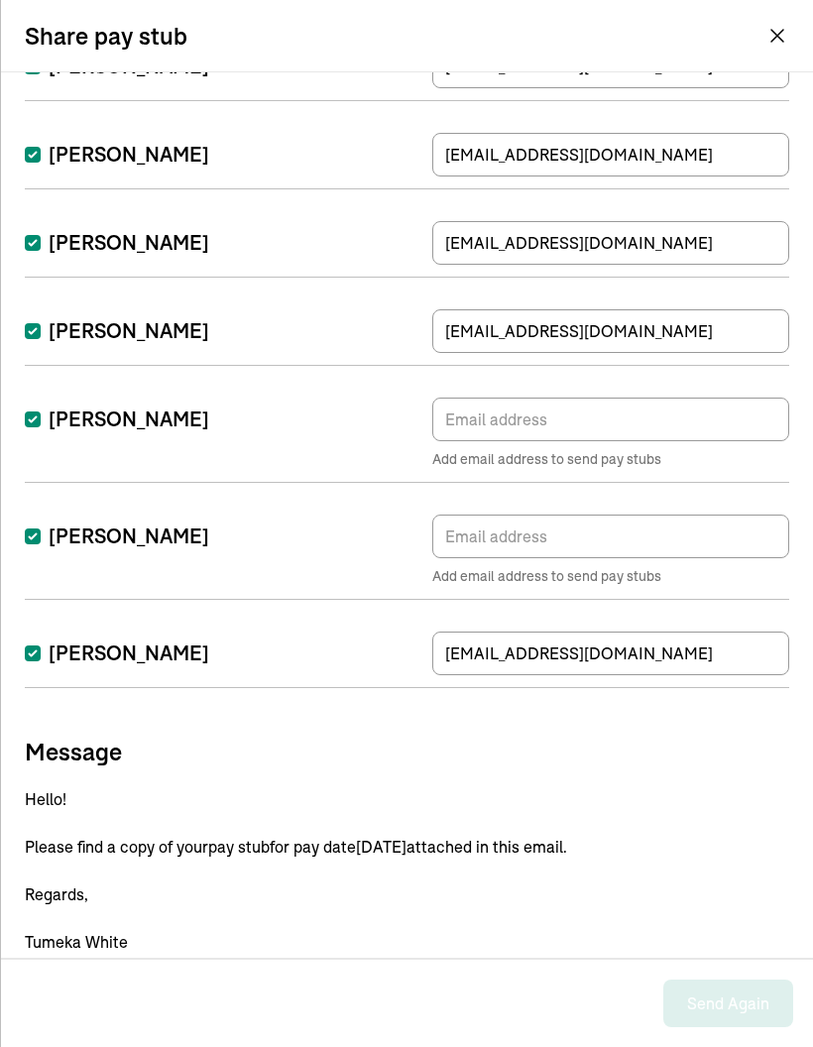
click at [33, 423] on input "Antoine Stokley" at bounding box center [33, 420] width 16 height 16
checkbox input "false"
click at [34, 532] on input "Namoni Zavala" at bounding box center [33, 537] width 16 height 16
checkbox input "false"
click at [39, 656] on input "Jasani Tooley" at bounding box center [33, 654] width 16 height 16
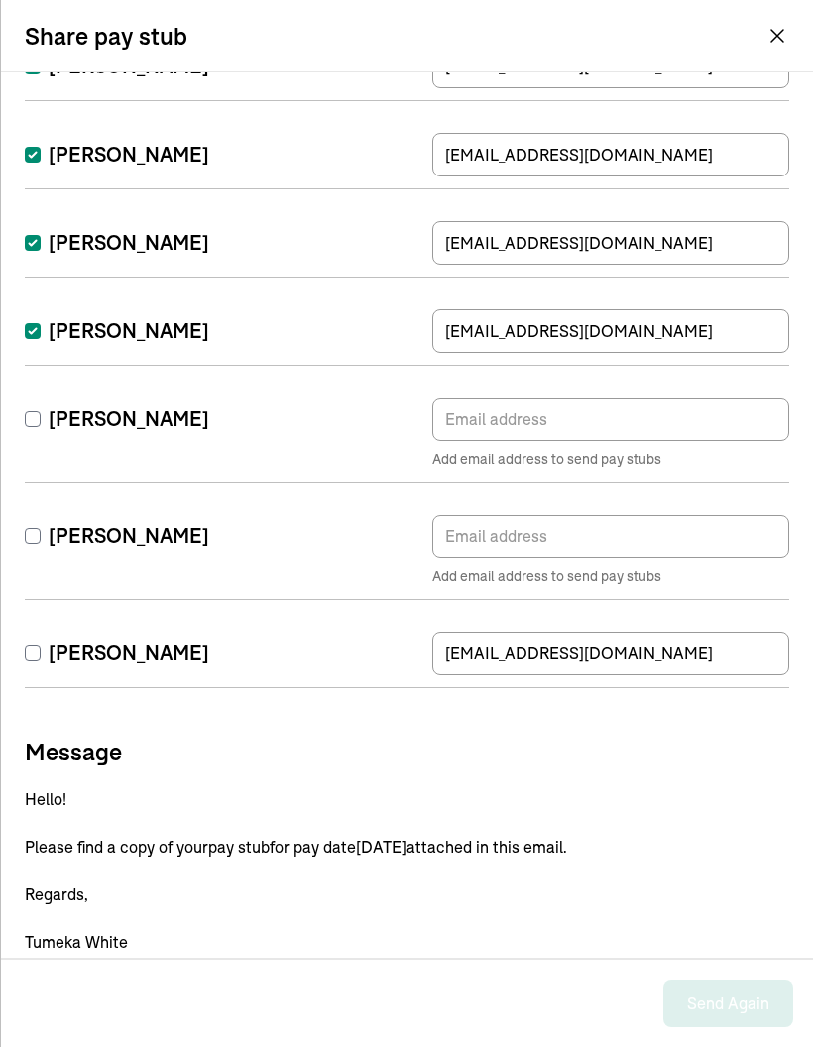
checkbox input "false"
click at [36, 333] on input "Jamerica Rouse" at bounding box center [33, 331] width 16 height 16
checkbox input "false"
click at [35, 237] on input "Filicia Austin" at bounding box center [33, 243] width 16 height 16
checkbox input "false"
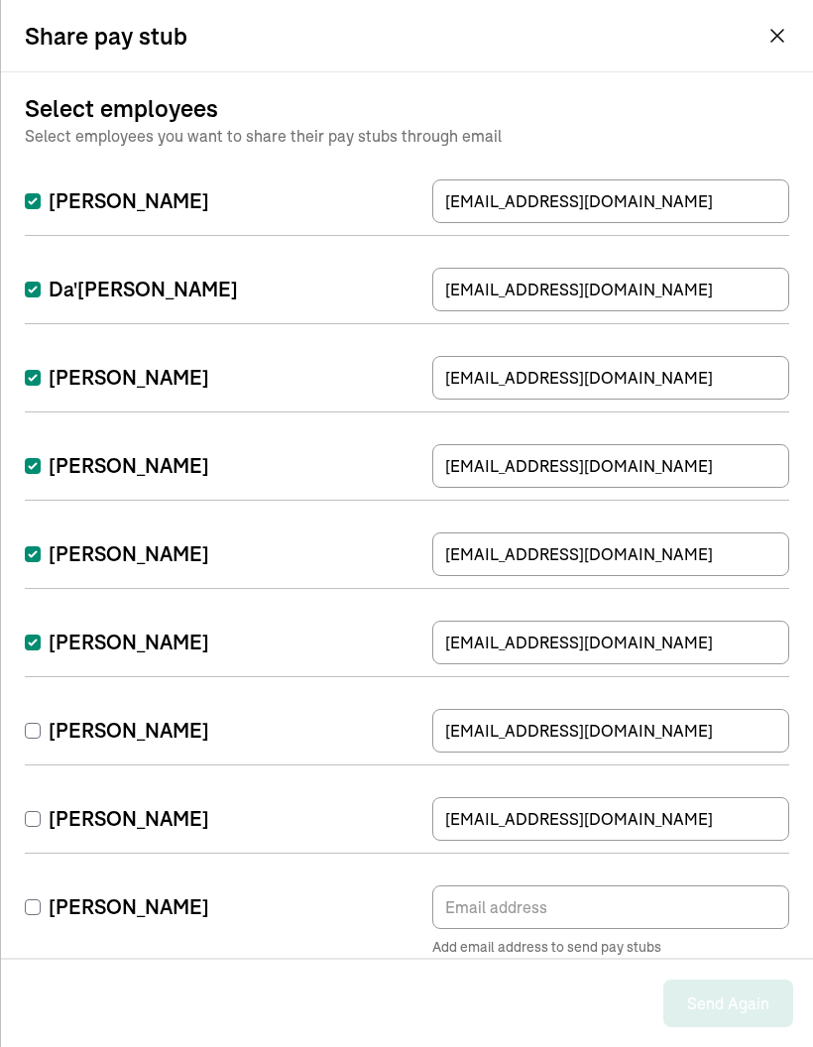
click at [39, 642] on input "Tumeka White" at bounding box center [33, 643] width 16 height 16
checkbox input "false"
click at [36, 551] on input "Jamiya Rouse" at bounding box center [33, 555] width 16 height 16
checkbox input "false"
click at [28, 465] on input "Emmanuel Moss" at bounding box center [33, 466] width 16 height 16
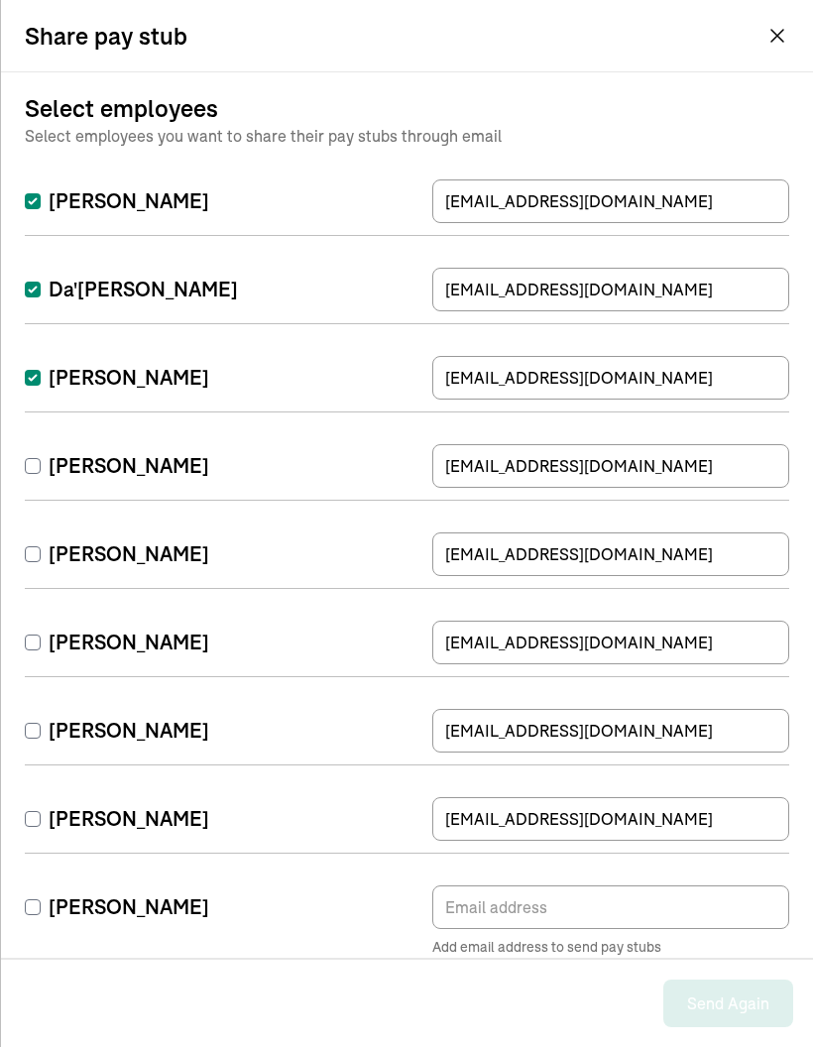
checkbox input "false"
click at [30, 379] on input "Breniya Paxton" at bounding box center [33, 378] width 16 height 16
checkbox input "false"
click at [36, 193] on input "Davonna White" at bounding box center [33, 201] width 16 height 16
checkbox input "false"
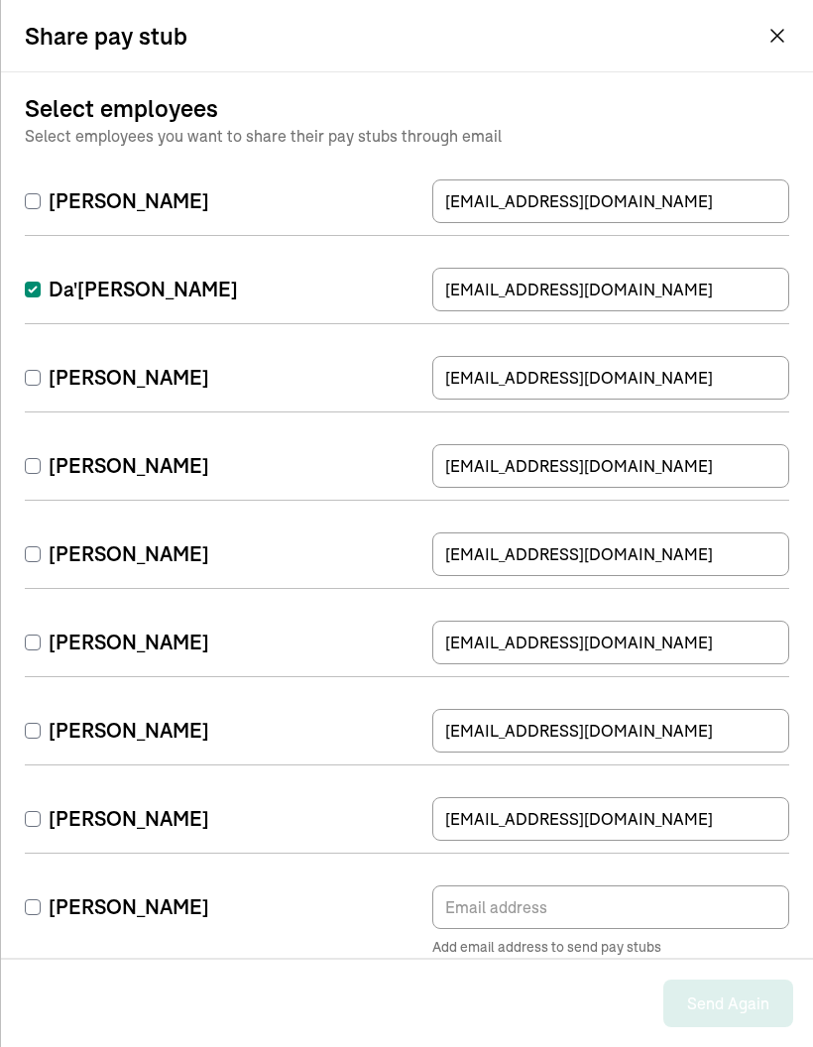
click at [768, 39] on button "Tumeka White Prosperity Cleaning Service and Deep Cleaning" at bounding box center [693, 36] width 199 height 44
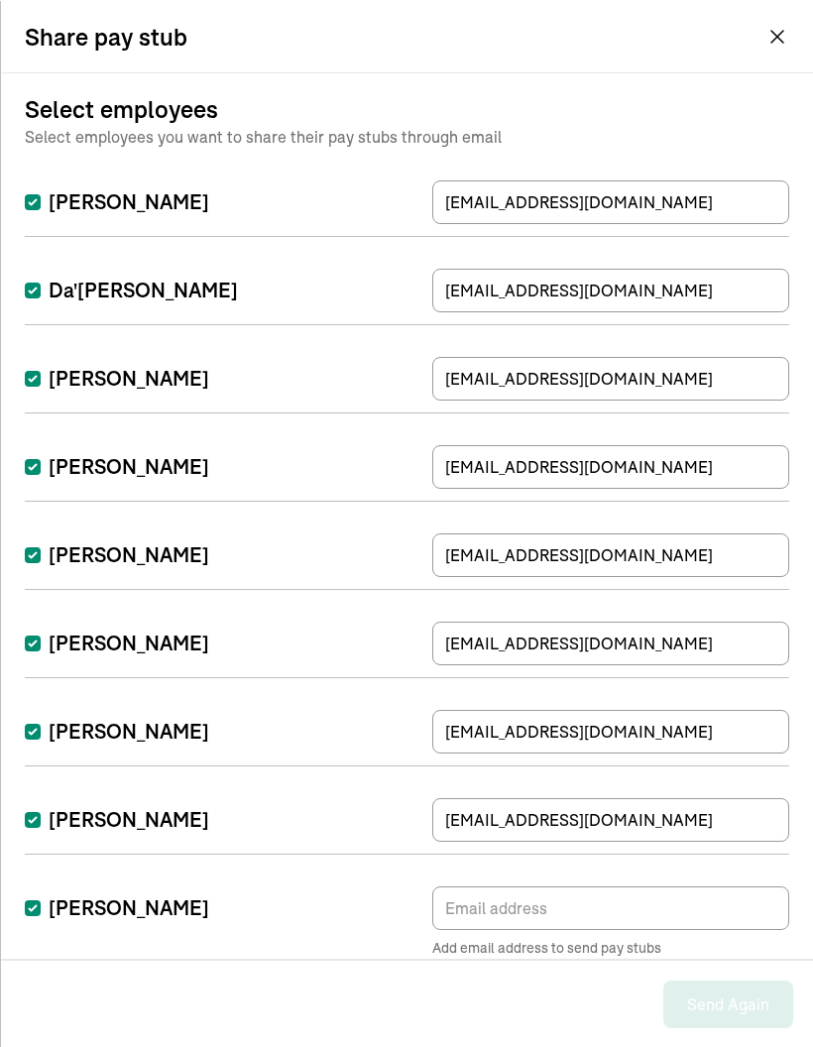
scroll to position [79, 0]
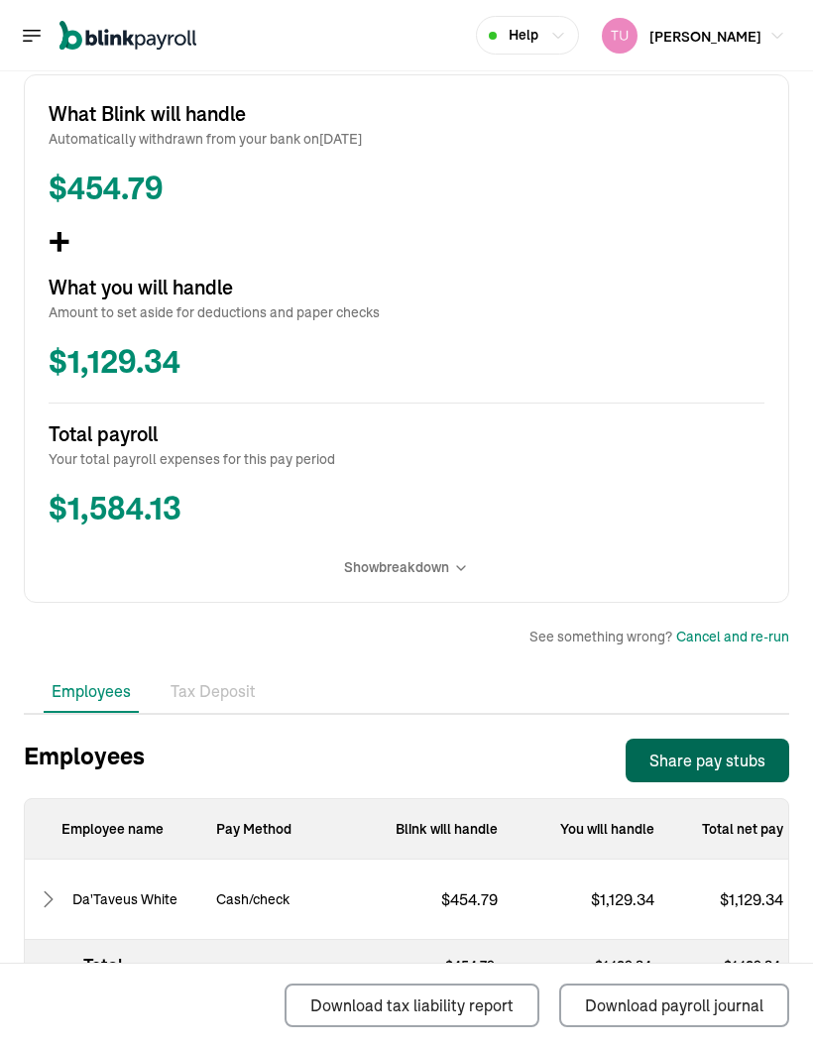
click at [448, 557] on span "Show breakdown" at bounding box center [396, 567] width 105 height 21
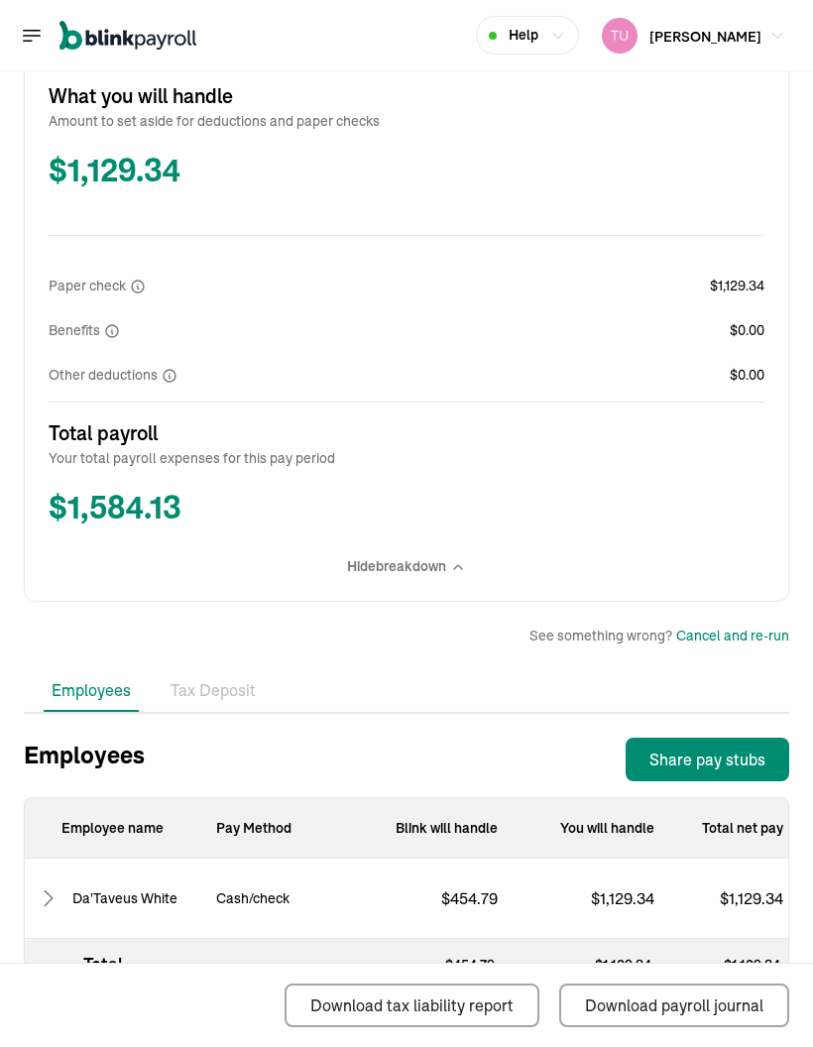
scroll to position [919, 0]
click at [55, 689] on icon at bounding box center [49, 900] width 24 height 24
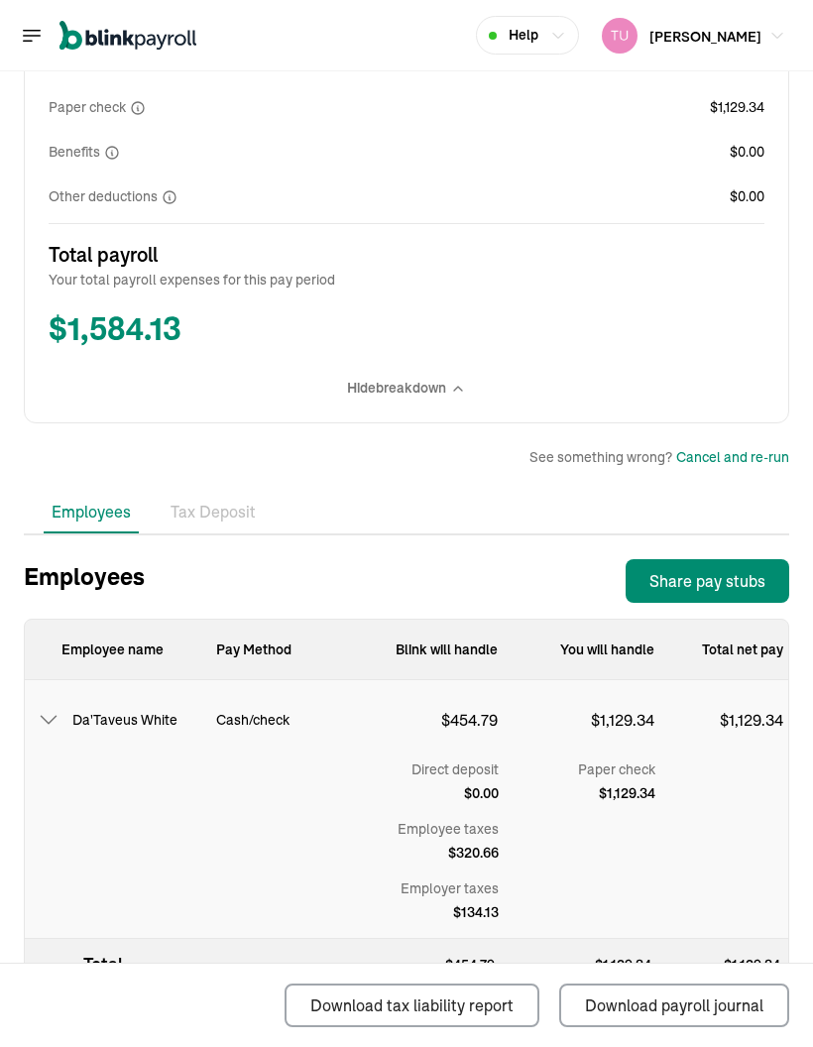
scroll to position [1098, 0]
